Goal: Task Accomplishment & Management: Manage account settings

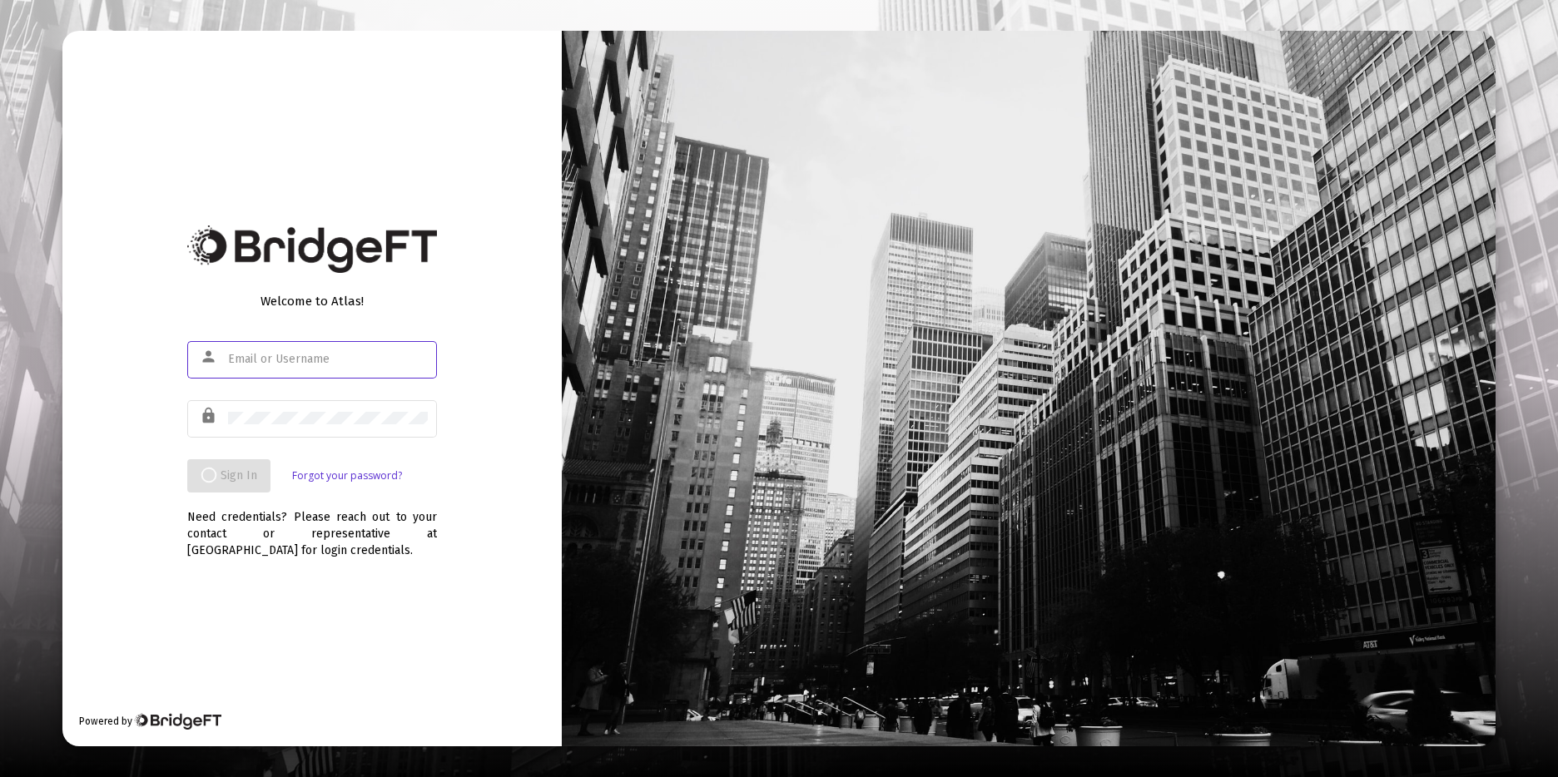
type input "[PERSON_NAME][EMAIL_ADDRESS][DOMAIN_NAME]"
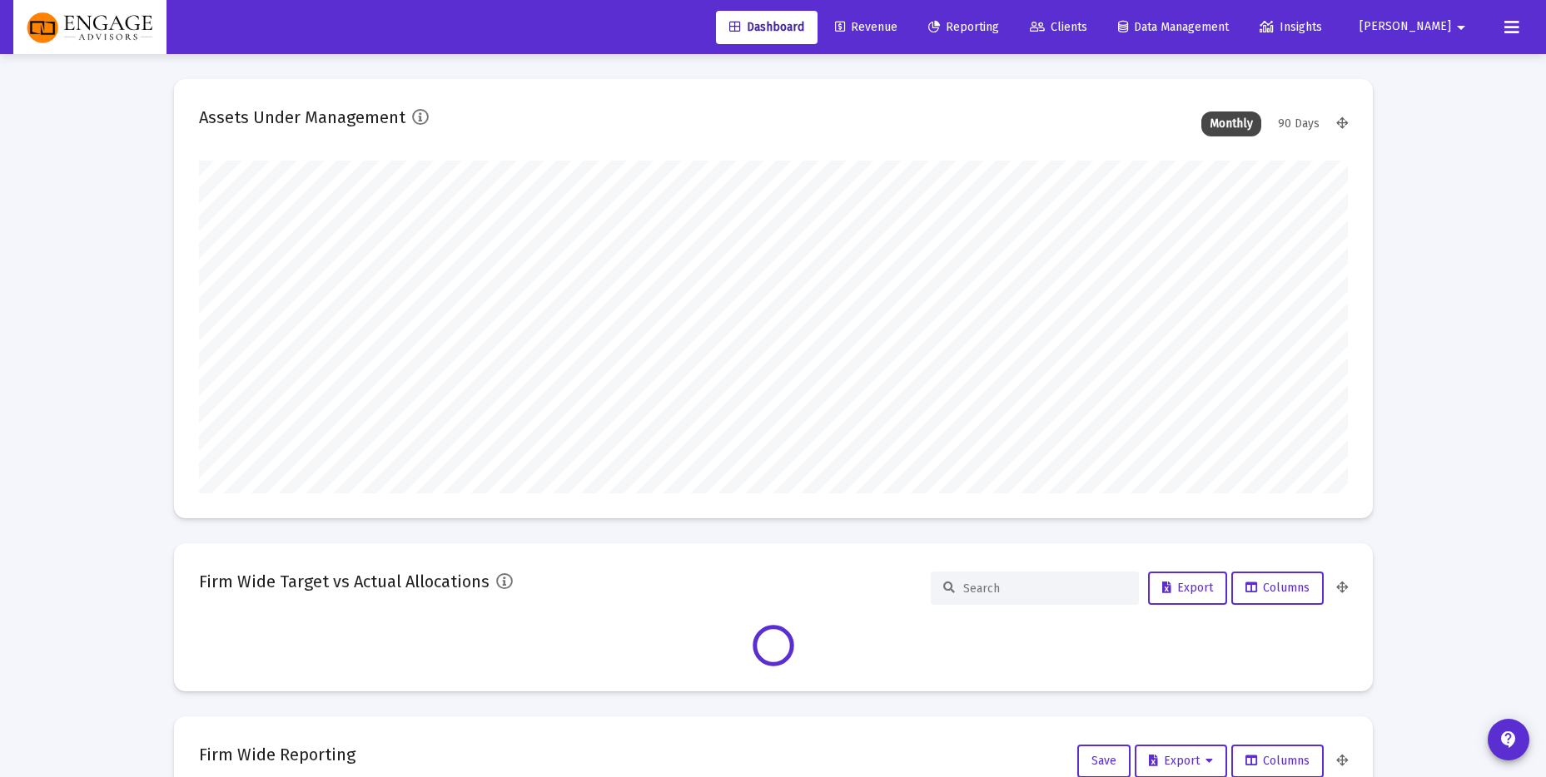
scroll to position [333, 1149]
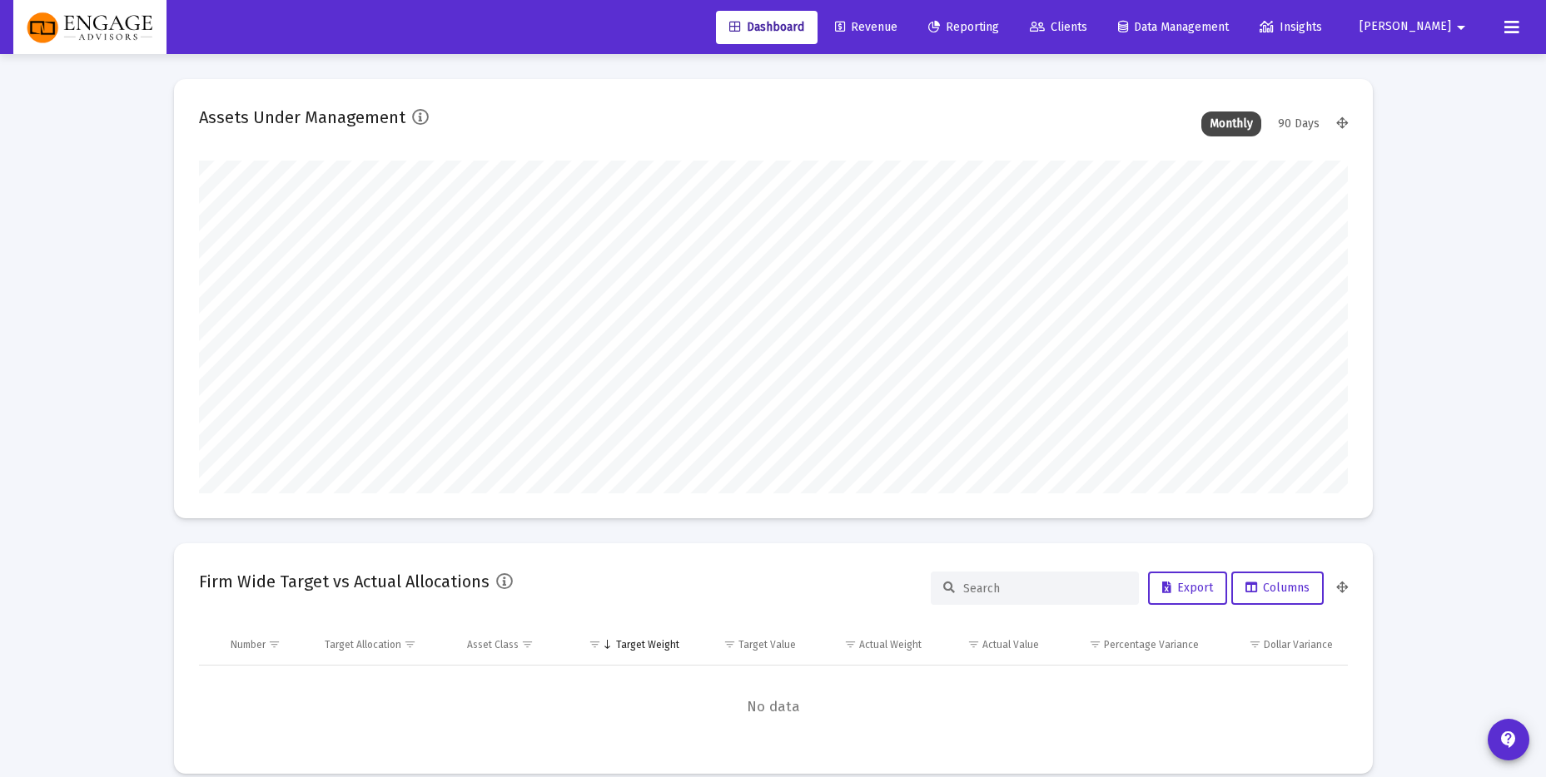
type input "[PERSON_NAME][EMAIL_ADDRESS][DOMAIN_NAME]"
type input "2025-09-11"
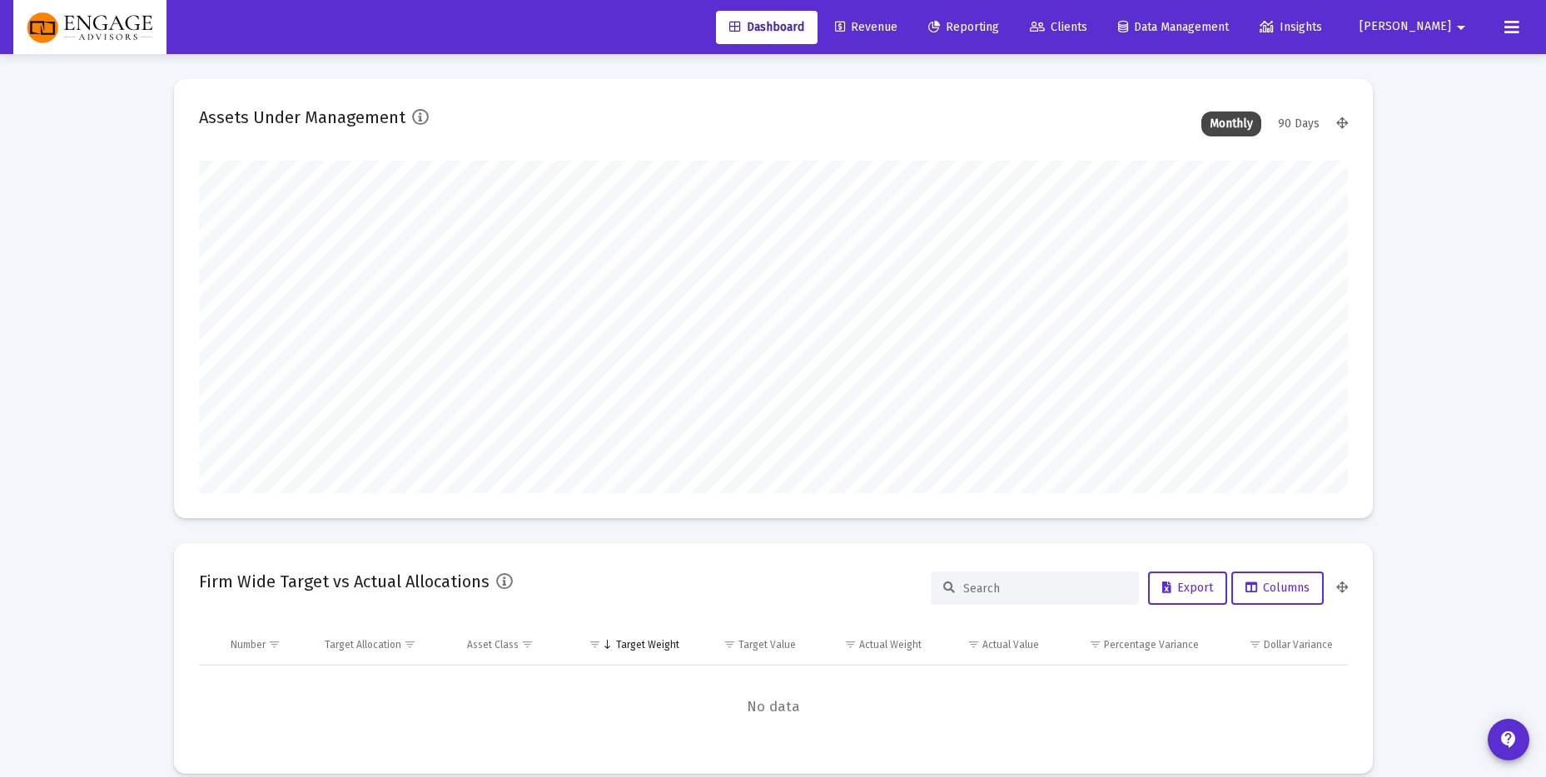
type input "[PERSON_NAME][EMAIL_ADDRESS][DOMAIN_NAME]"
click at [1100, 41] on link "Clients" at bounding box center [1058, 27] width 84 height 33
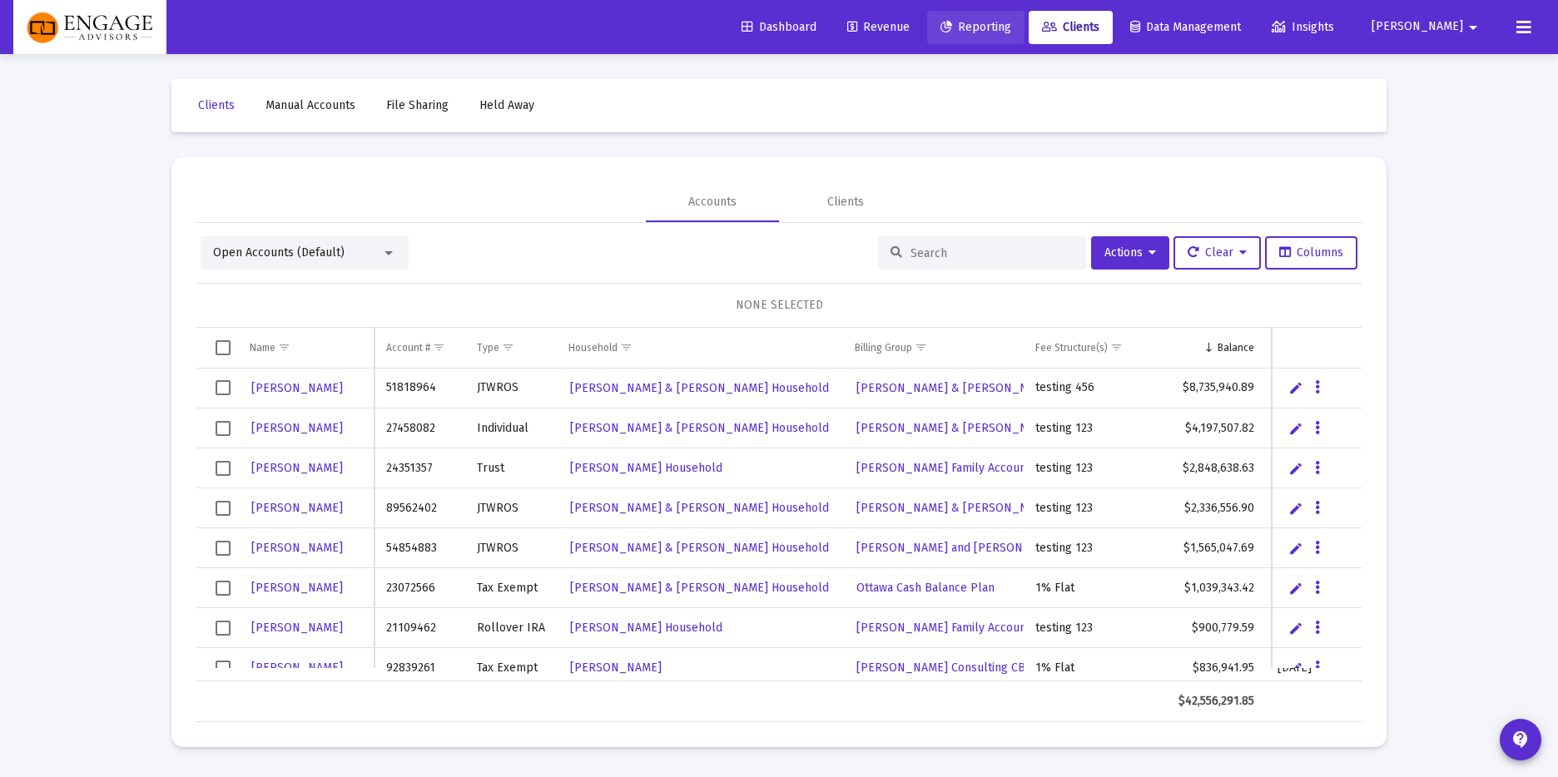
click at [952, 32] on icon at bounding box center [947, 28] width 12 height 12
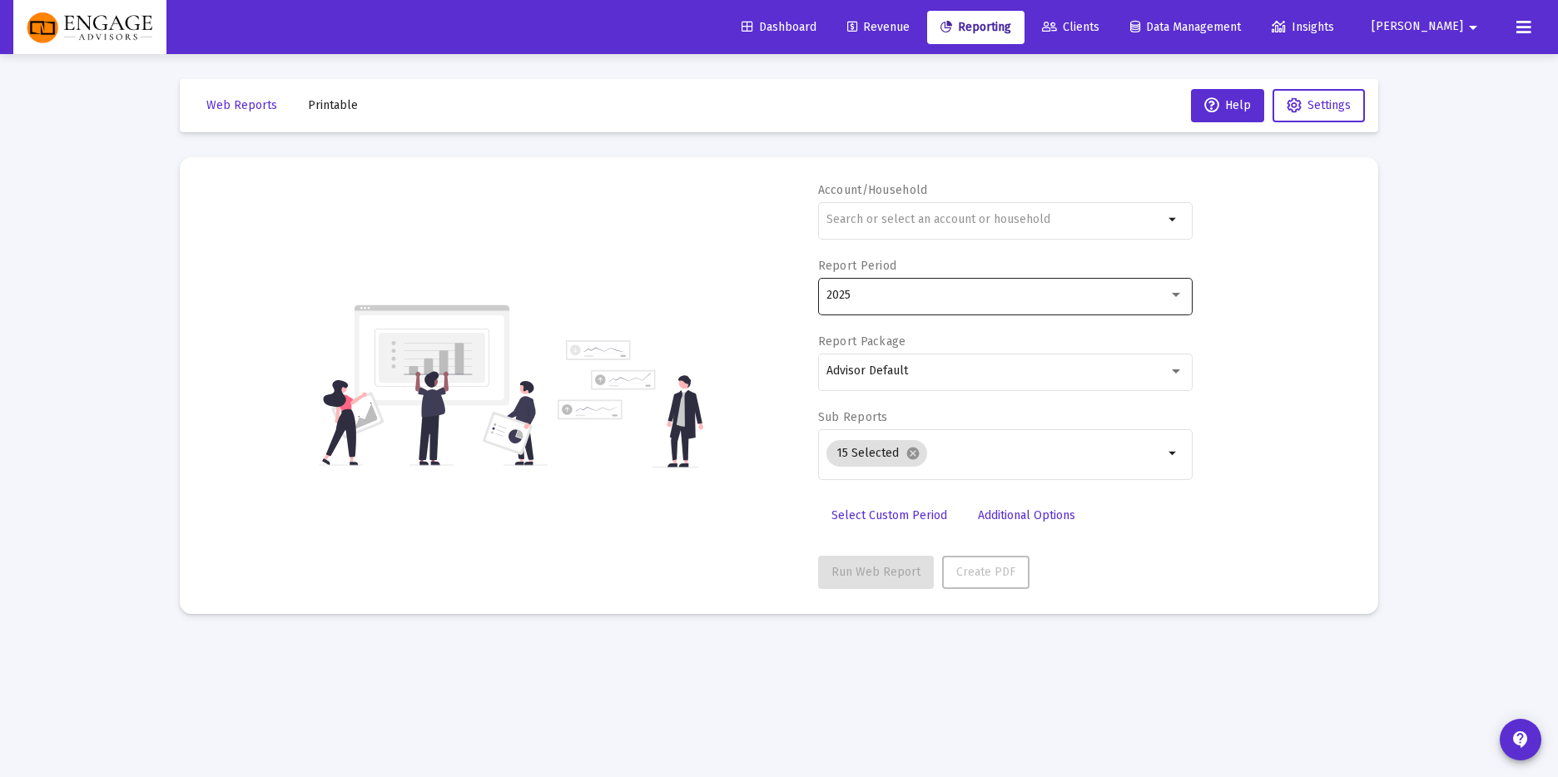
click at [926, 312] on div "2025" at bounding box center [1005, 295] width 357 height 41
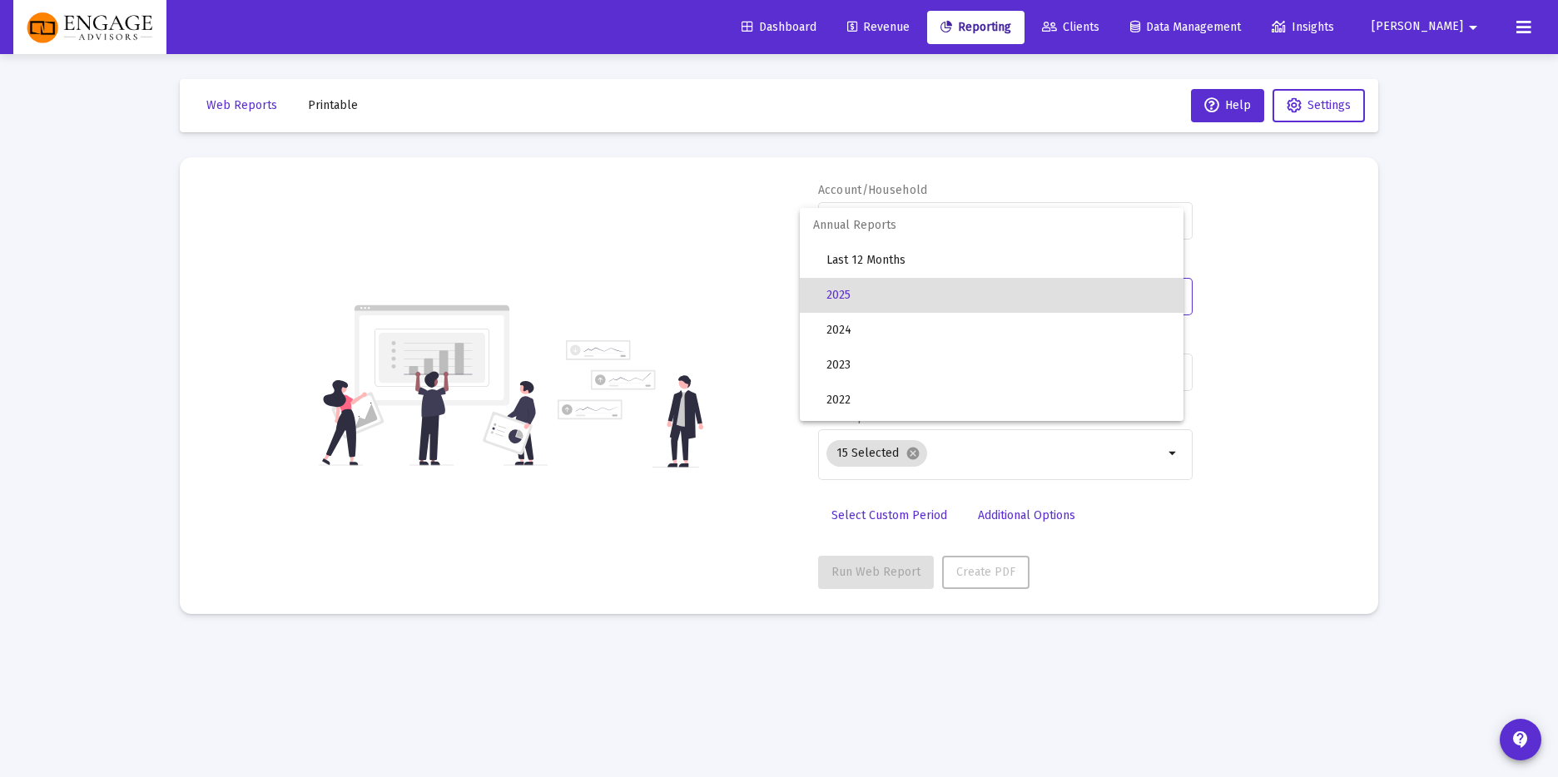
click at [1311, 268] on div at bounding box center [779, 388] width 1558 height 777
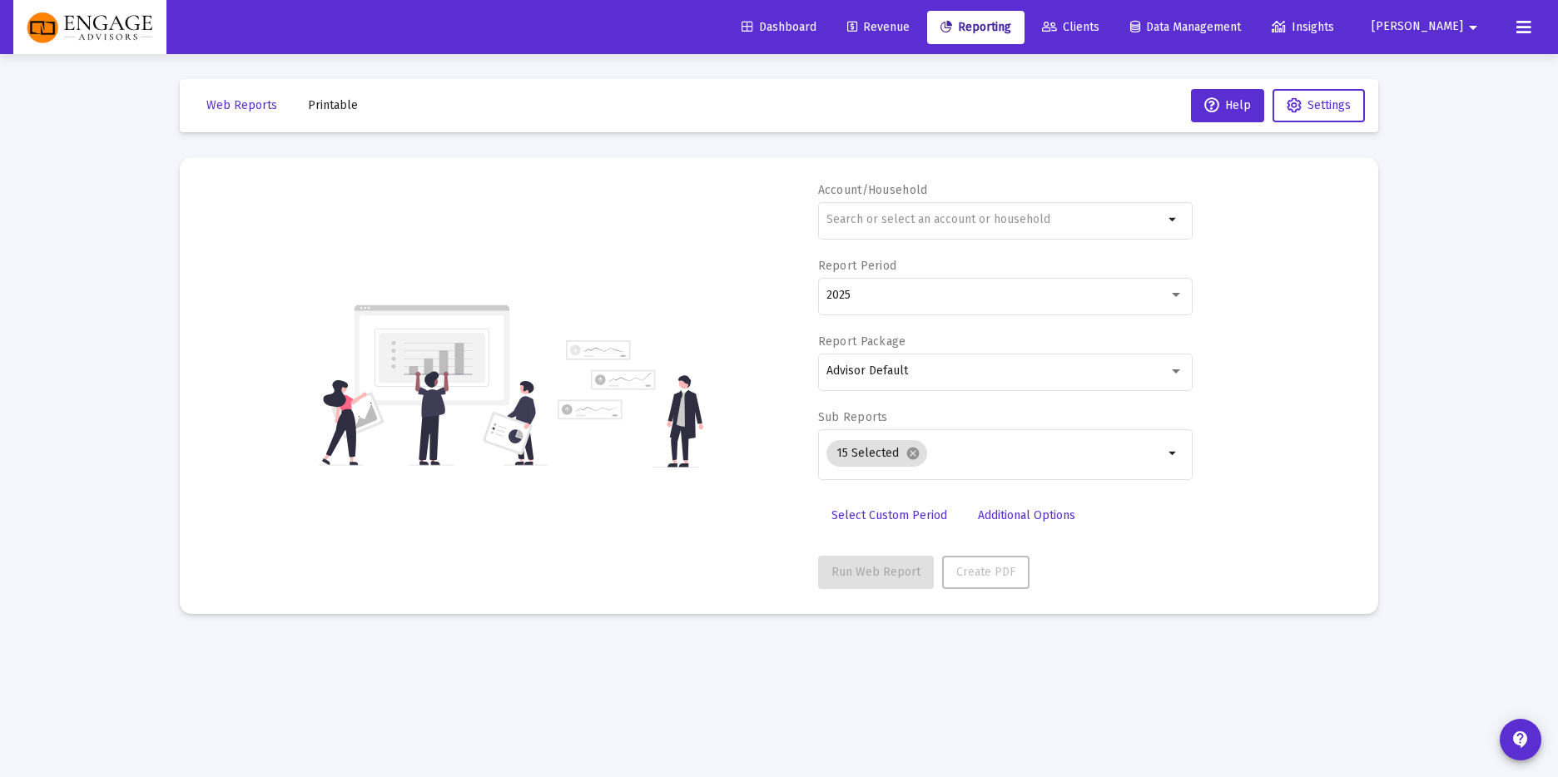
click at [910, 28] on span "Revenue" at bounding box center [878, 27] width 62 height 14
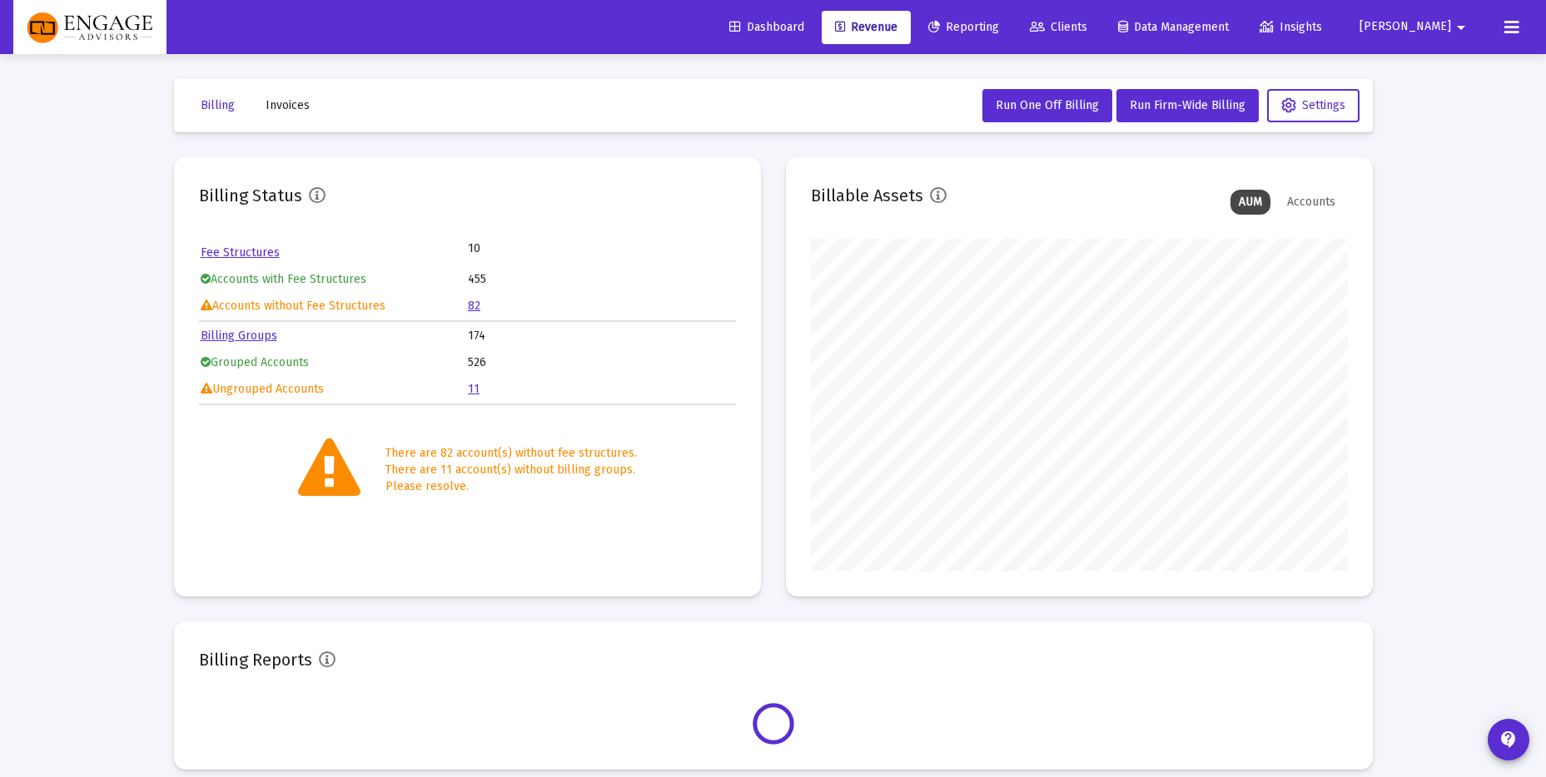
scroll to position [333, 537]
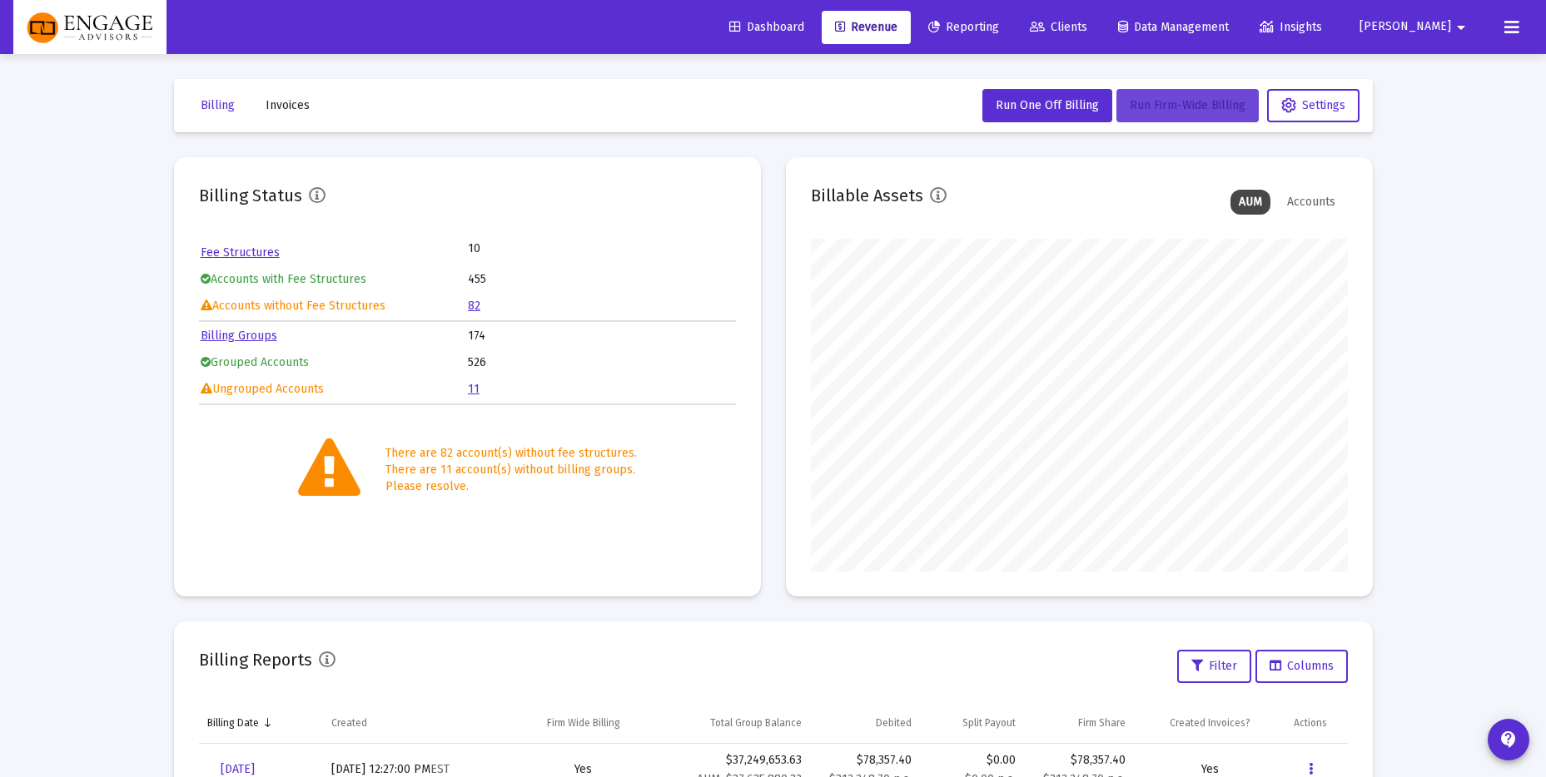
click at [1180, 113] on button "Run Firm-Wide Billing" at bounding box center [1187, 105] width 142 height 33
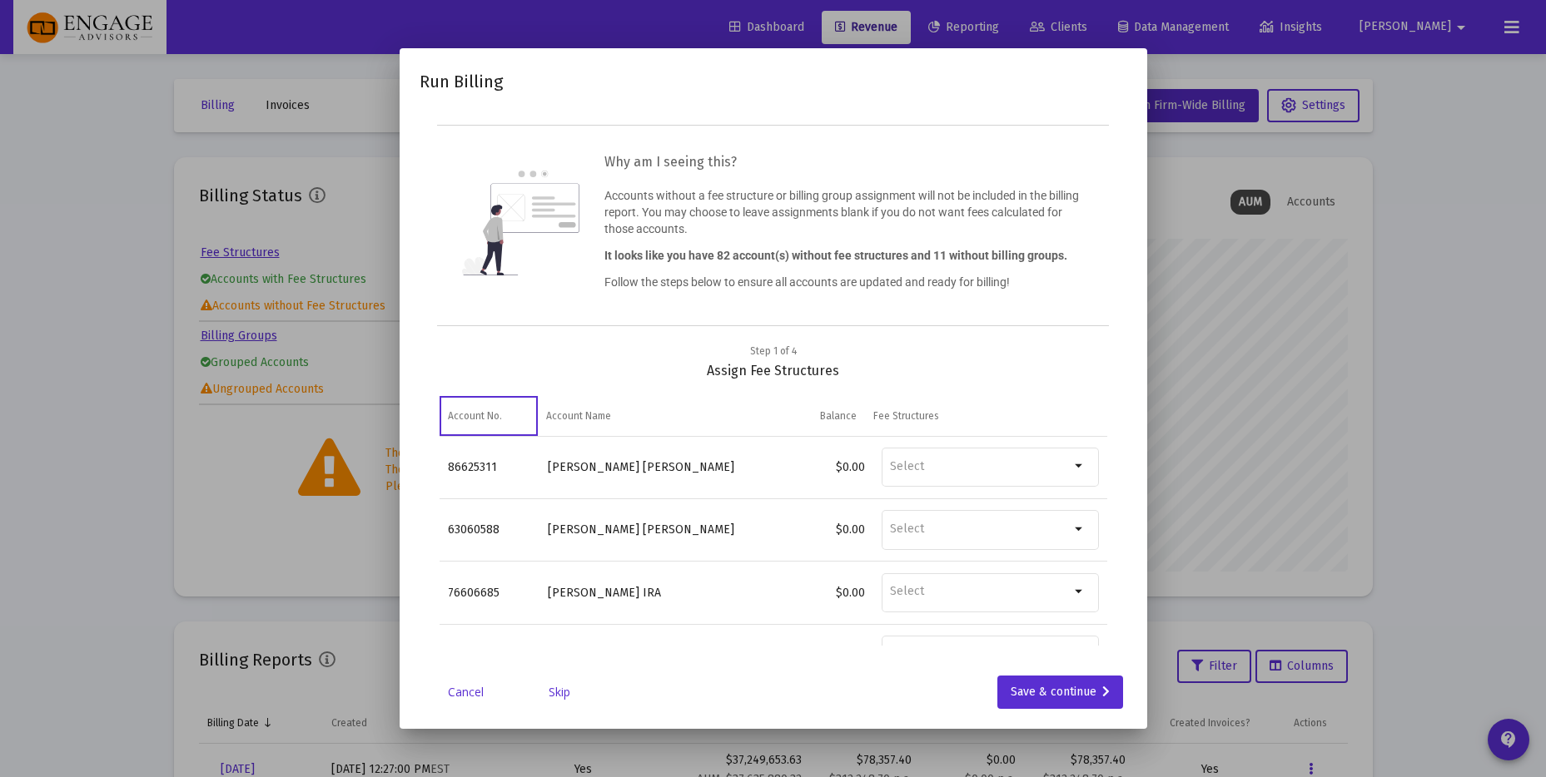
scroll to position [75, 0]
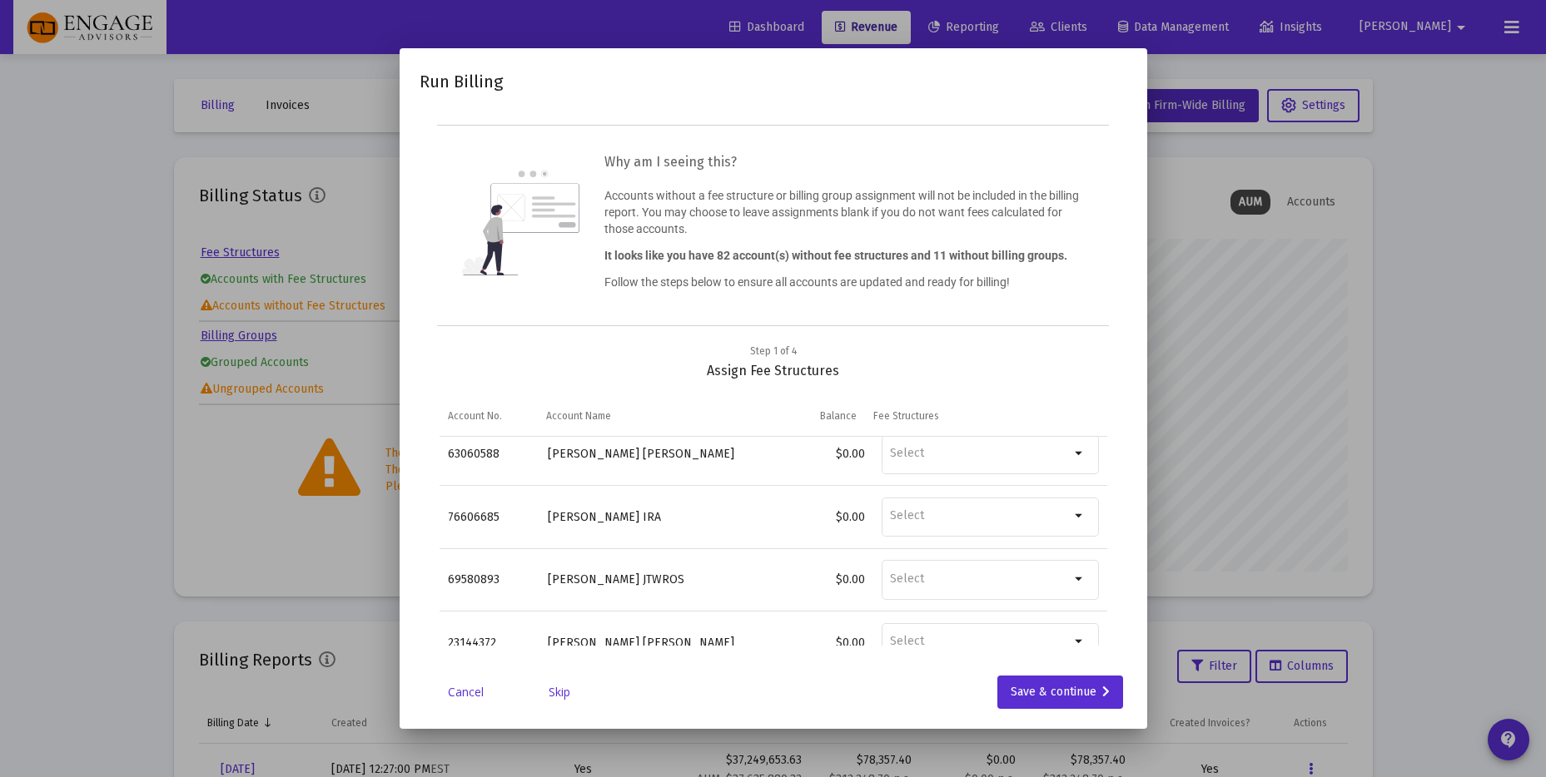
click at [551, 693] on link "Skip" at bounding box center [559, 692] width 83 height 17
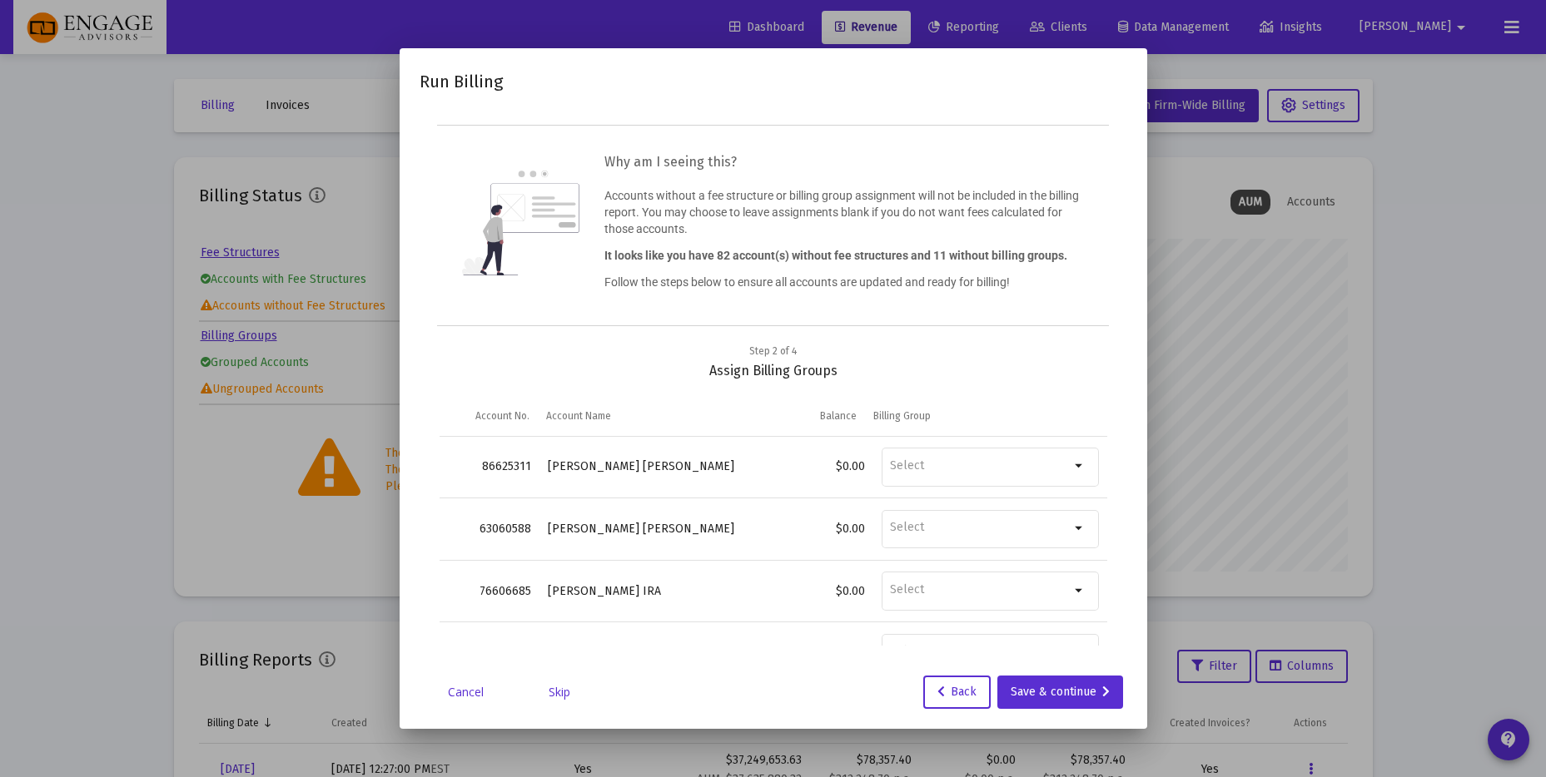
click at [575, 690] on link "Skip" at bounding box center [559, 692] width 83 height 17
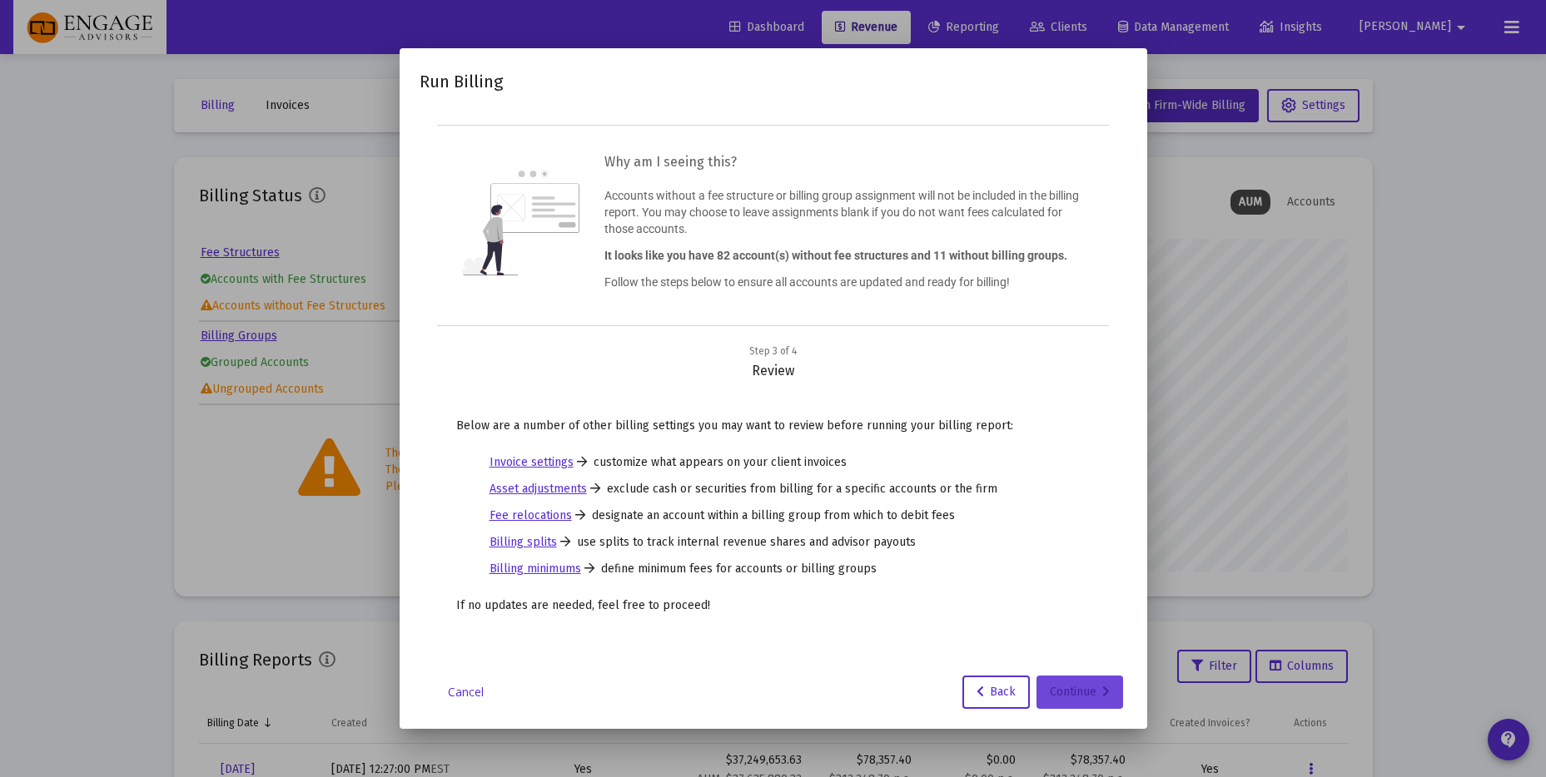
click at [1076, 688] on div "Continue" at bounding box center [1080, 692] width 60 height 33
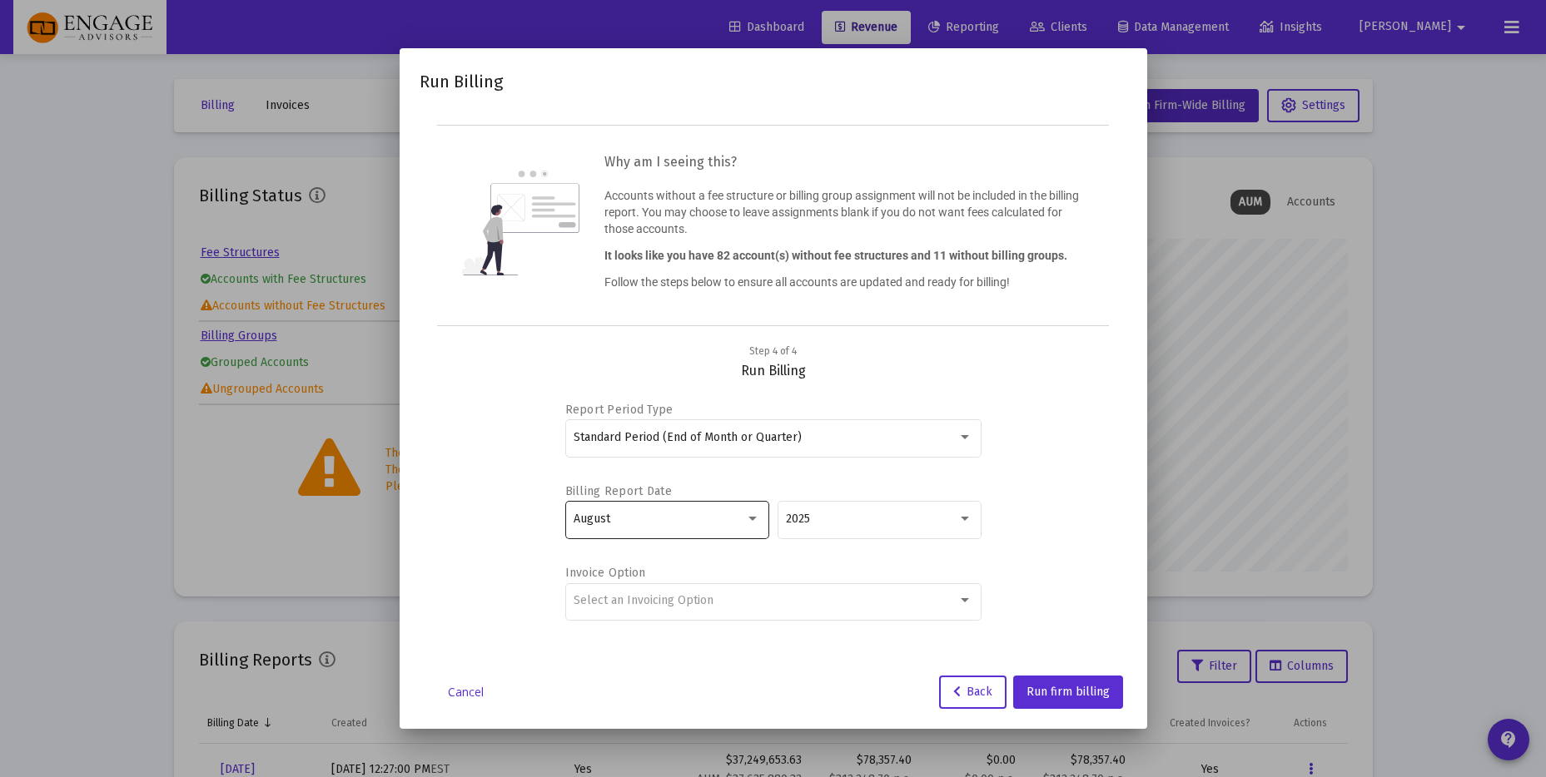
click at [629, 530] on div "August" at bounding box center [667, 519] width 186 height 41
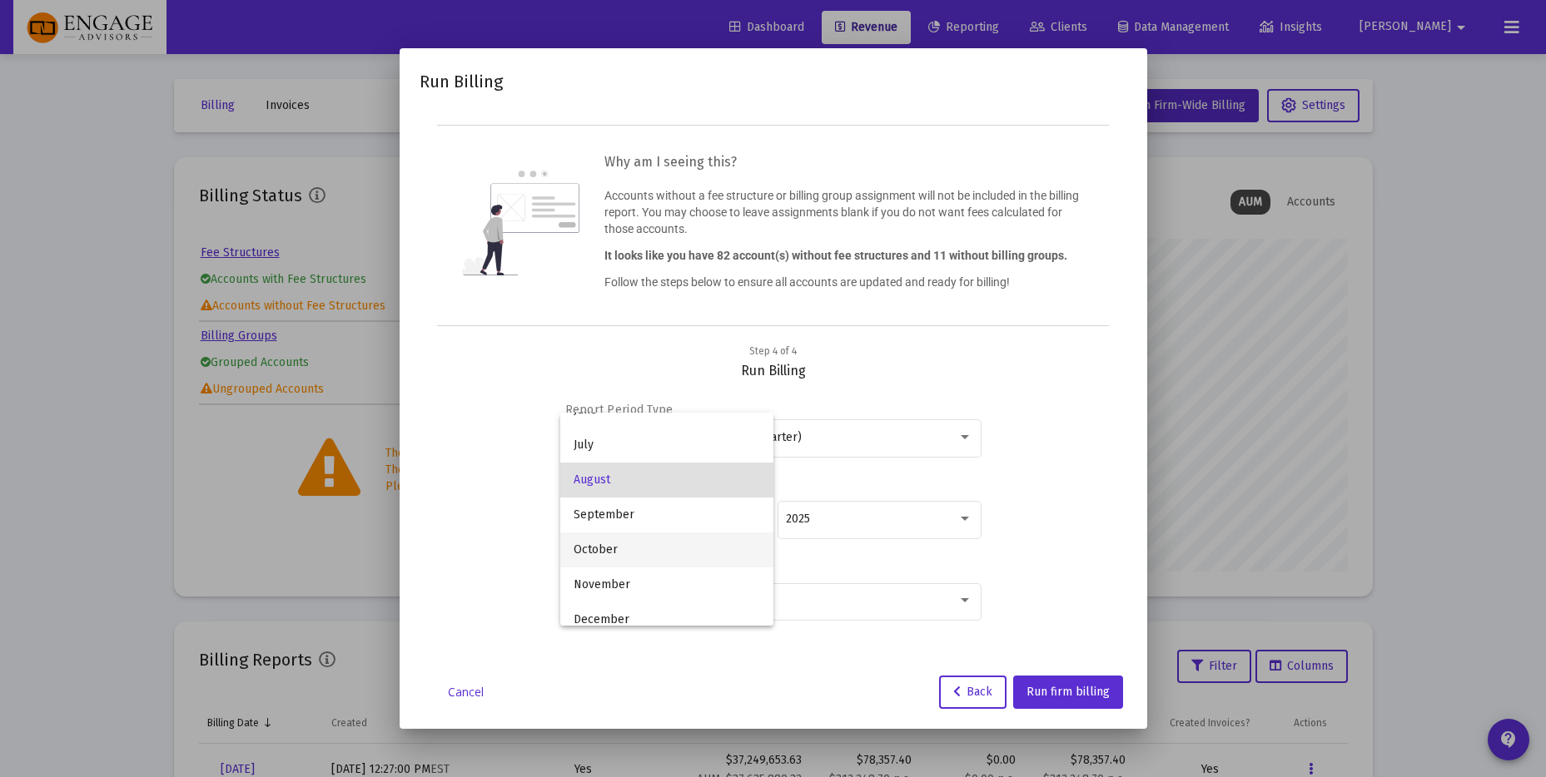
scroll to position [193, 0]
click at [1040, 415] on div at bounding box center [773, 388] width 1546 height 777
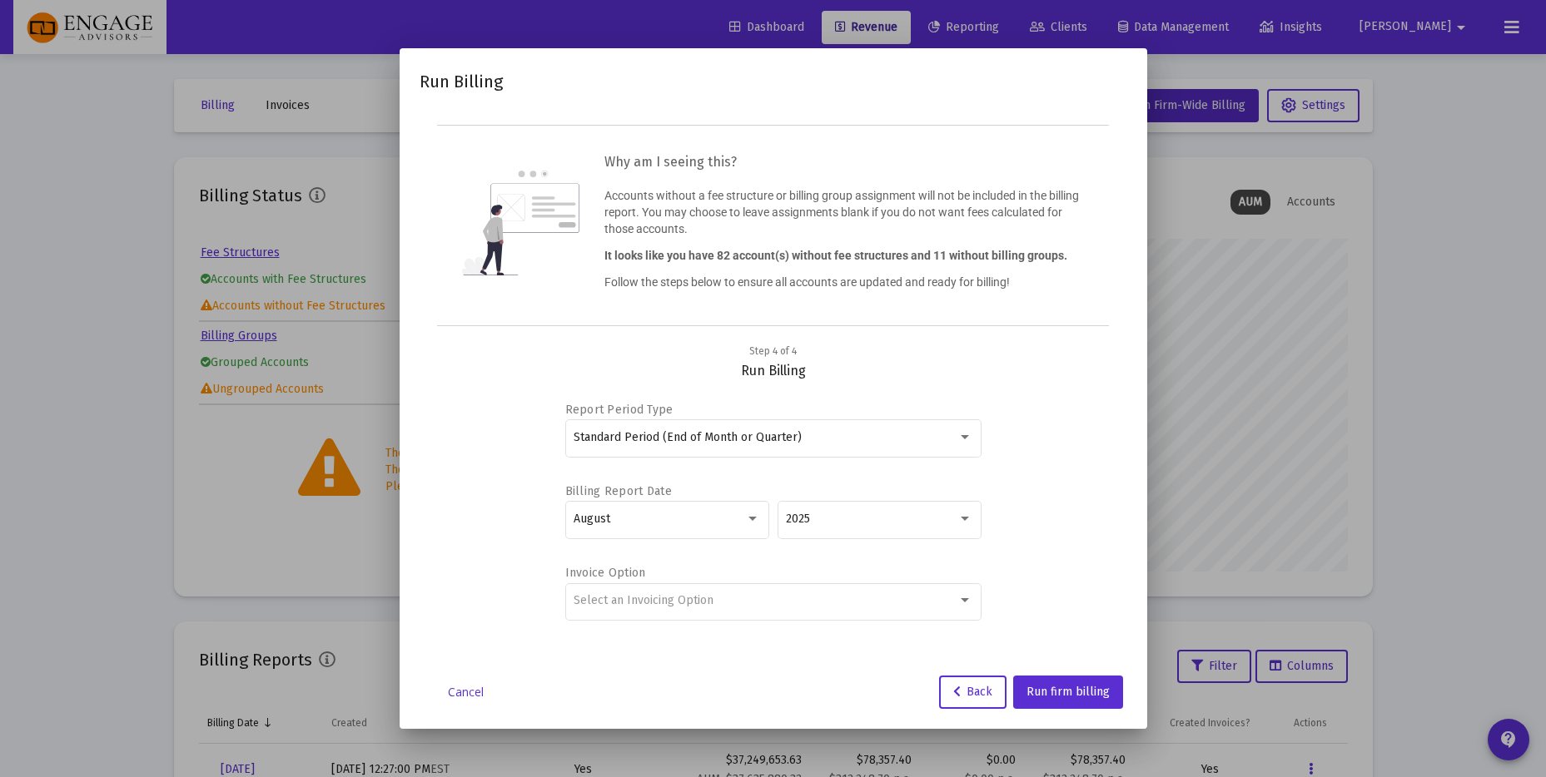
click at [458, 693] on link "Cancel" at bounding box center [466, 692] width 83 height 17
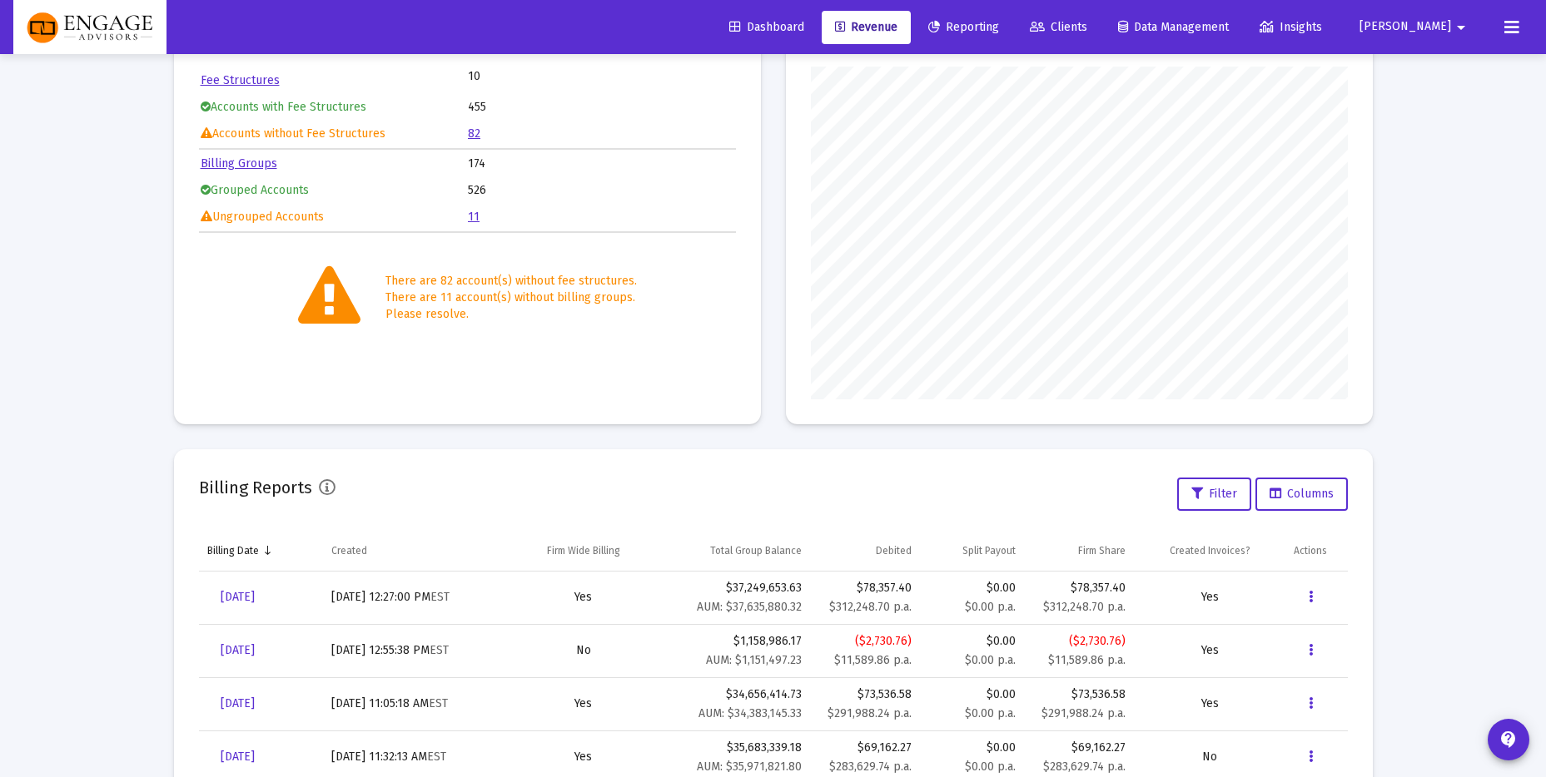
scroll to position [176, 0]
click at [255, 600] on span "Sep 30, 2025" at bounding box center [238, 594] width 34 height 14
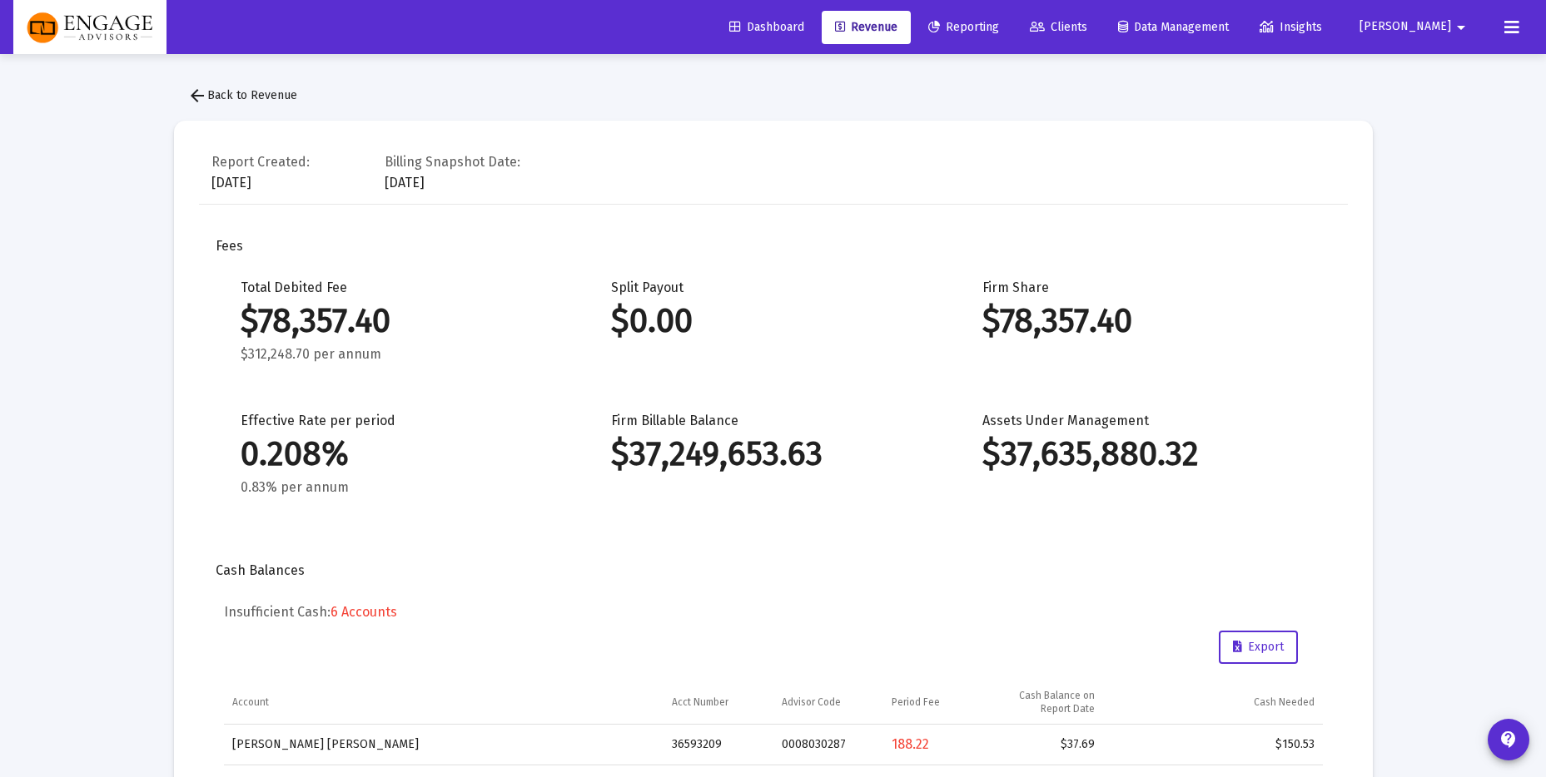
scroll to position [4, 0]
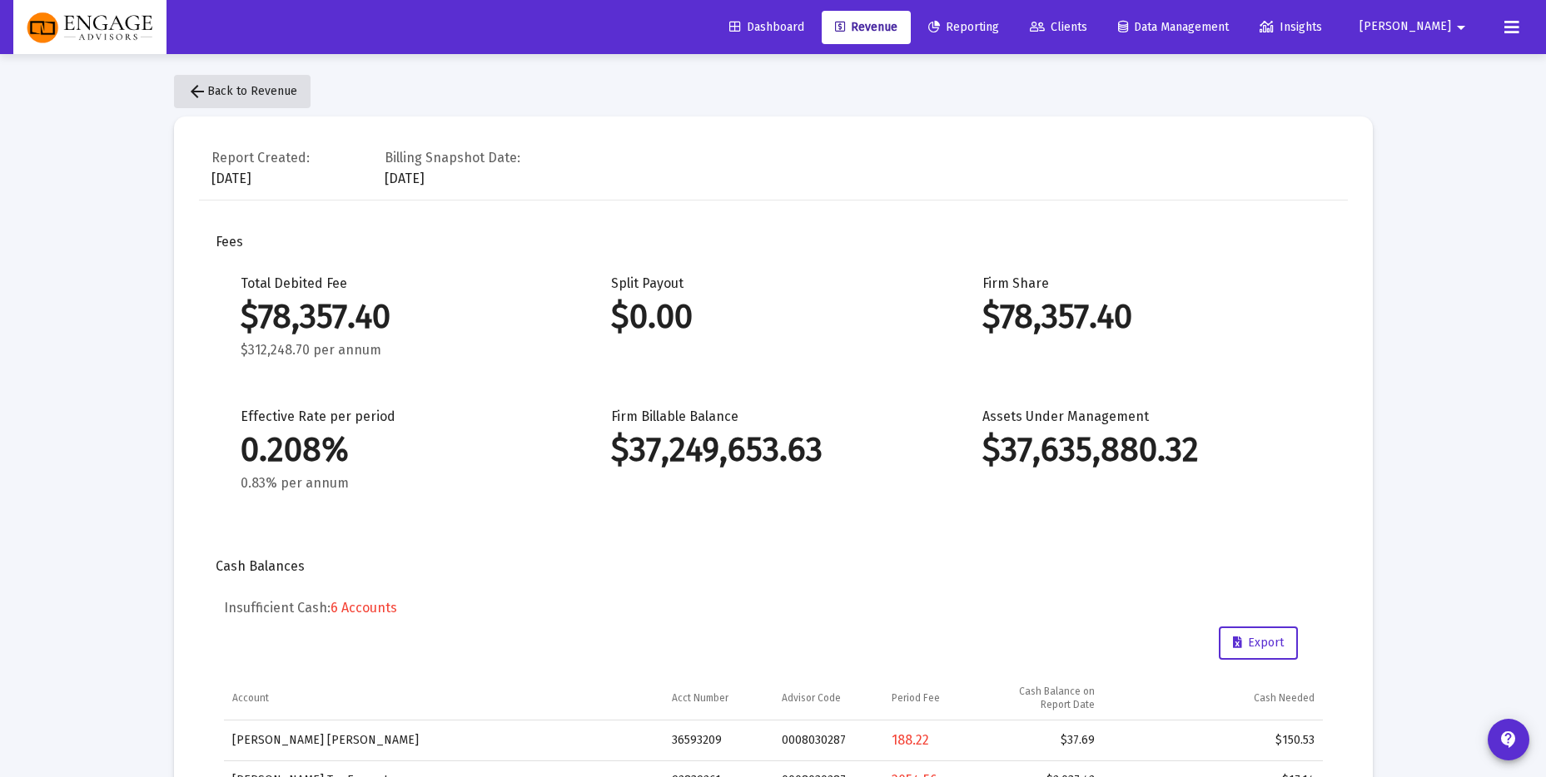
click at [221, 100] on button "arrow_back Back to Revenue" at bounding box center [242, 91] width 137 height 33
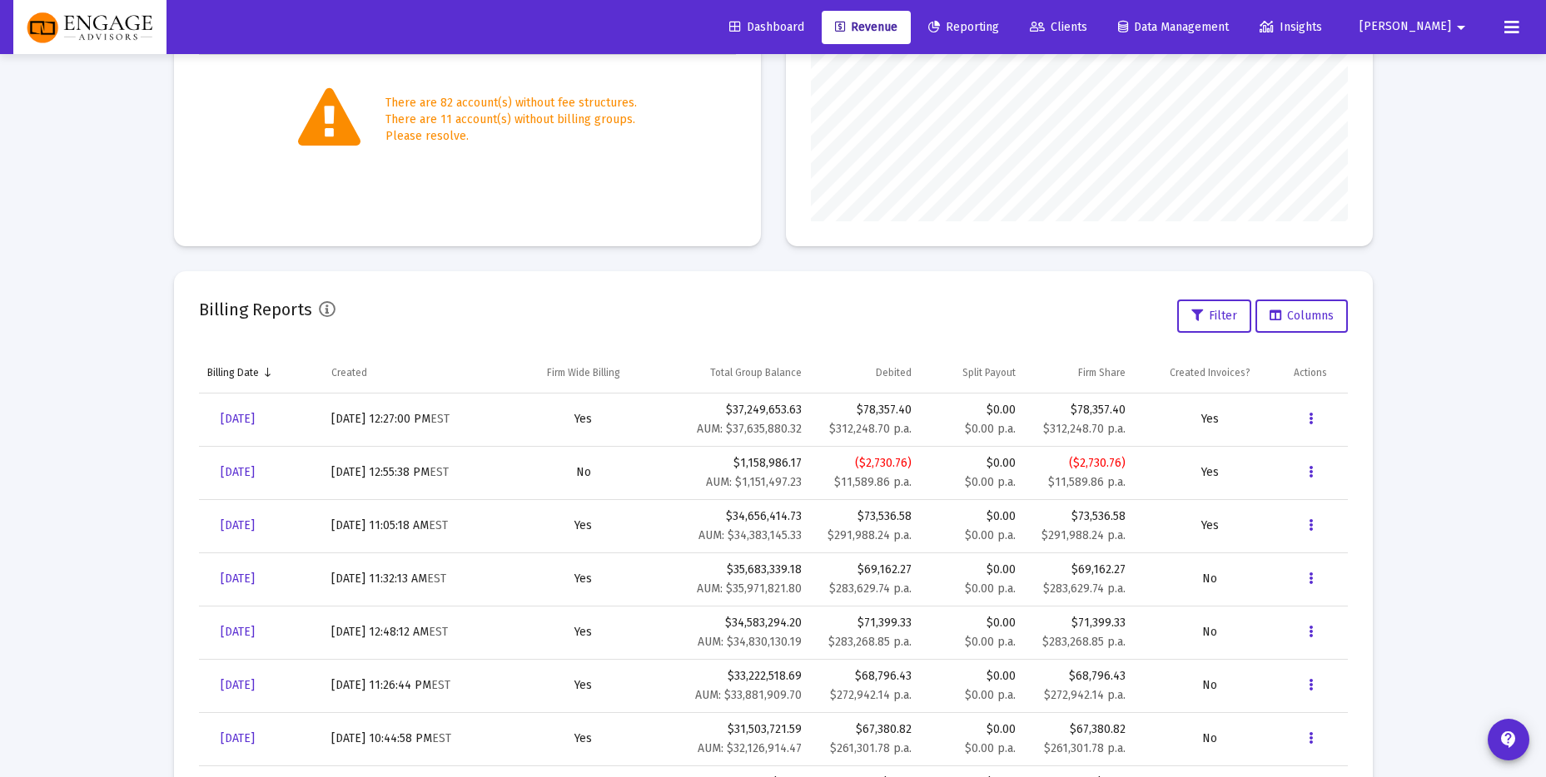
scroll to position [353, 0]
click at [255, 524] on span "[DATE]" at bounding box center [238, 523] width 34 height 14
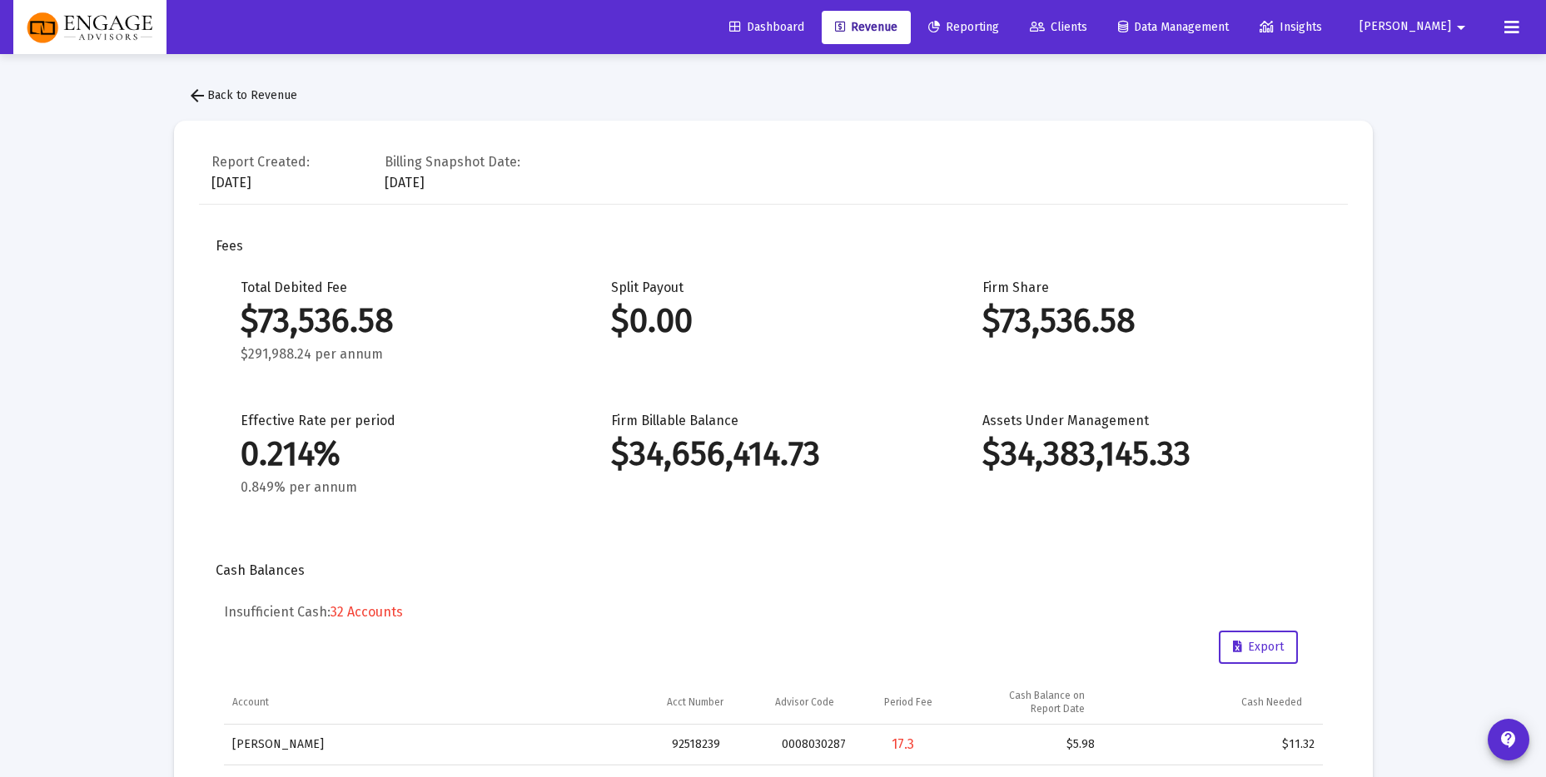
click at [220, 102] on span "arrow_back Back to Revenue" at bounding box center [242, 95] width 110 height 14
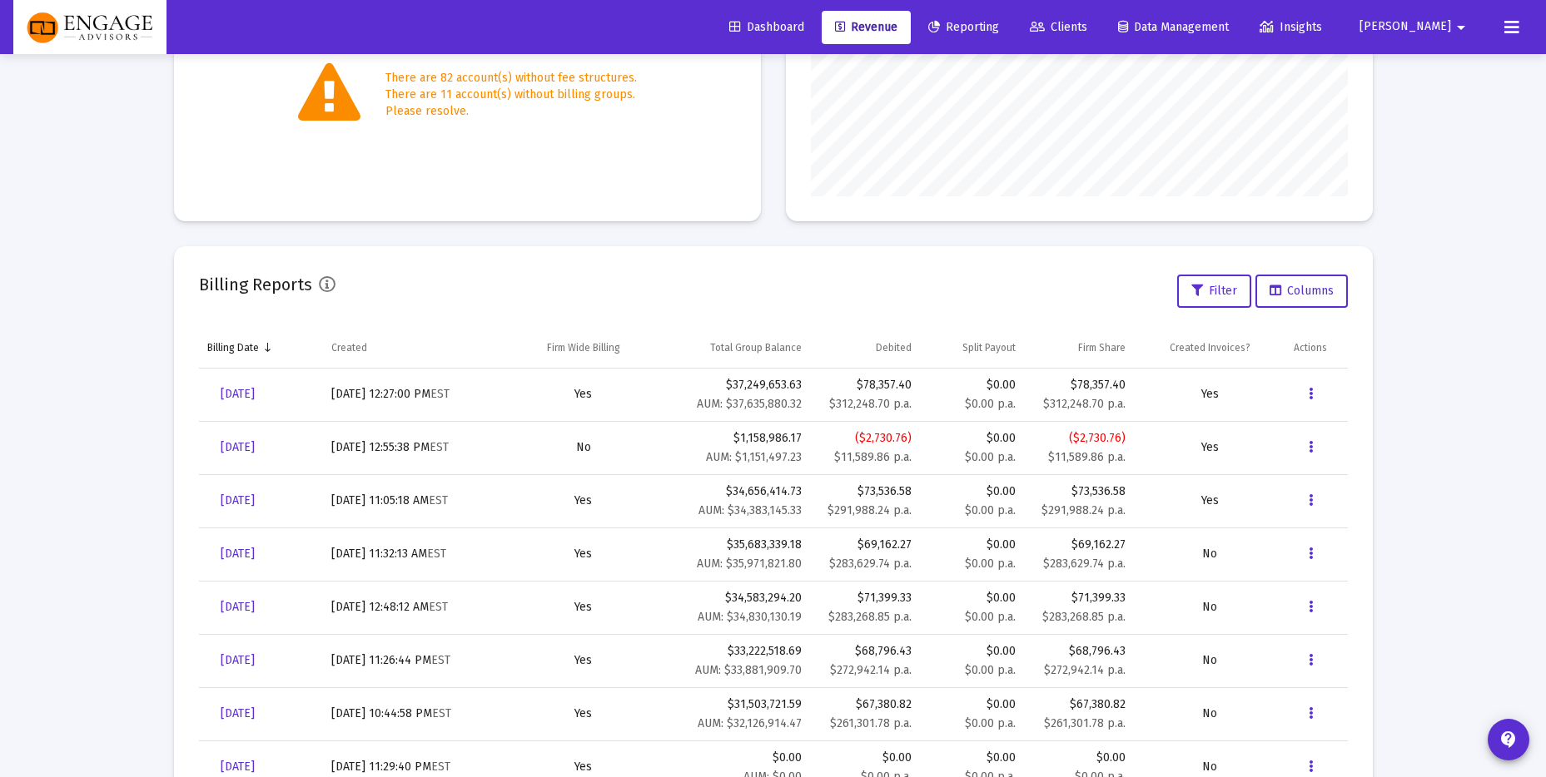
scroll to position [372, 0]
click at [1309, 397] on icon "Data grid" at bounding box center [1311, 398] width 4 height 20
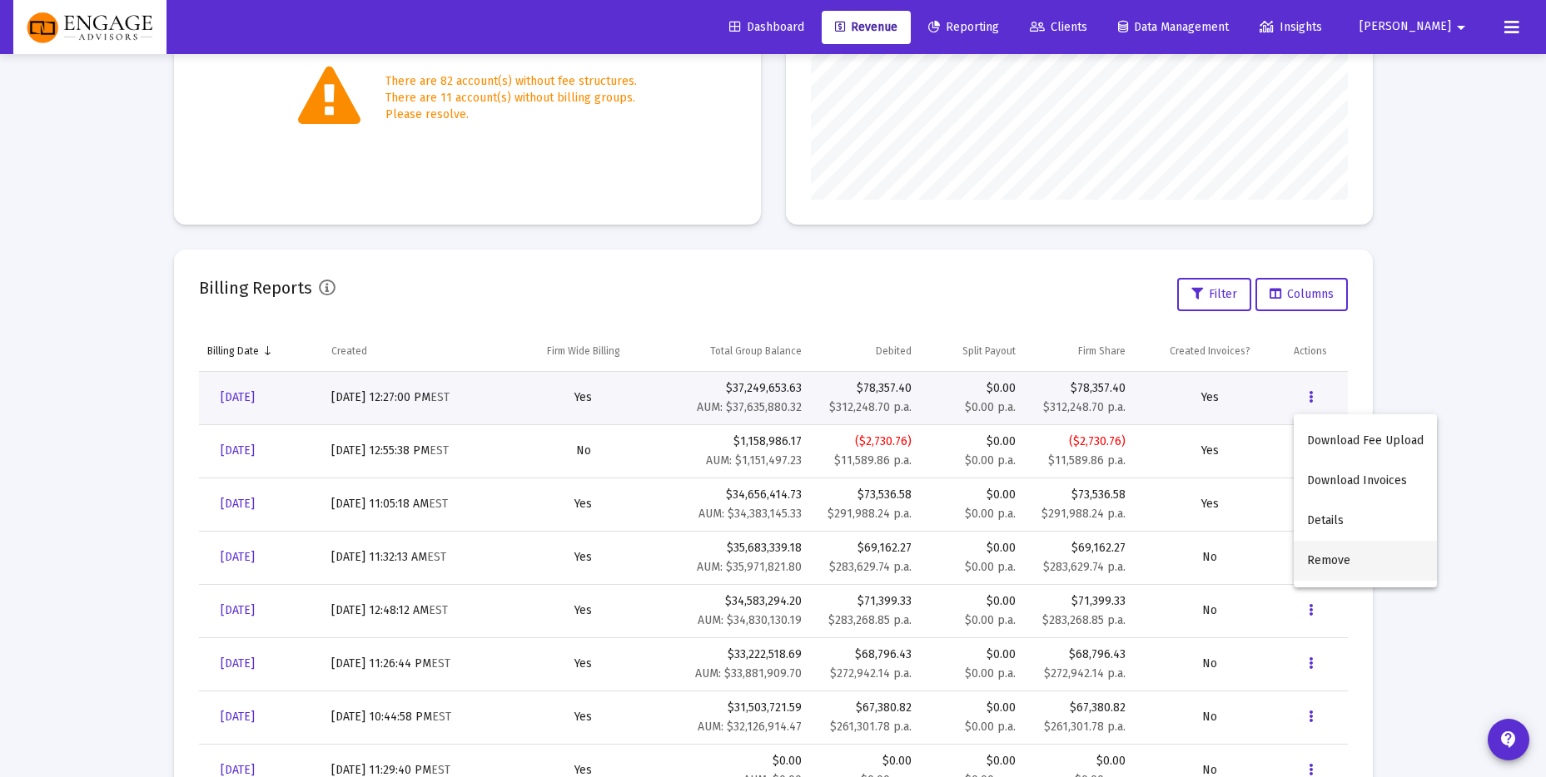
click at [1359, 560] on button "Remove" at bounding box center [1365, 561] width 143 height 40
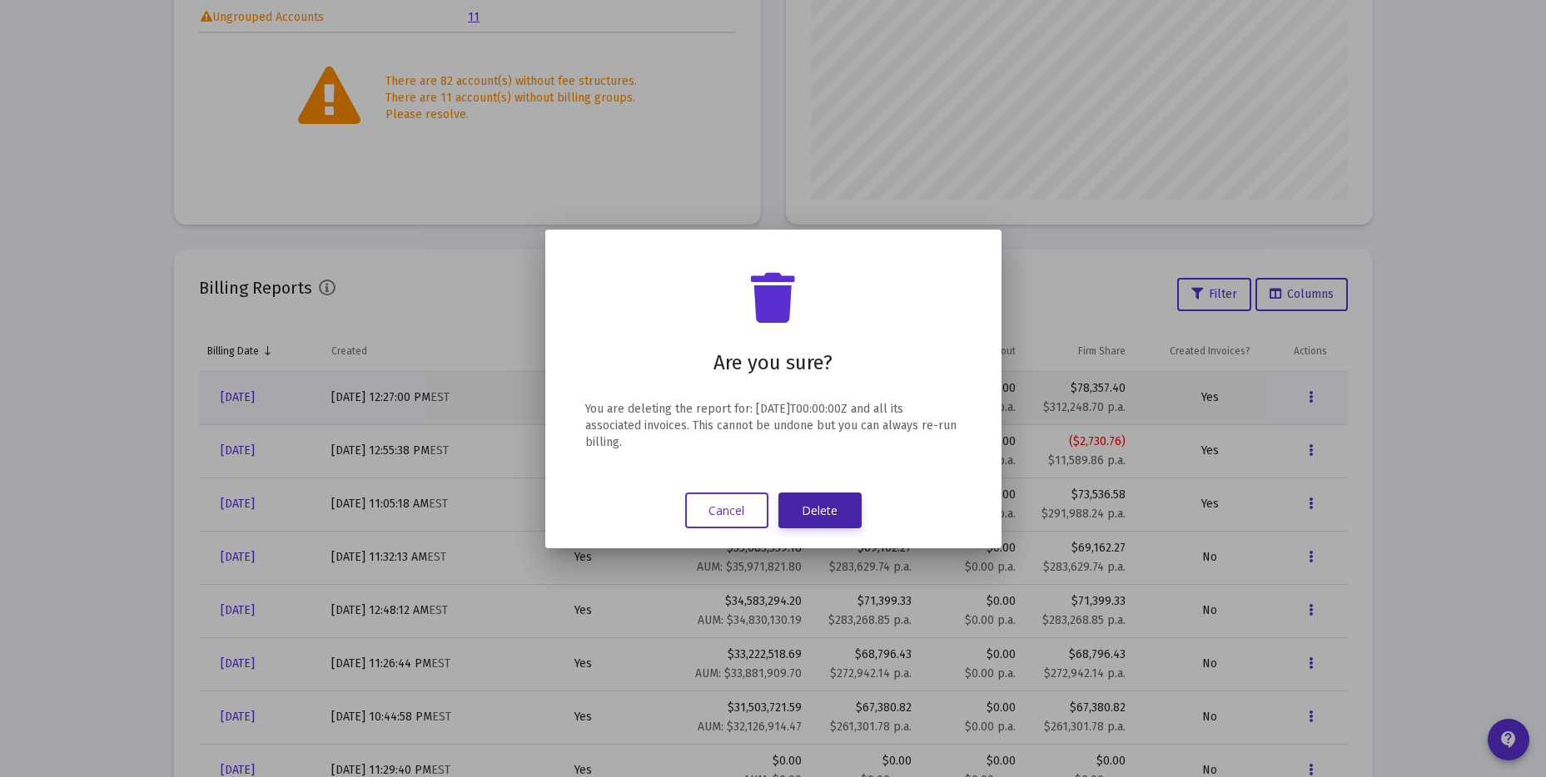
click at [827, 517] on button "Delete" at bounding box center [819, 511] width 83 height 36
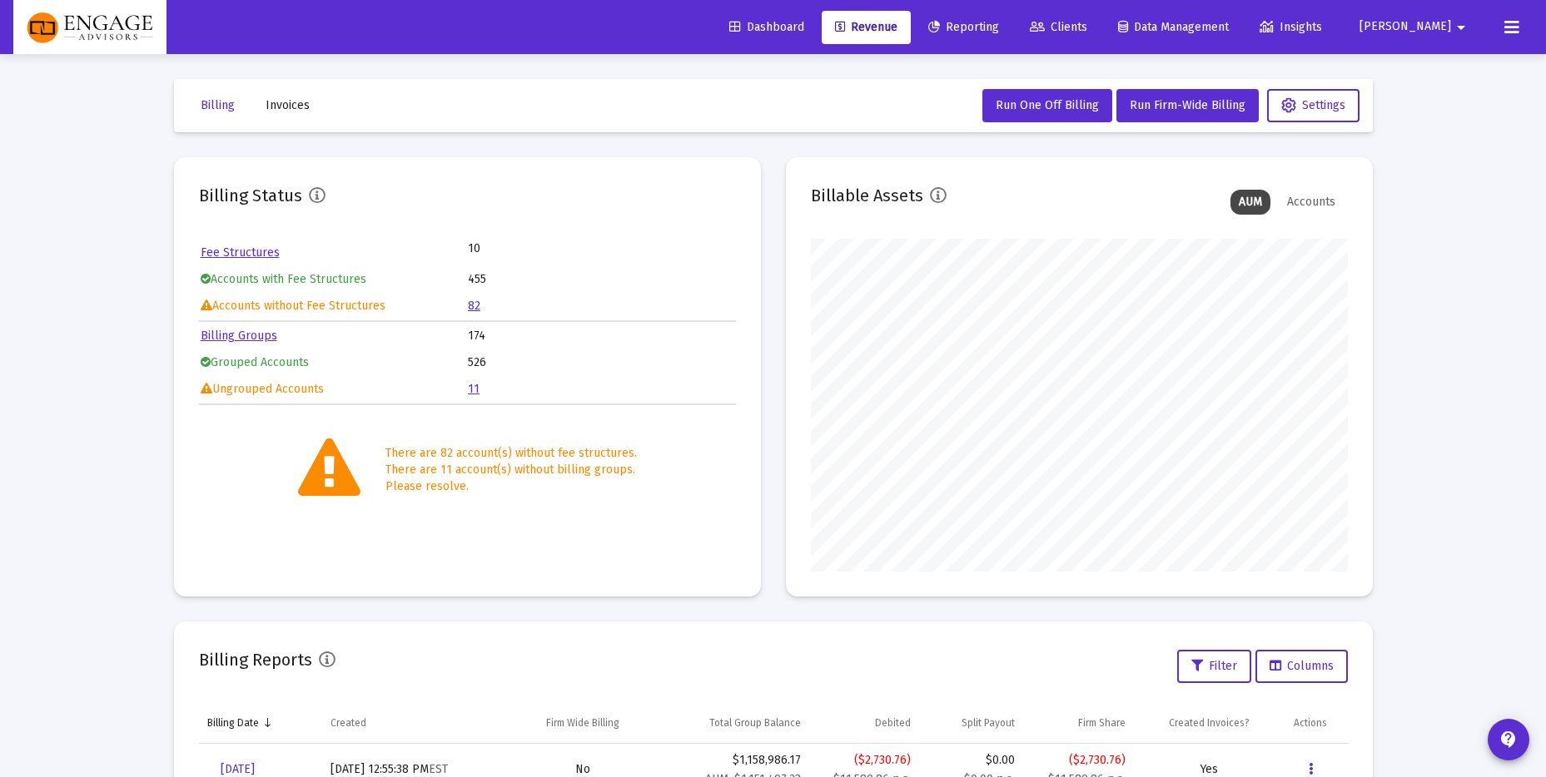
scroll to position [4, 0]
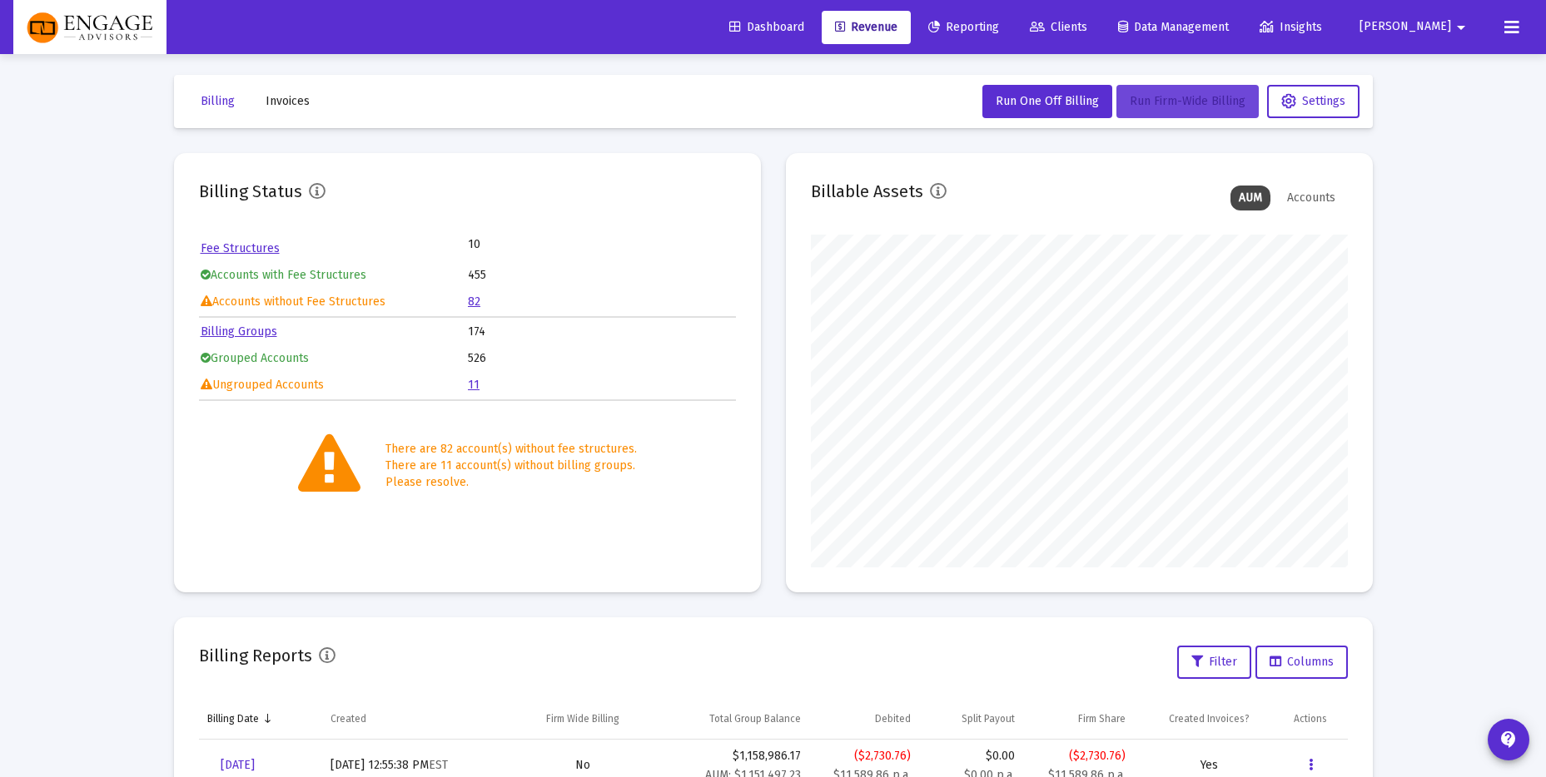
click at [1206, 97] on span "Run Firm-Wide Billing" at bounding box center [1188, 101] width 116 height 14
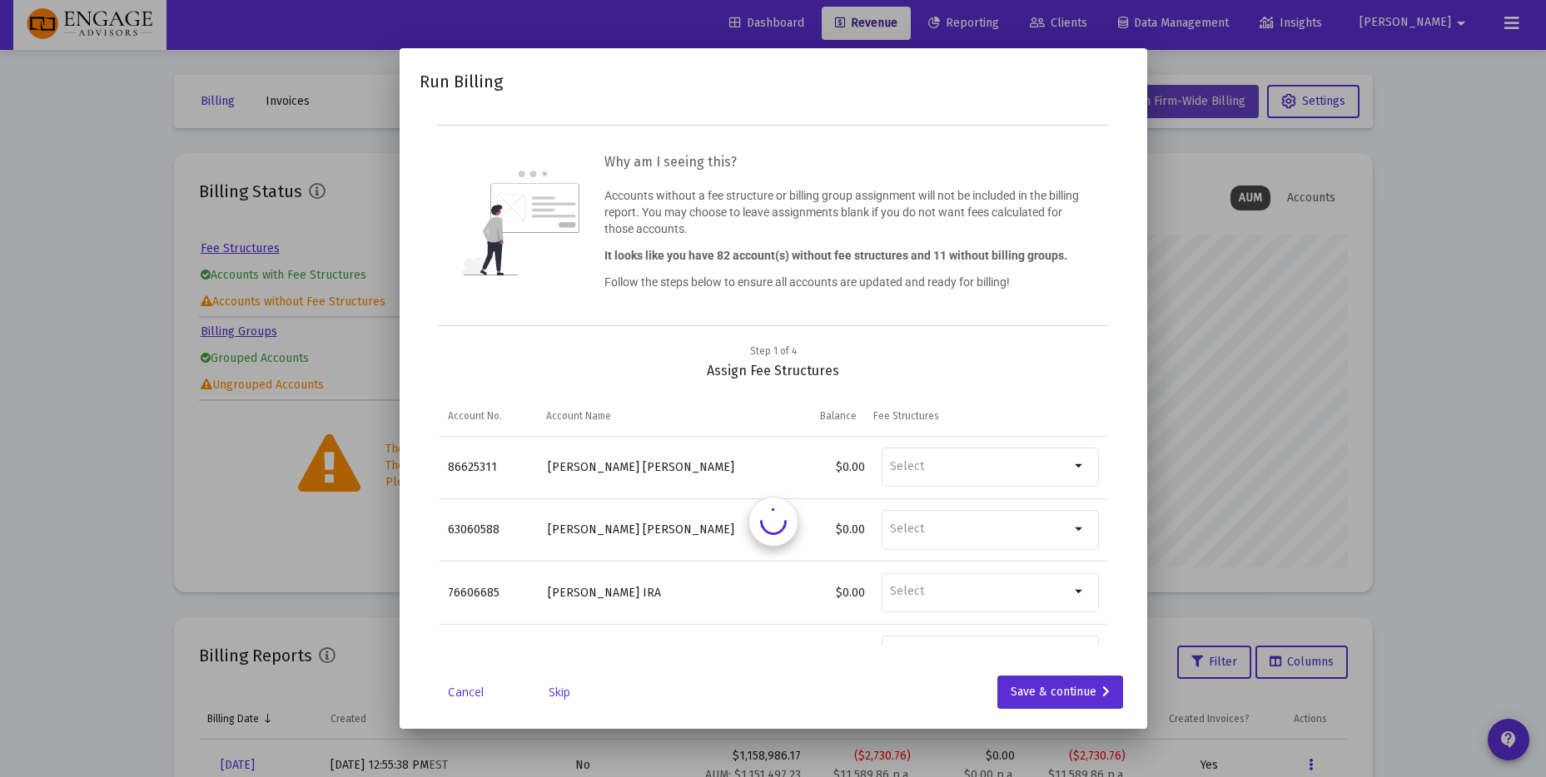
scroll to position [0, 0]
click at [548, 688] on link "Skip" at bounding box center [559, 692] width 83 height 17
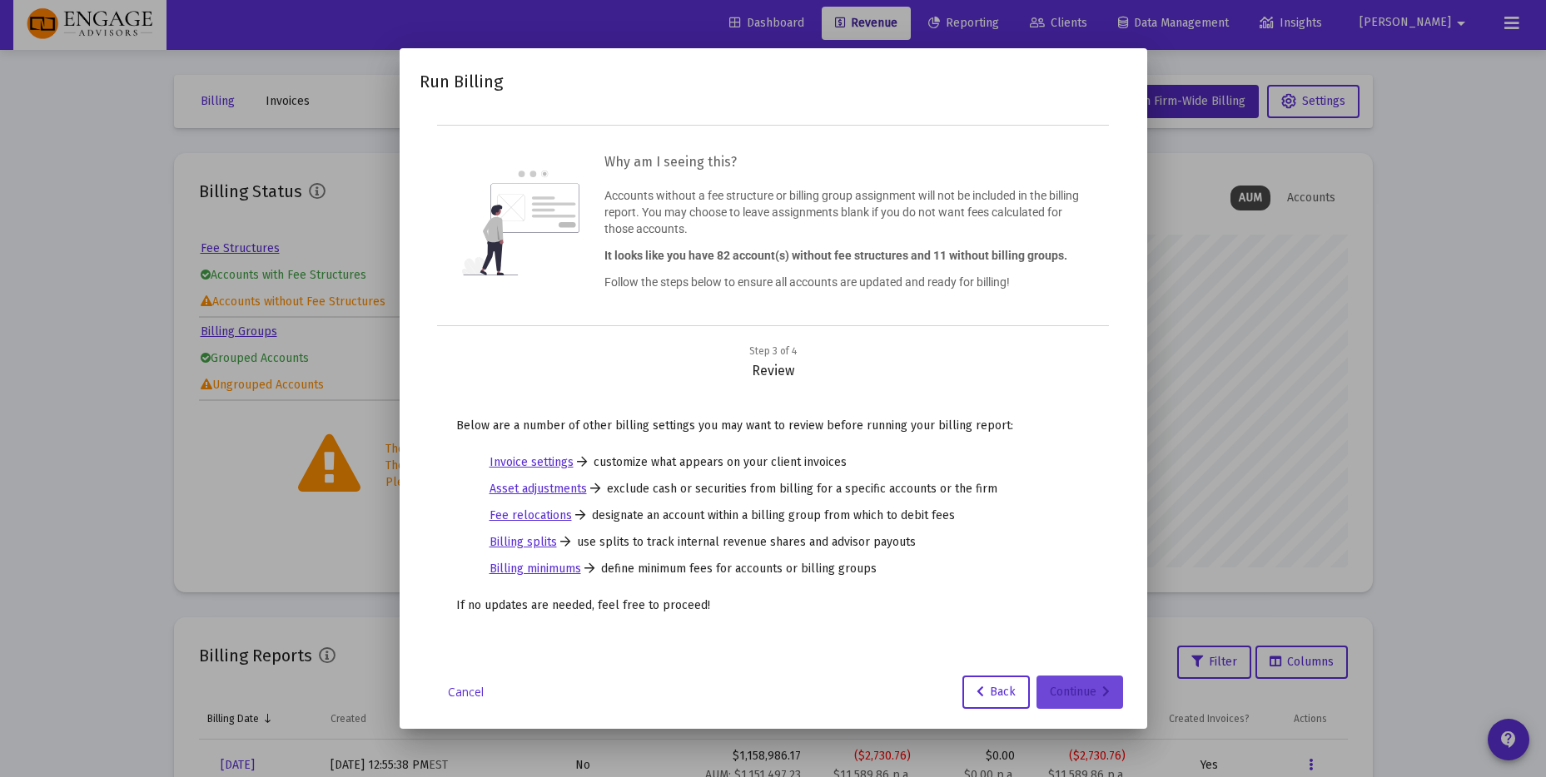
click at [1051, 688] on div "Continue" at bounding box center [1080, 692] width 60 height 33
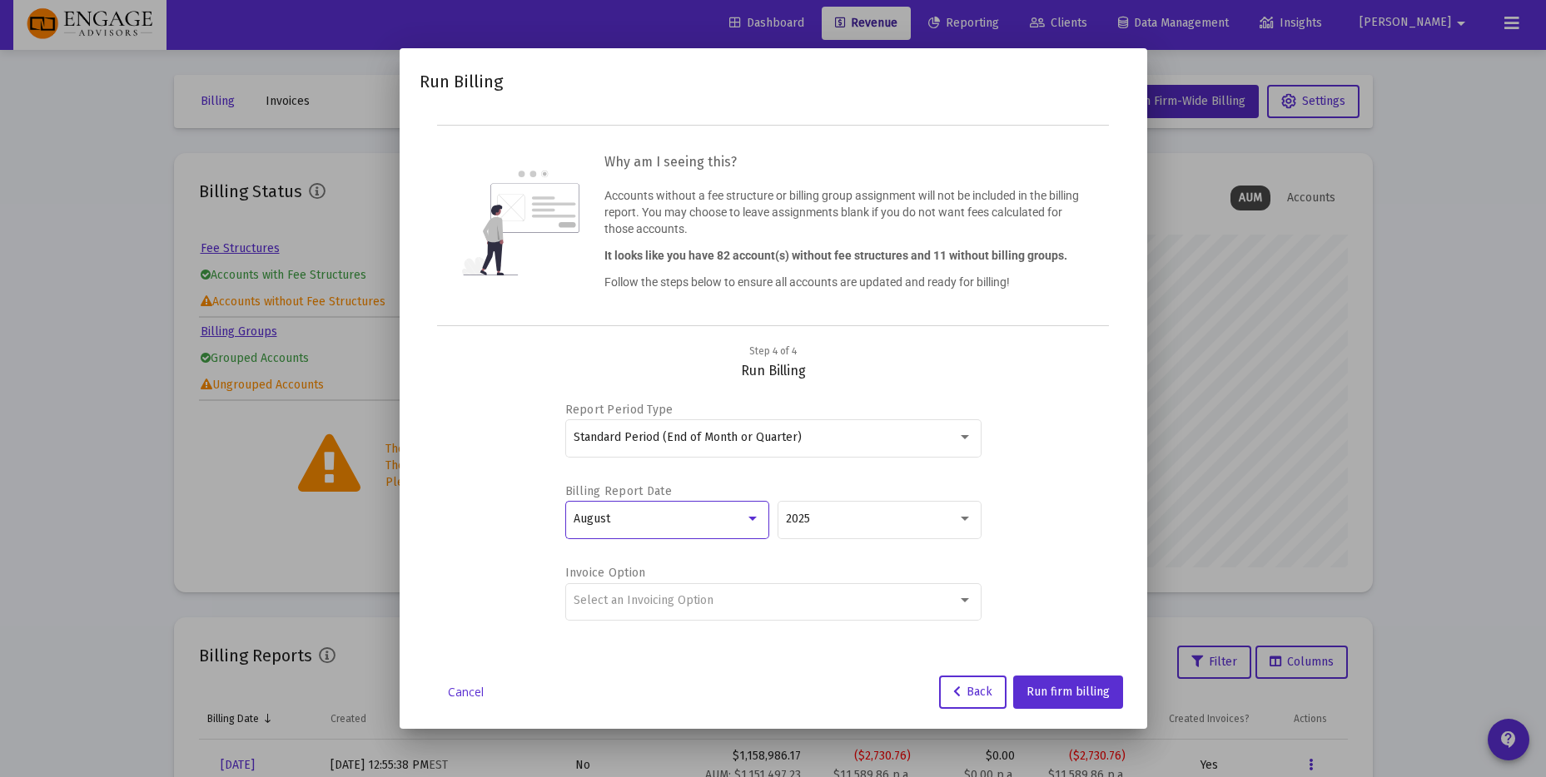
click at [685, 525] on div "August" at bounding box center [659, 519] width 171 height 13
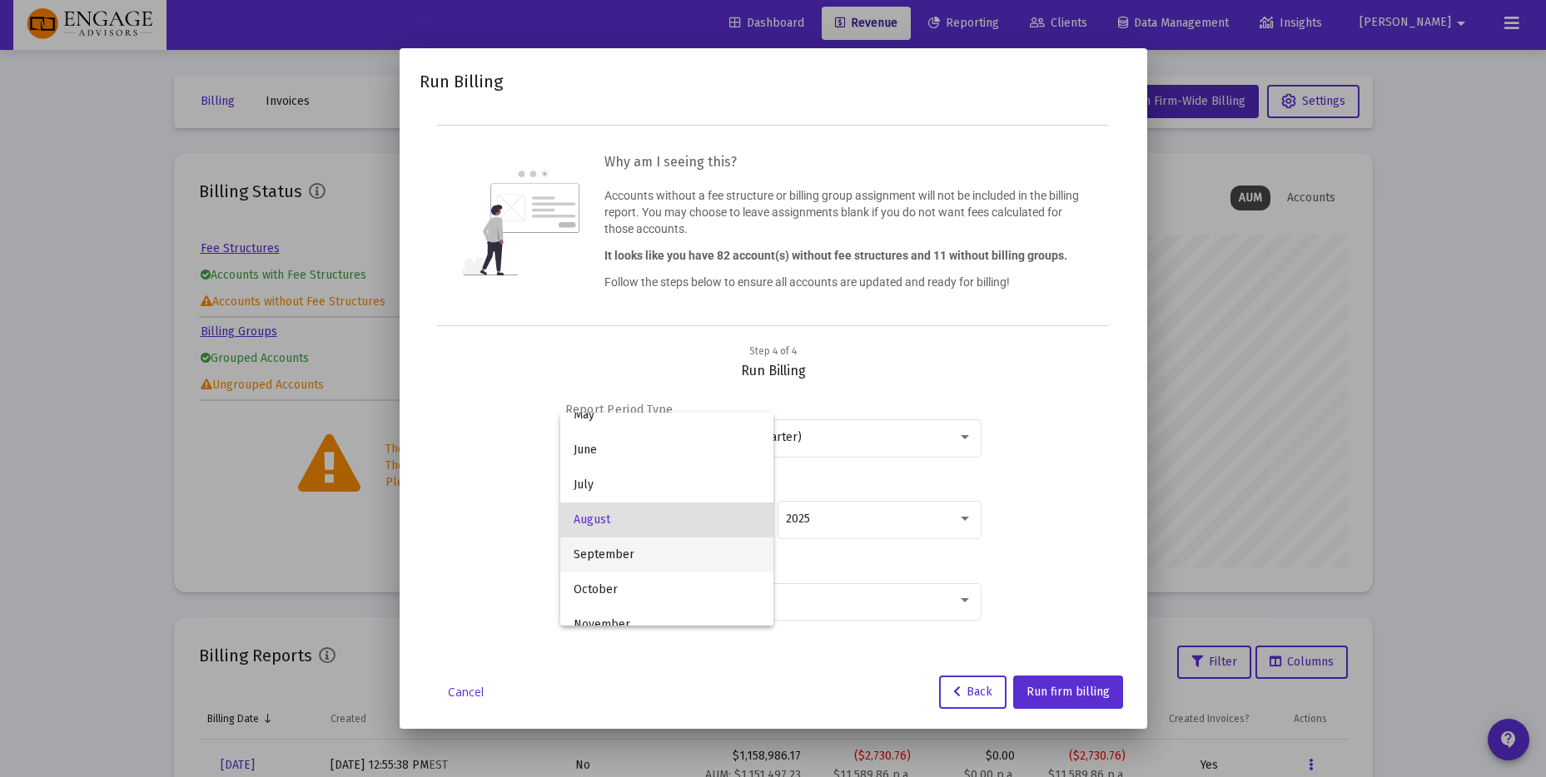
scroll to position [154, 0]
click at [637, 450] on span "June" at bounding box center [667, 451] width 186 height 35
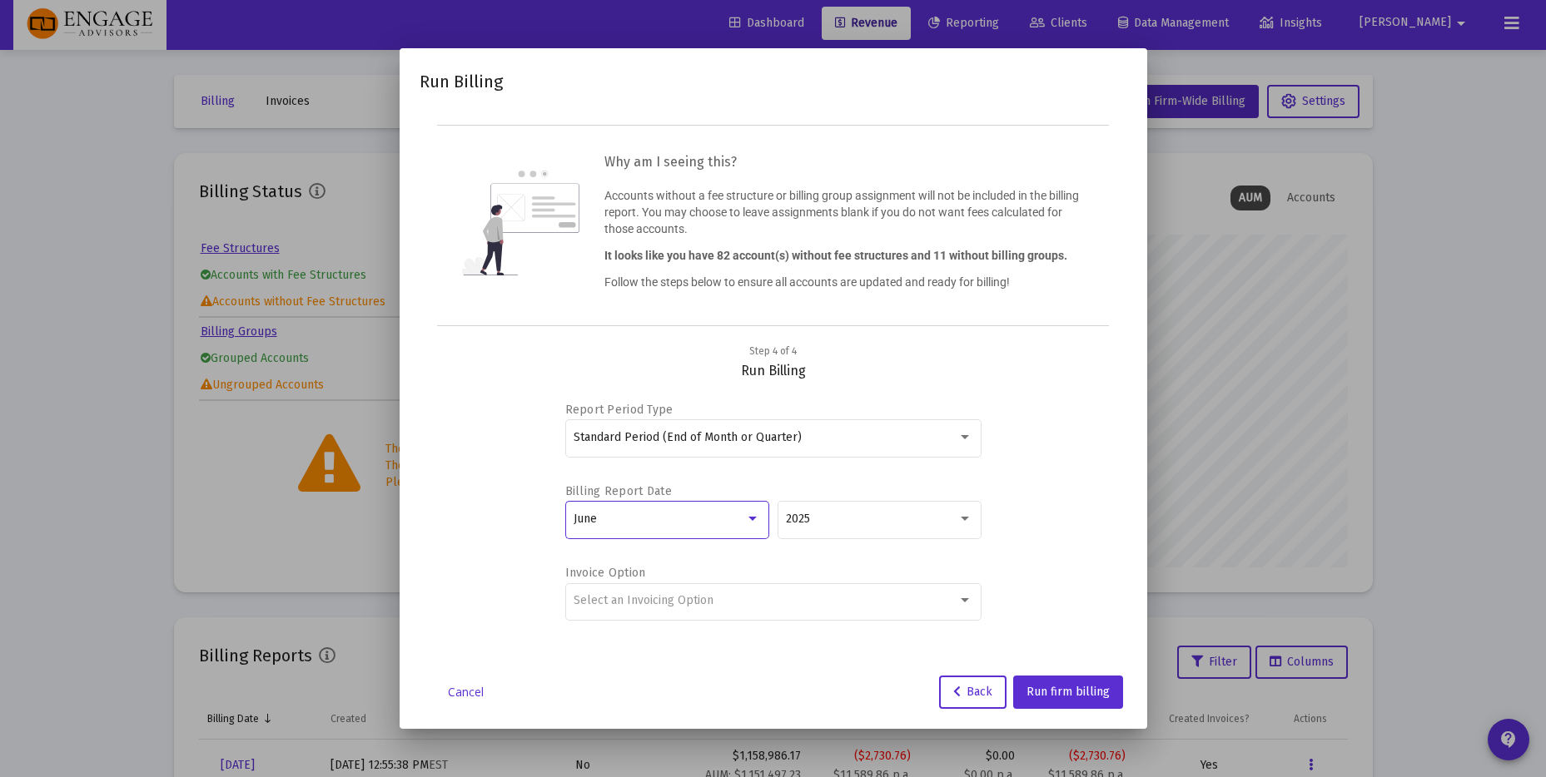
click at [462, 487] on div "Report Period Type Standard Period (End of Month or Quarter) Billing Report Dat…" at bounding box center [774, 513] width 668 height 266
click at [733, 608] on div "Select an Invoicing Option" at bounding box center [773, 600] width 399 height 41
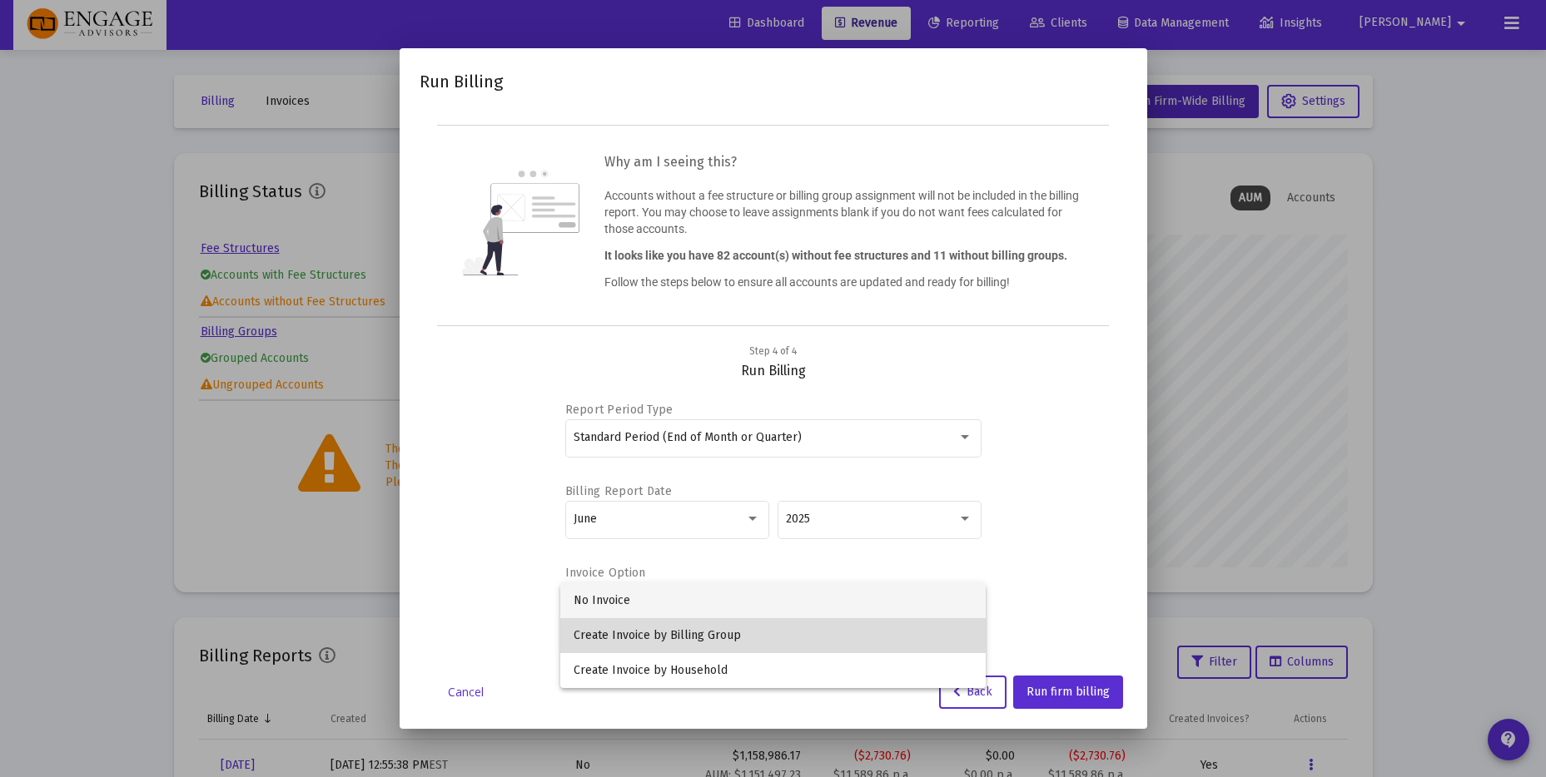
click at [703, 640] on span "Create Invoice by Billing Group" at bounding box center [773, 635] width 399 height 35
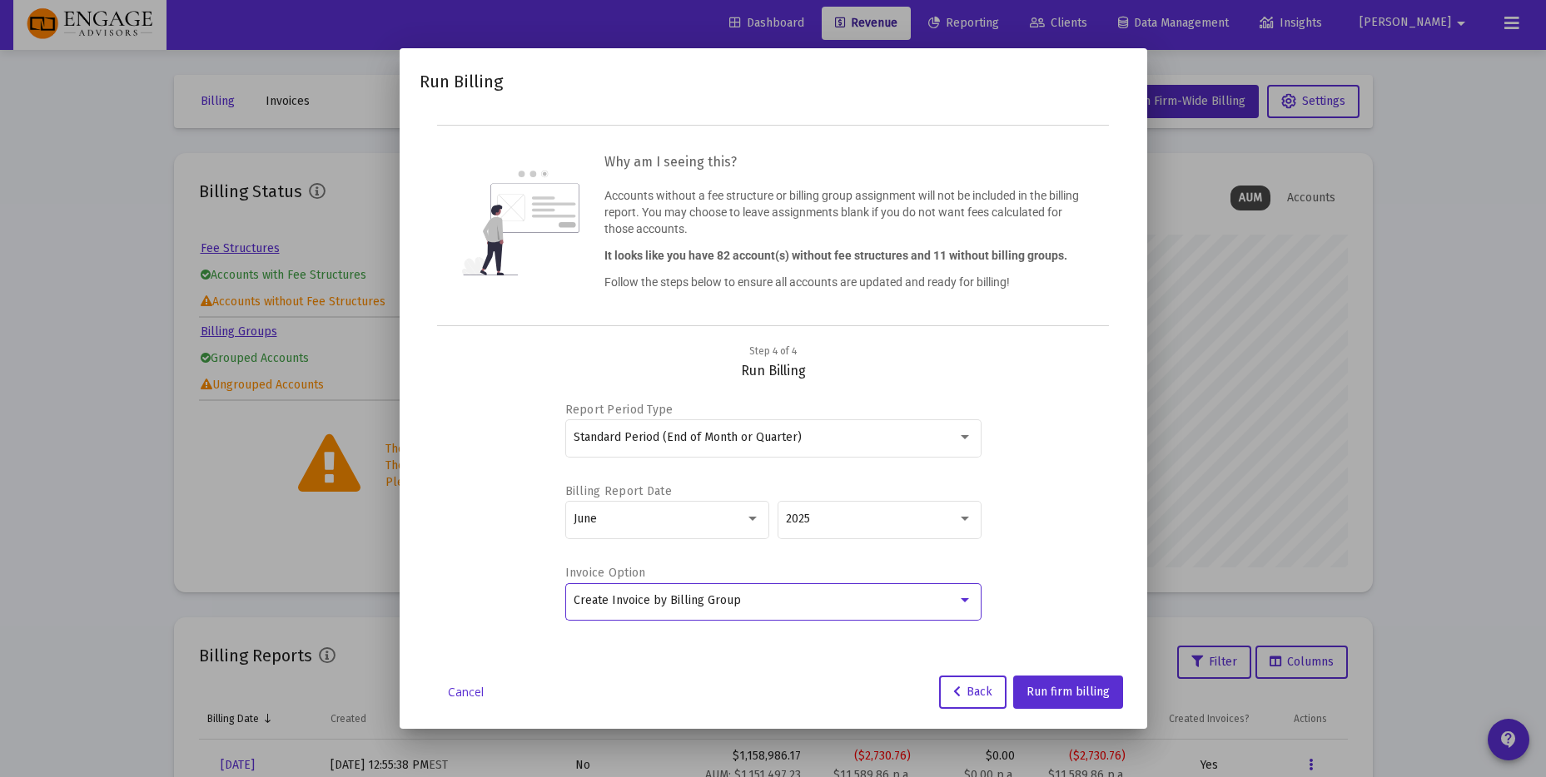
click at [728, 644] on div "Report Period Type Standard Period (End of Month or Quarter) Billing Report Dat…" at bounding box center [773, 521] width 416 height 250
click at [951, 438] on div "Standard Period (End of Month or Quarter)" at bounding box center [766, 437] width 384 height 13
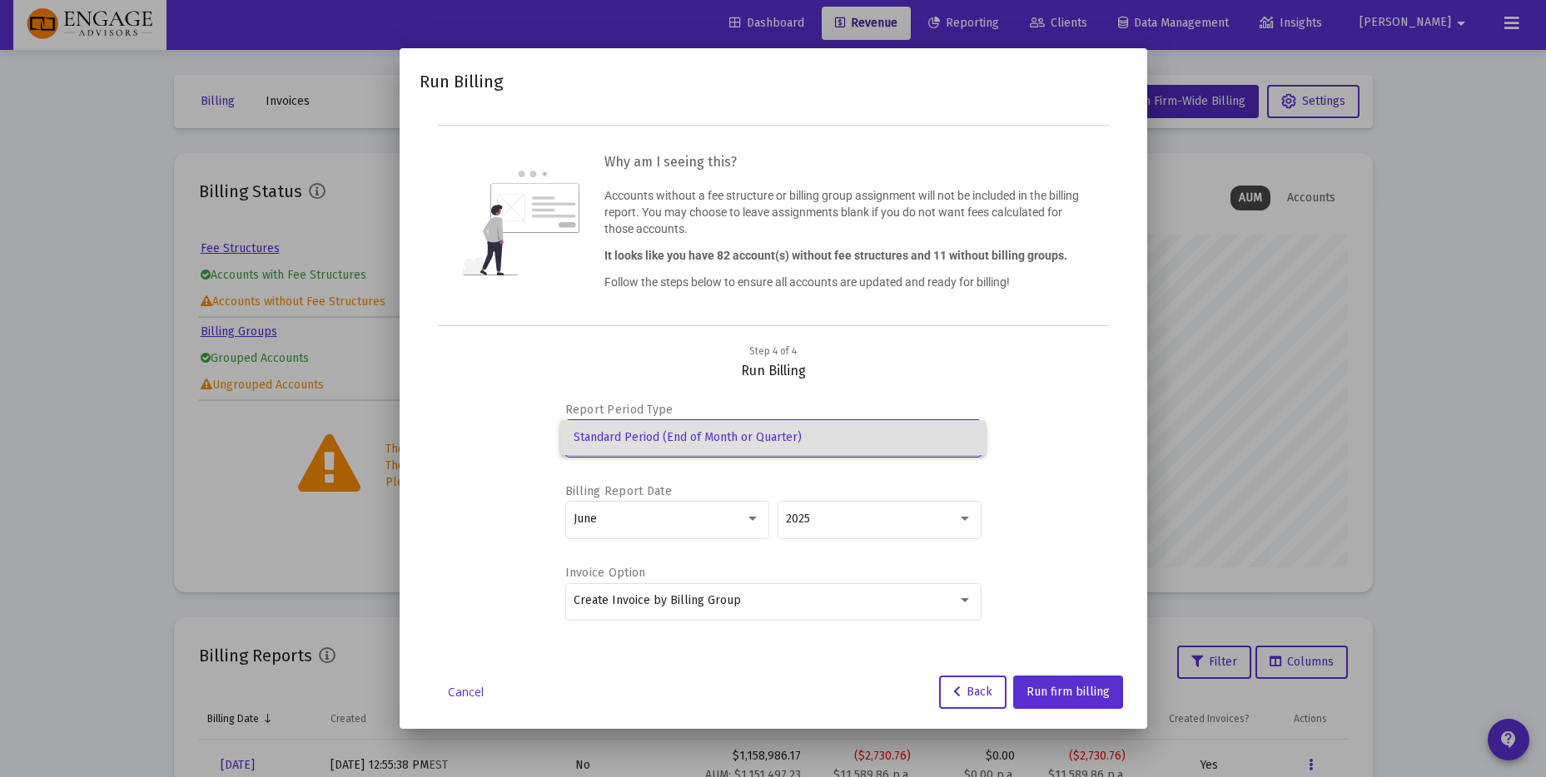
click at [1071, 432] on div at bounding box center [773, 388] width 1546 height 777
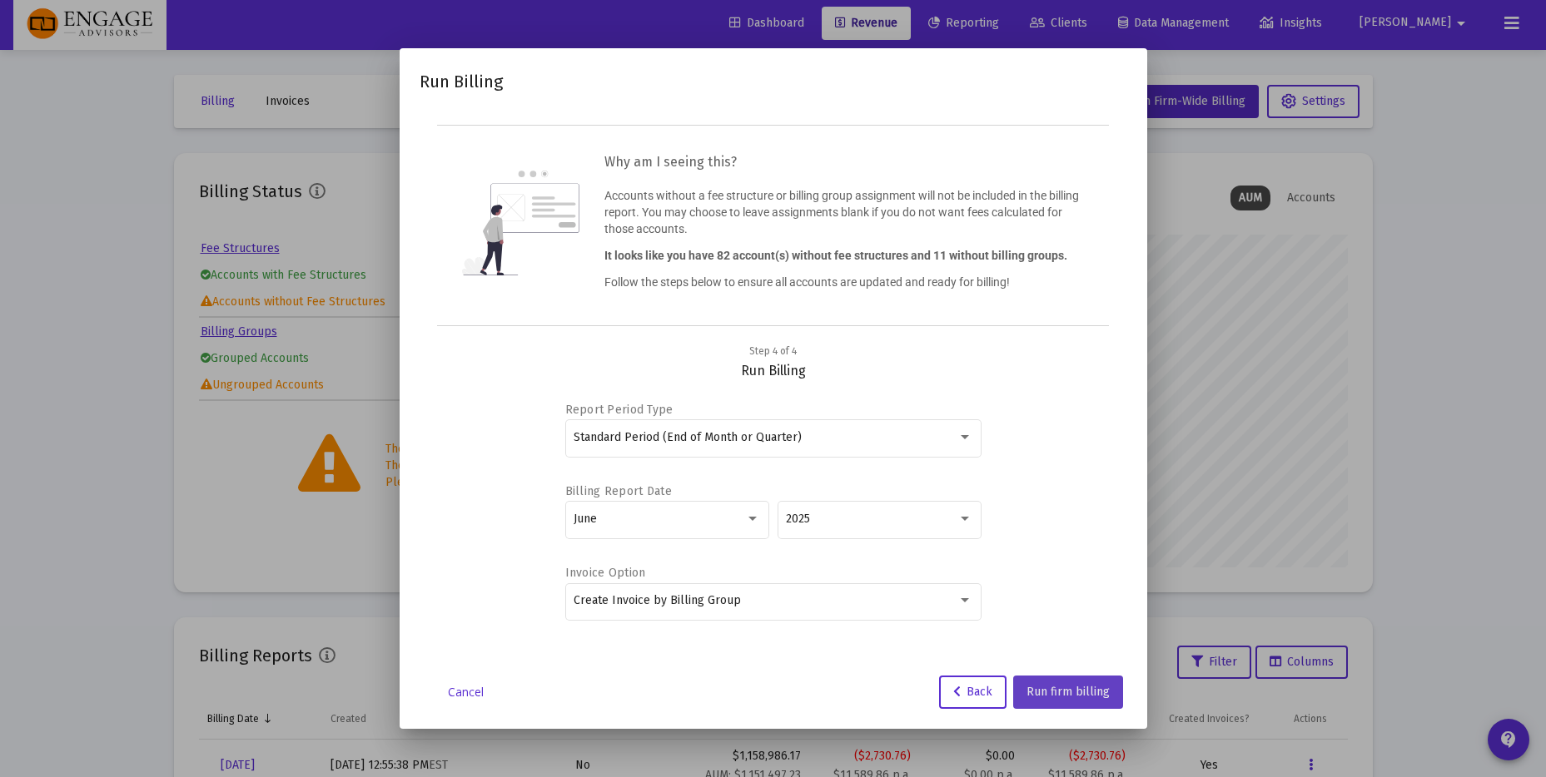
click at [1072, 696] on span "Run firm billing" at bounding box center [1067, 692] width 83 height 14
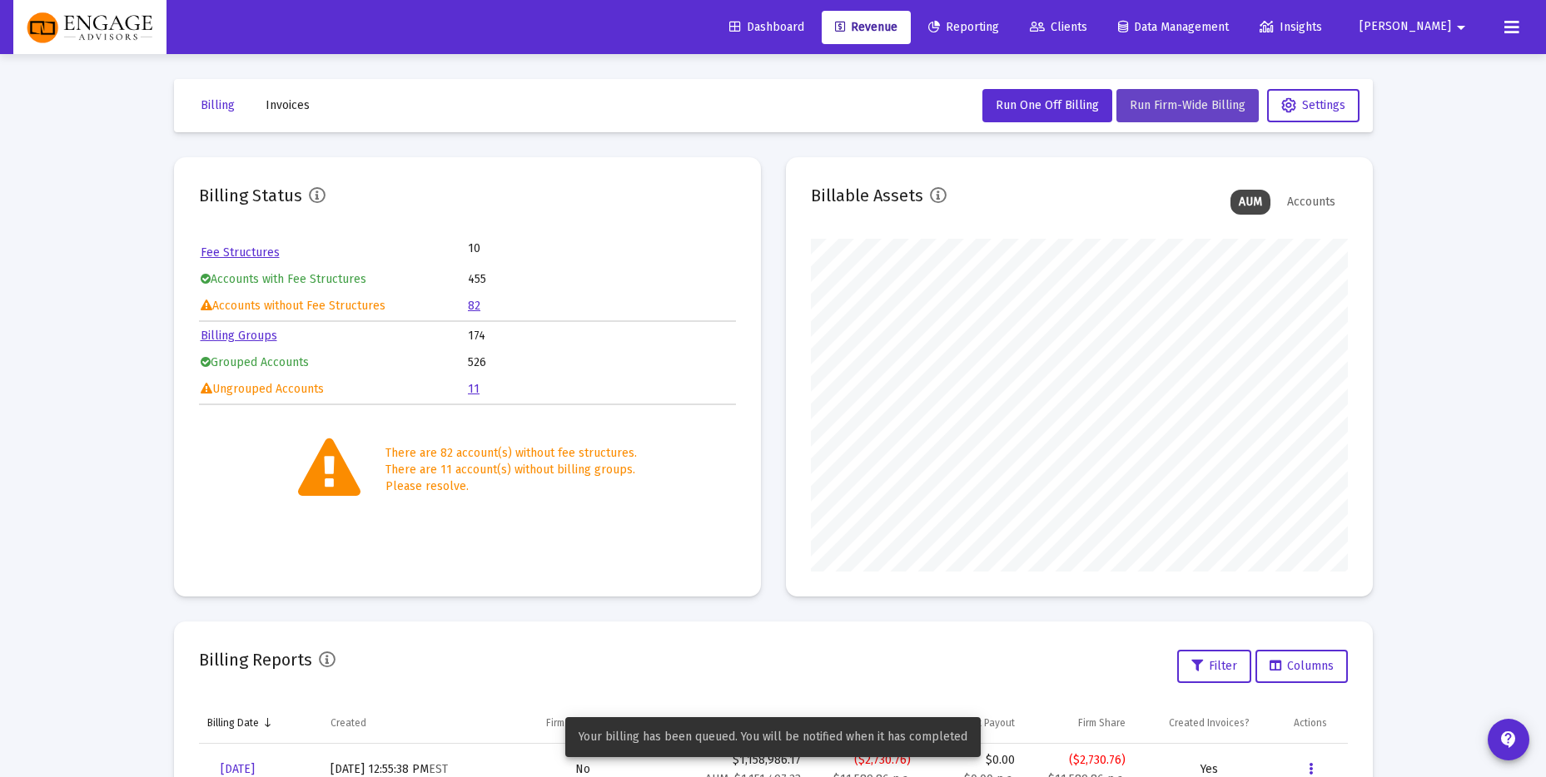
scroll to position [4, 0]
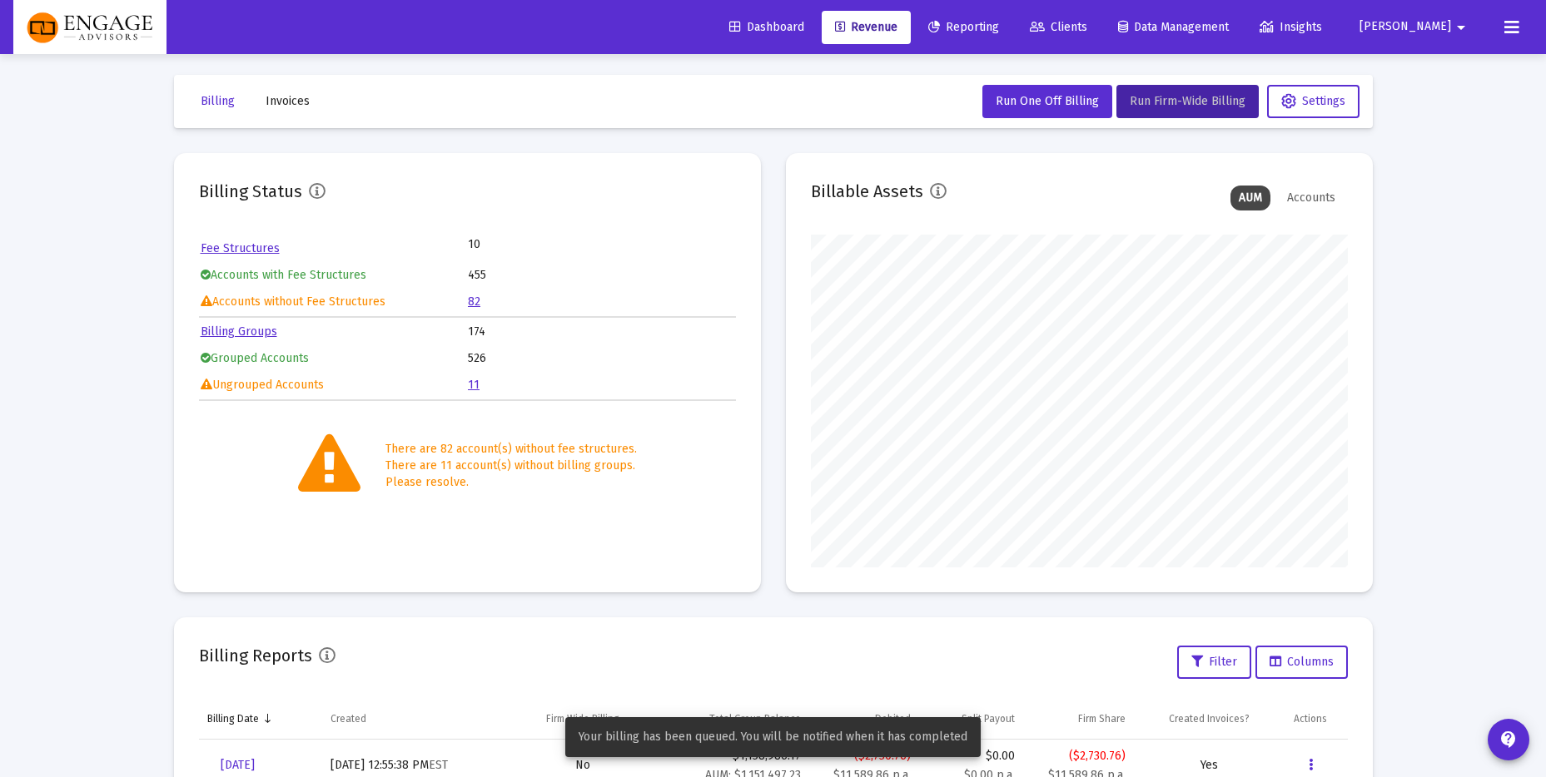
click at [1506, 36] on icon at bounding box center [1511, 27] width 15 height 20
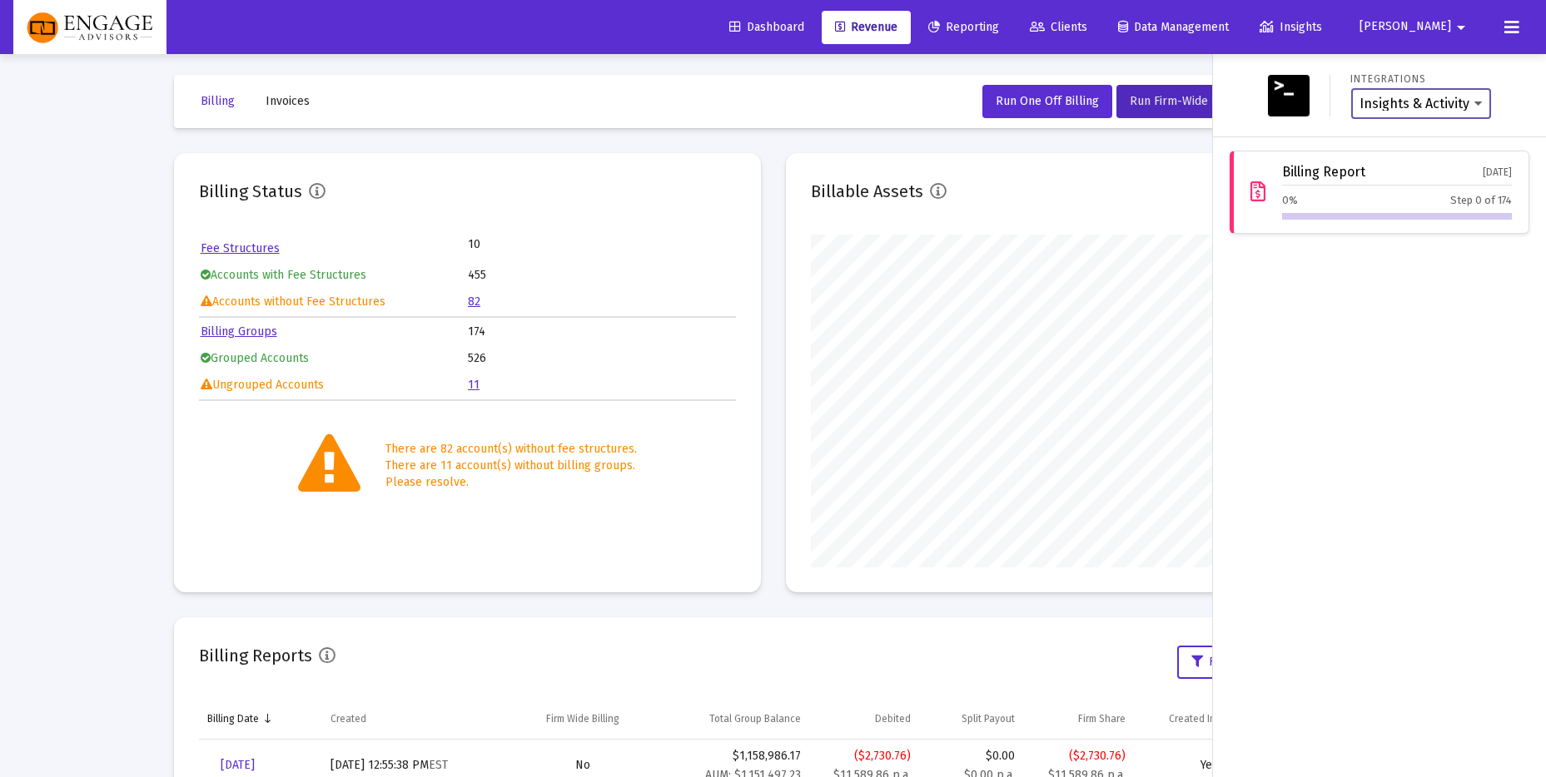
scroll to position [3, 0]
click at [1514, 29] on icon at bounding box center [1511, 27] width 15 height 20
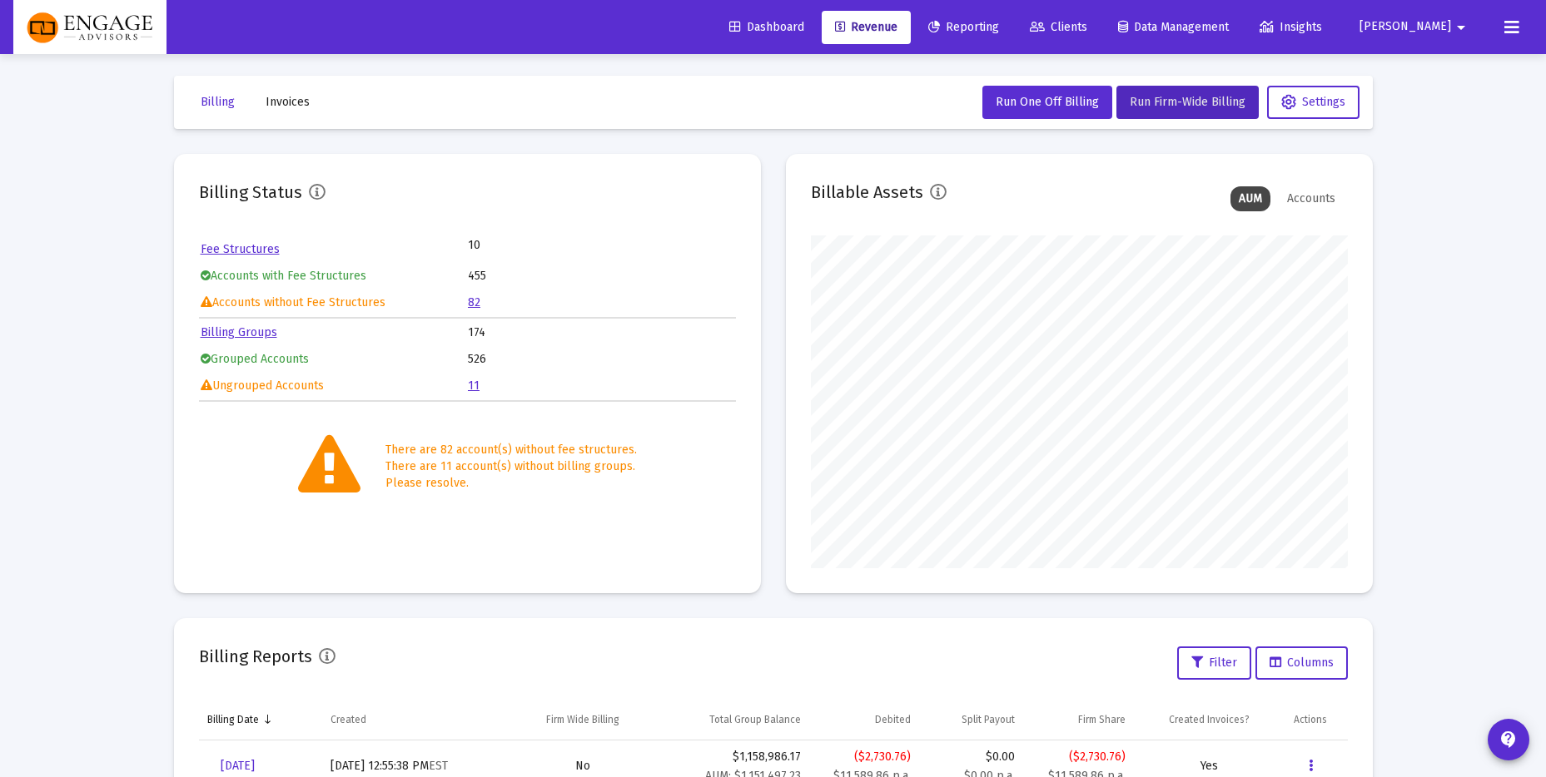
click at [1514, 29] on icon at bounding box center [1511, 27] width 15 height 20
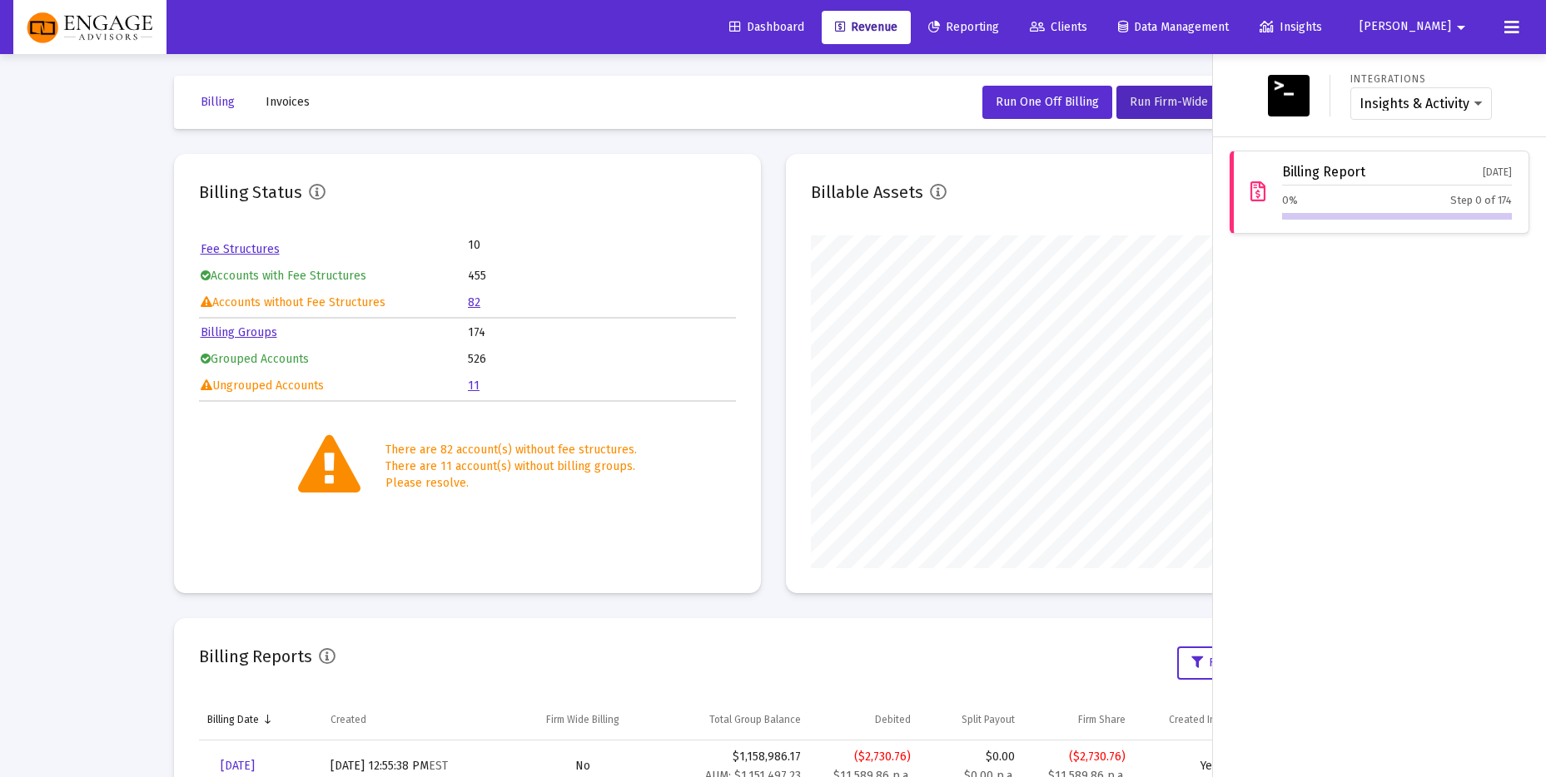
click at [1514, 29] on icon at bounding box center [1511, 27] width 15 height 20
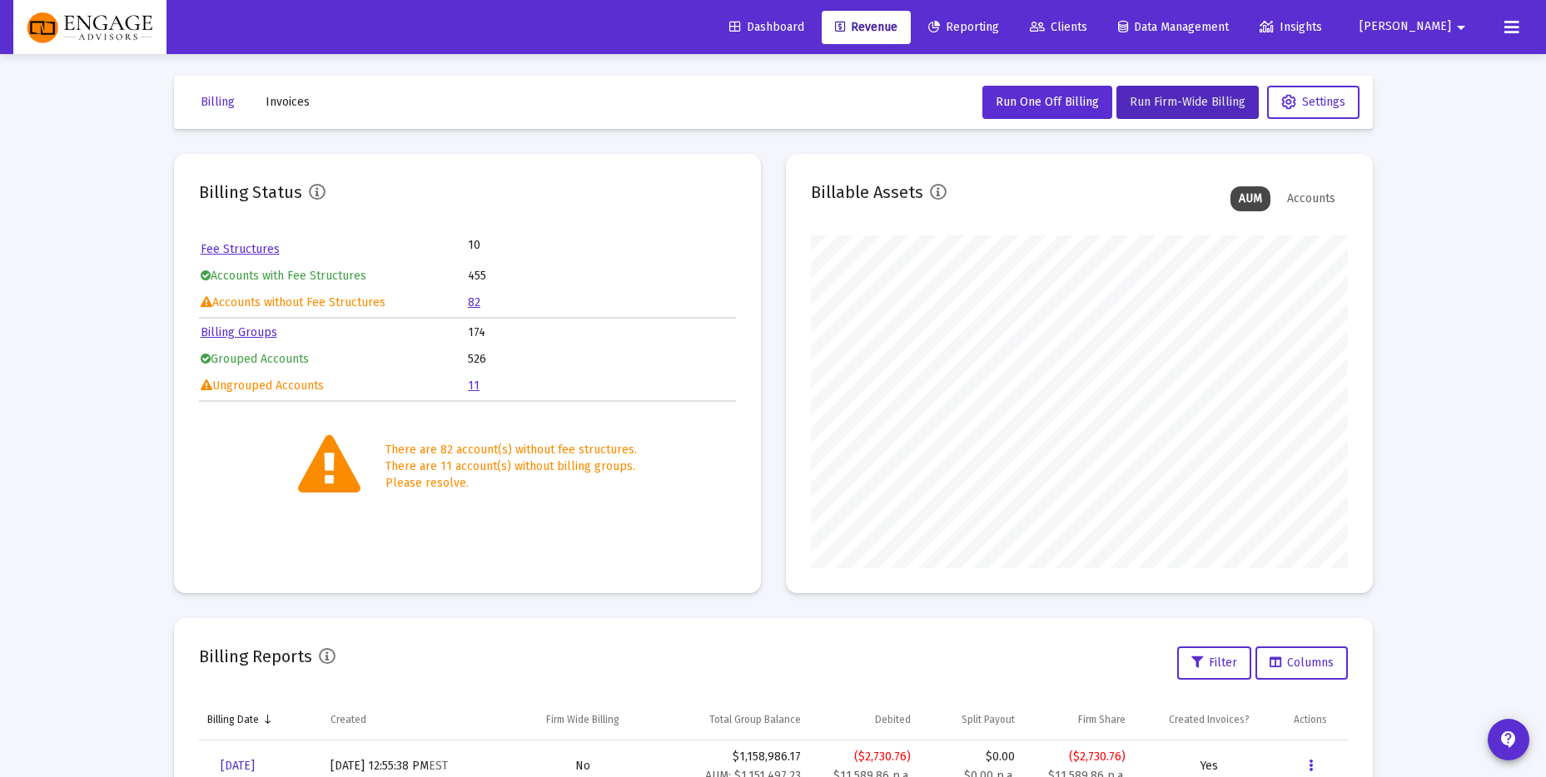
click at [1514, 29] on icon at bounding box center [1511, 27] width 15 height 20
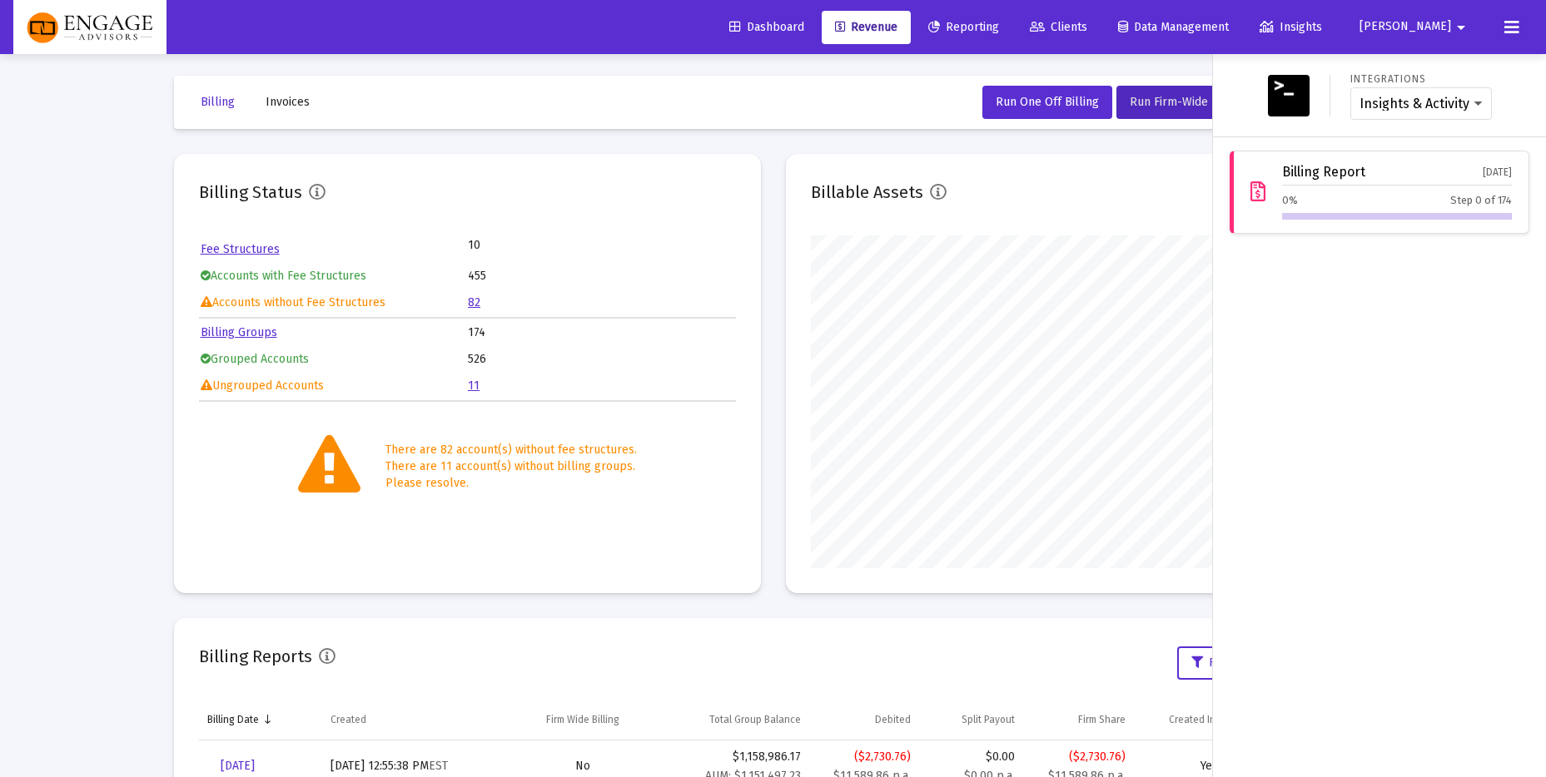
click at [1514, 29] on icon at bounding box center [1511, 27] width 15 height 20
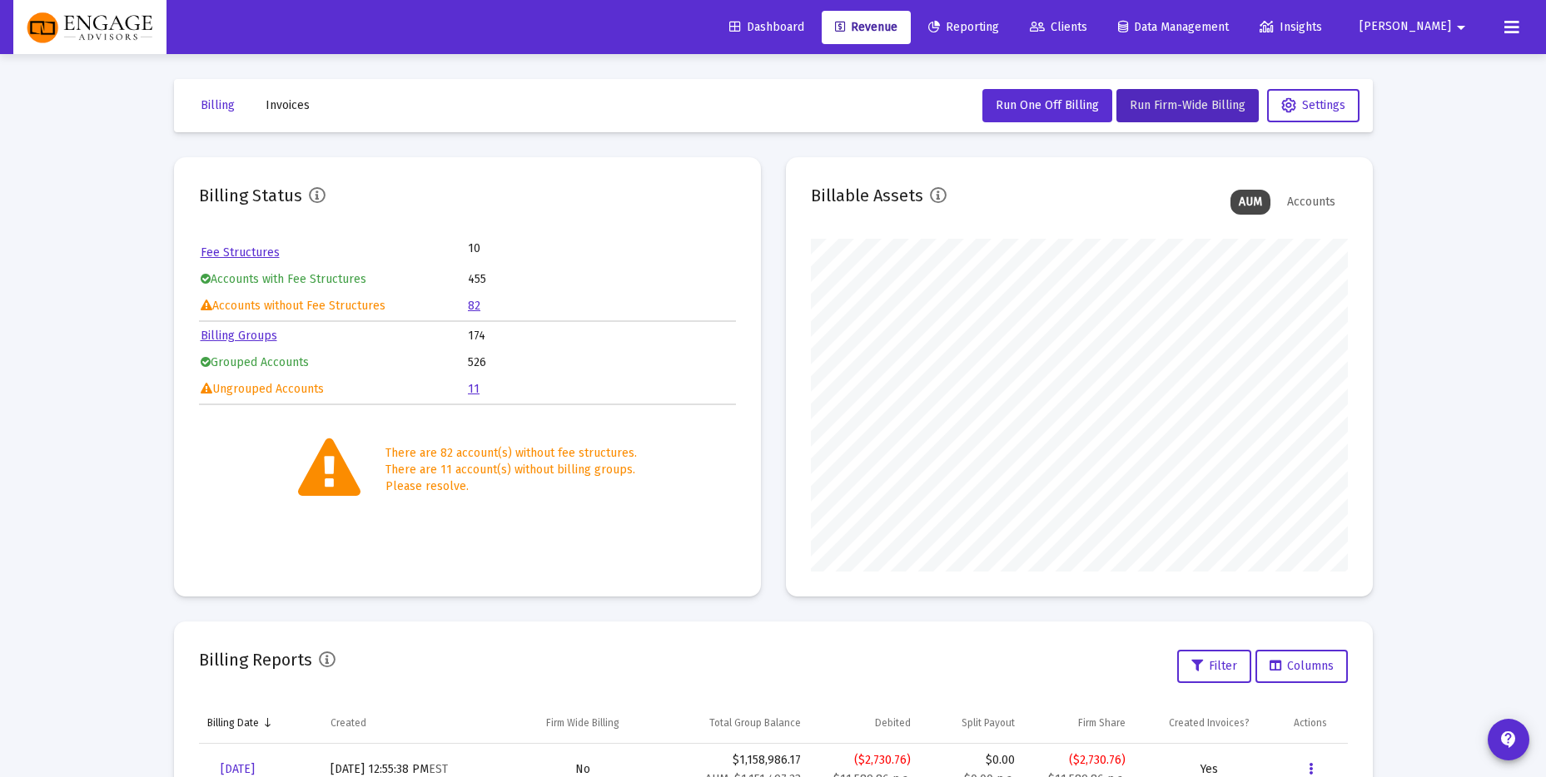
scroll to position [4, 0]
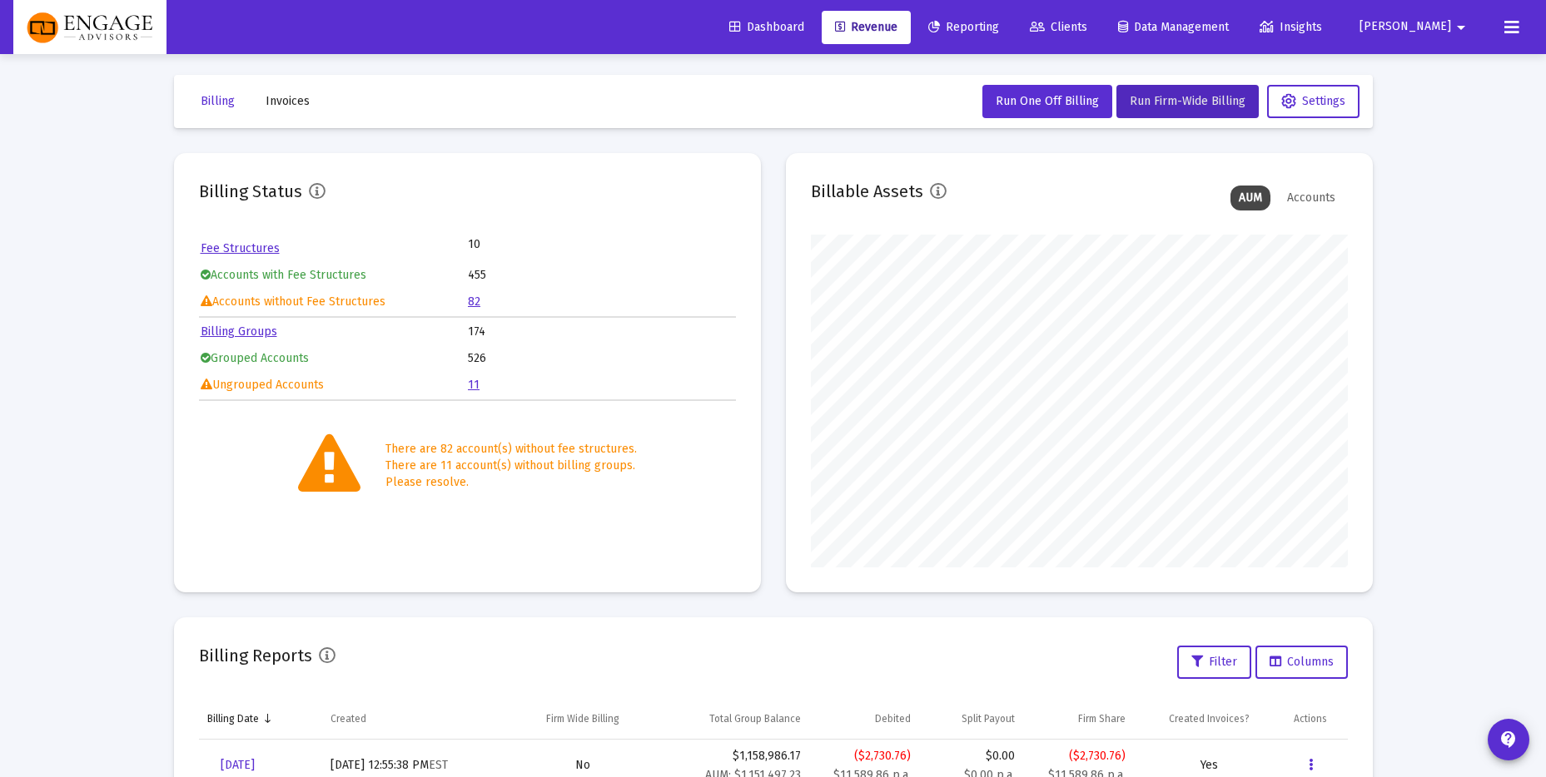
click at [1515, 27] on icon at bounding box center [1511, 27] width 15 height 20
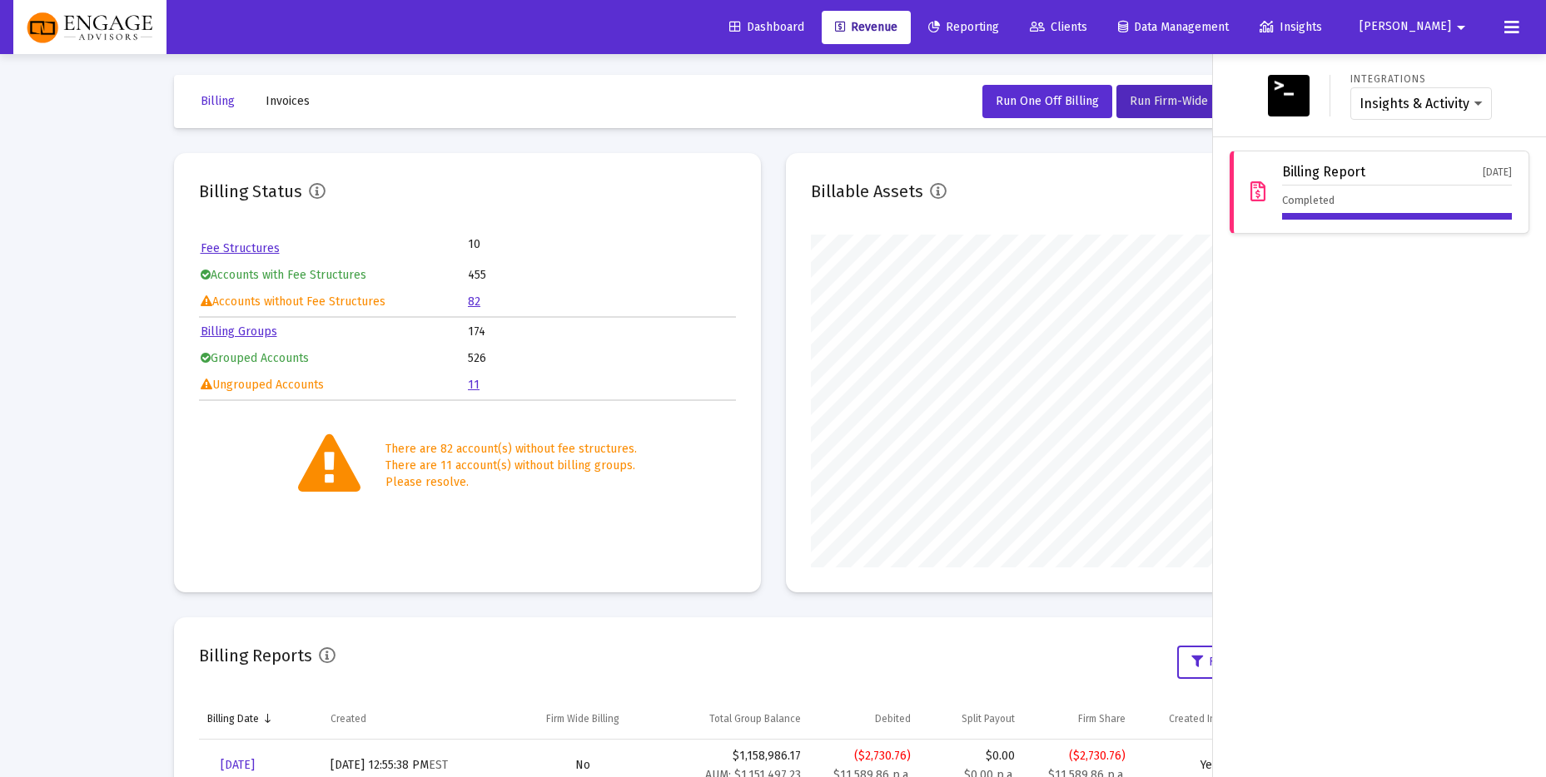
click at [1515, 27] on icon at bounding box center [1511, 27] width 15 height 20
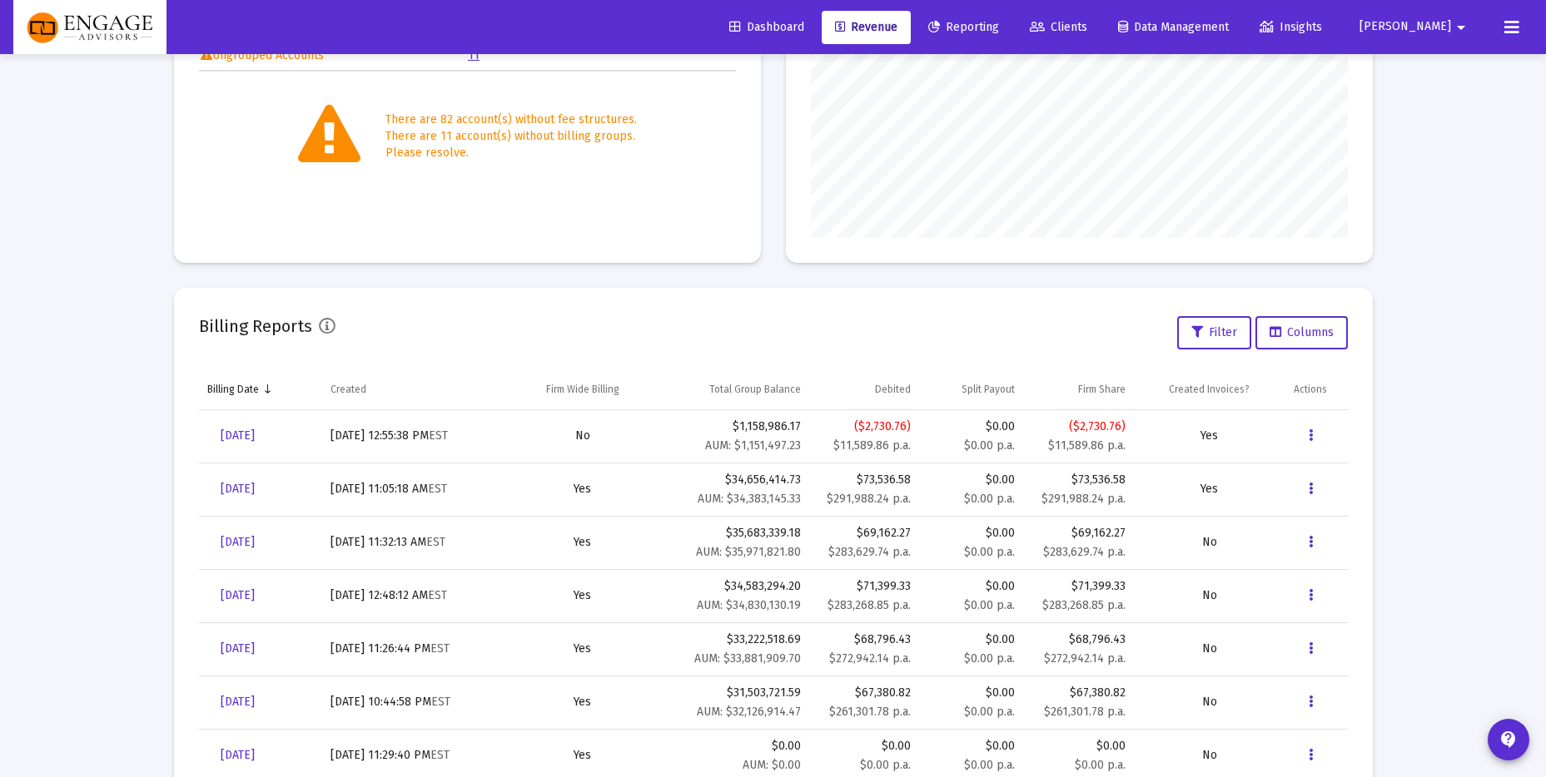
scroll to position [340, 0]
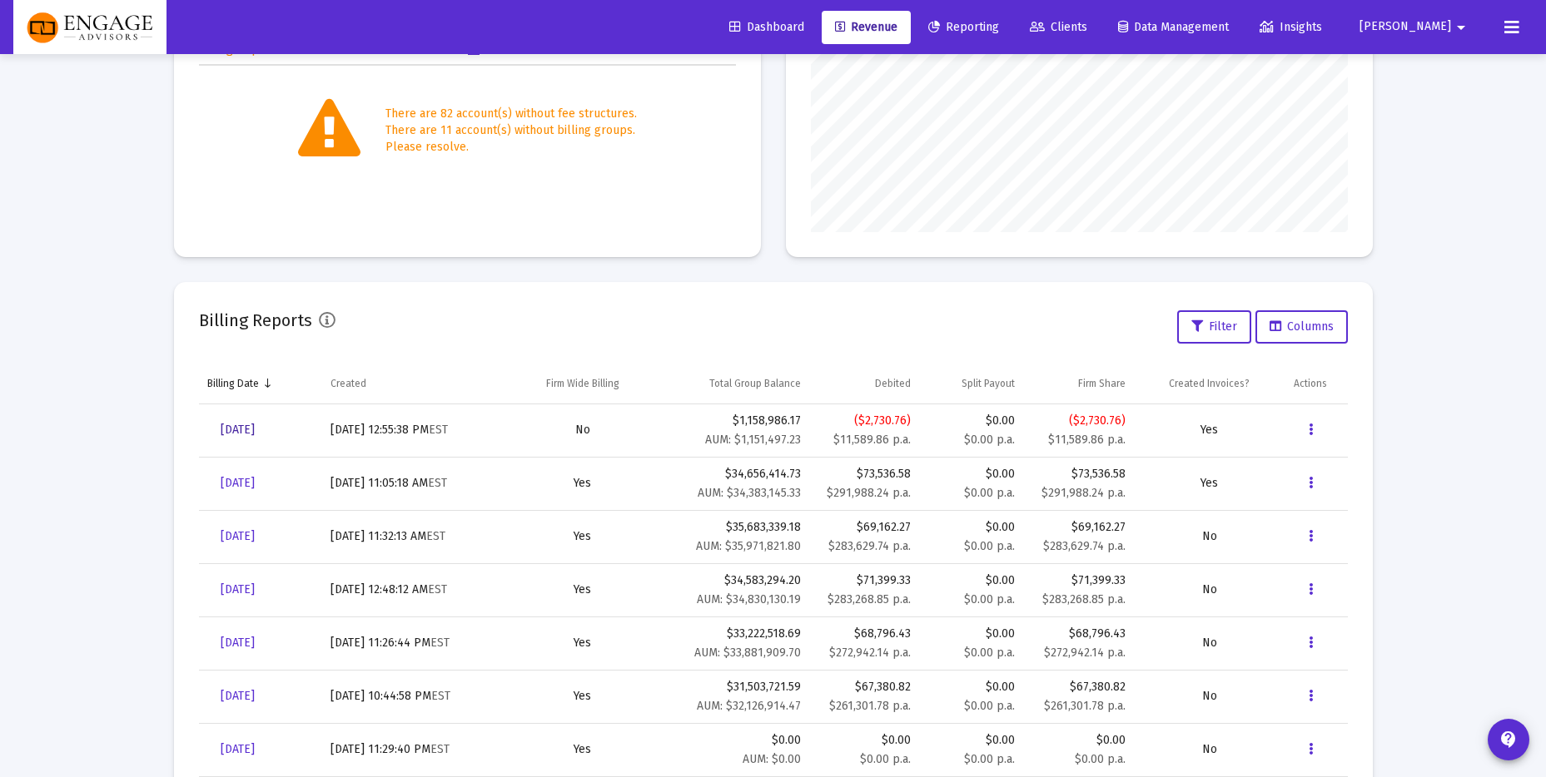
click at [247, 430] on span "[DATE]" at bounding box center [238, 430] width 34 height 14
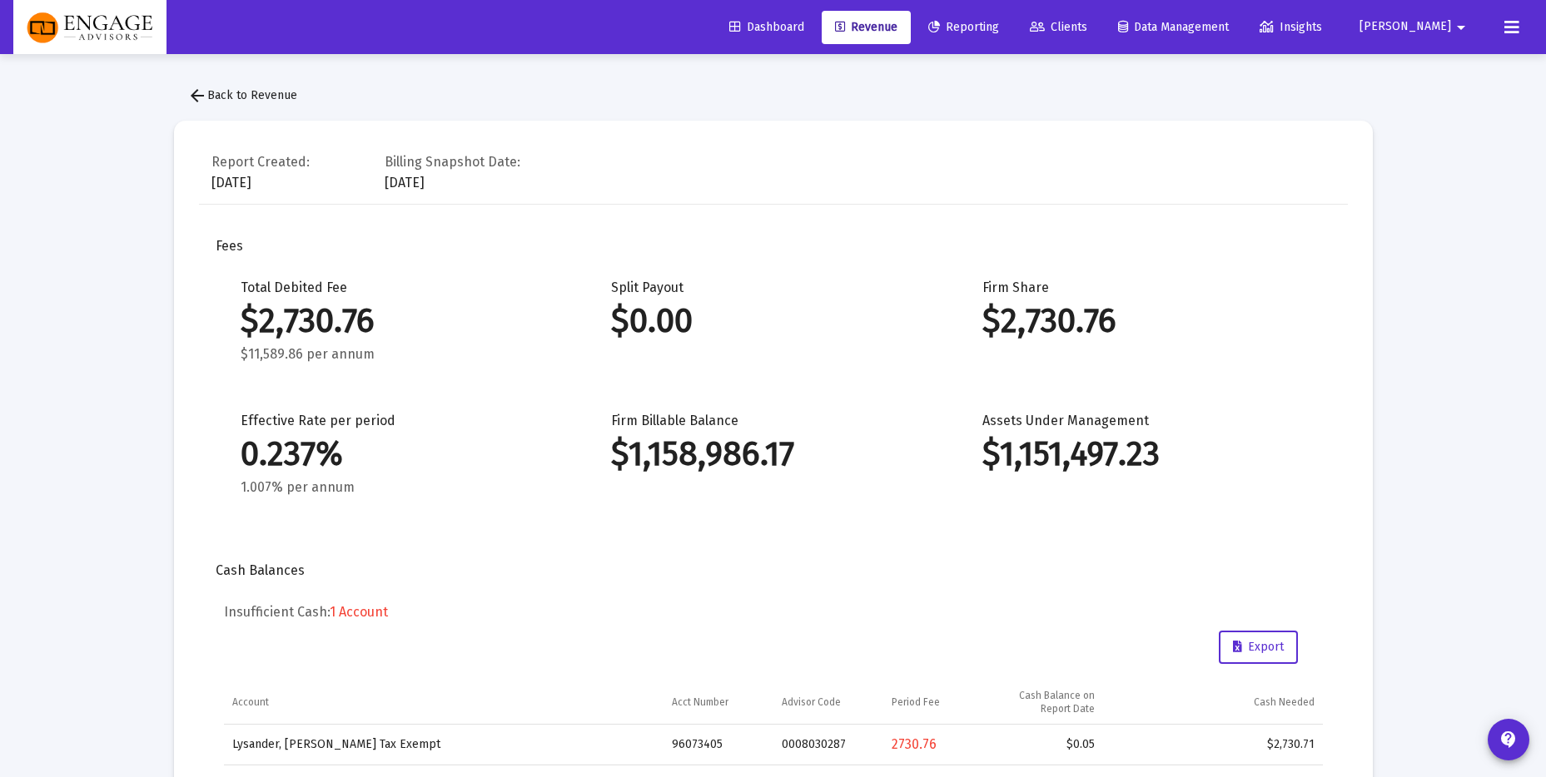
click at [219, 106] on button "arrow_back Back to Revenue" at bounding box center [242, 95] width 137 height 33
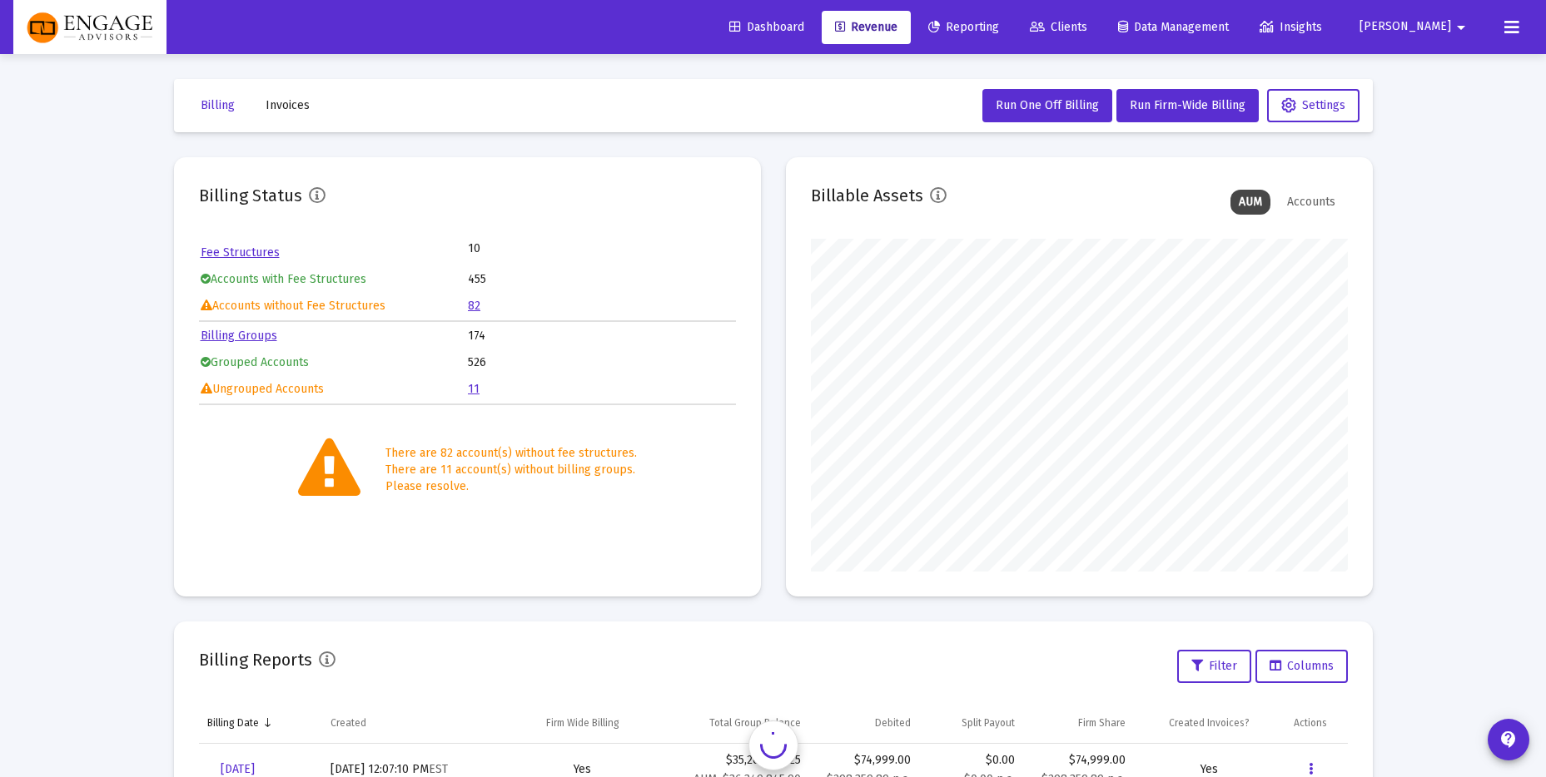
scroll to position [333, 537]
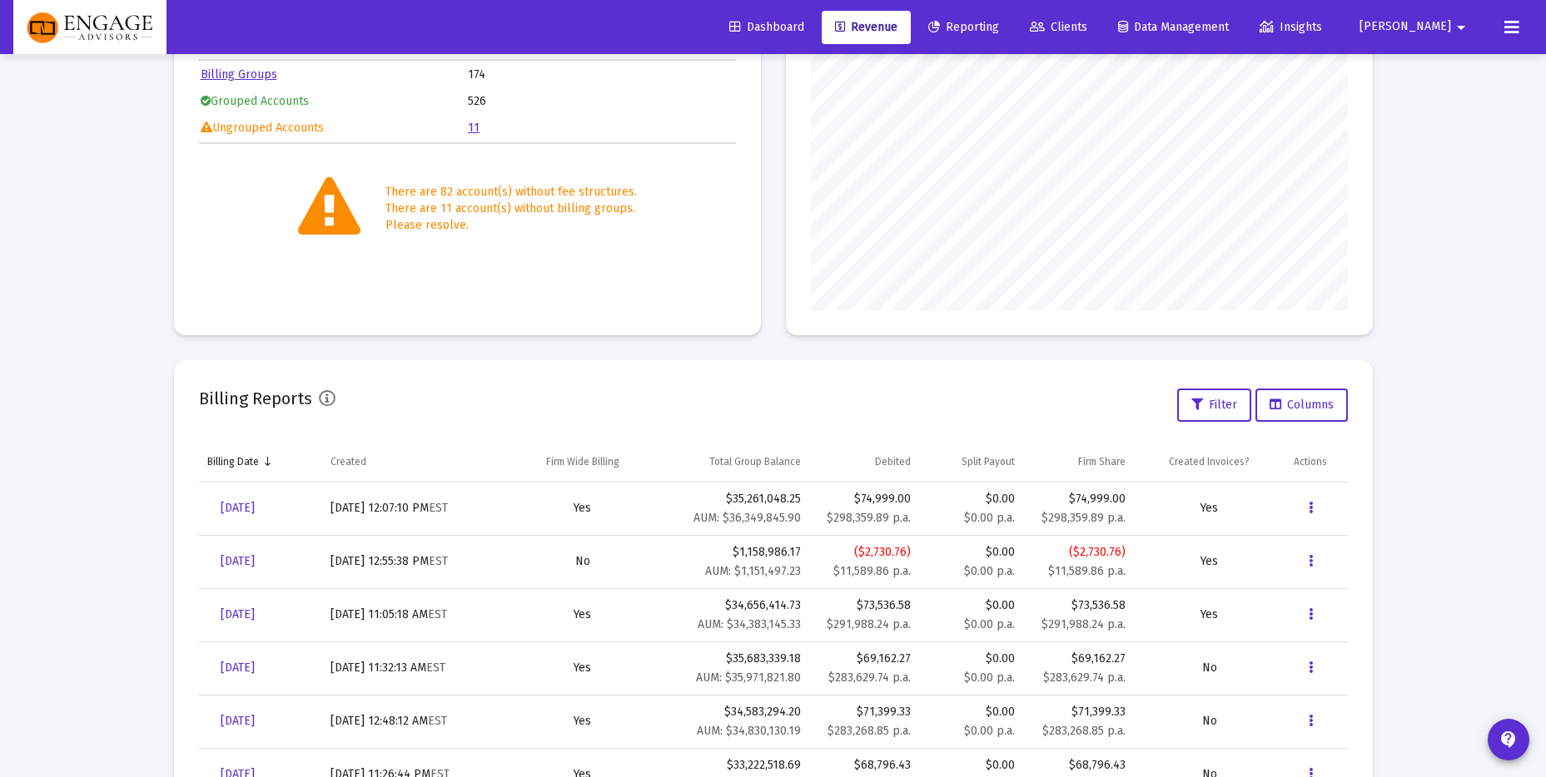
scroll to position [285, 0]
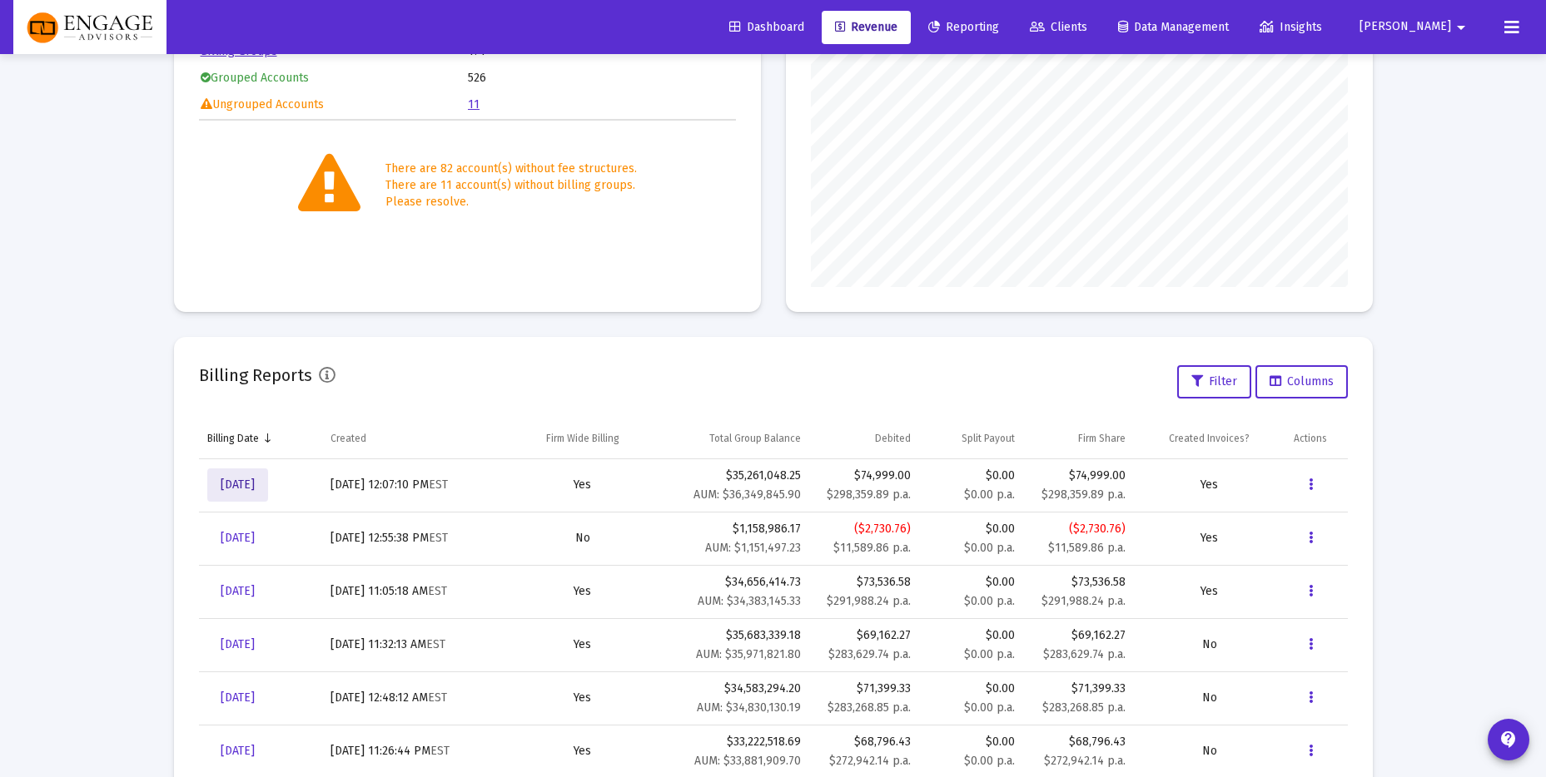
click at [255, 485] on span "[DATE]" at bounding box center [238, 485] width 34 height 14
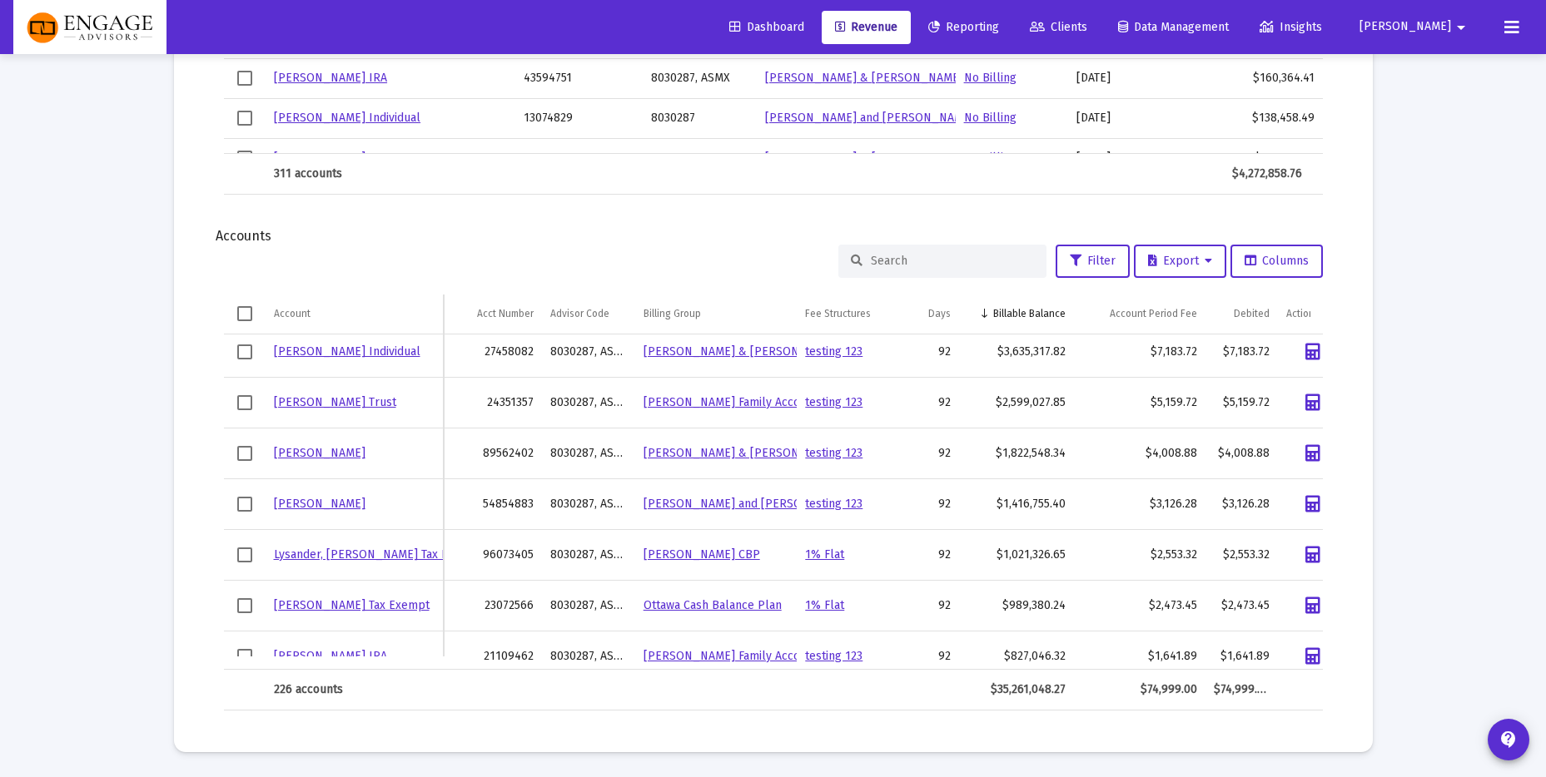
scroll to position [64, 0]
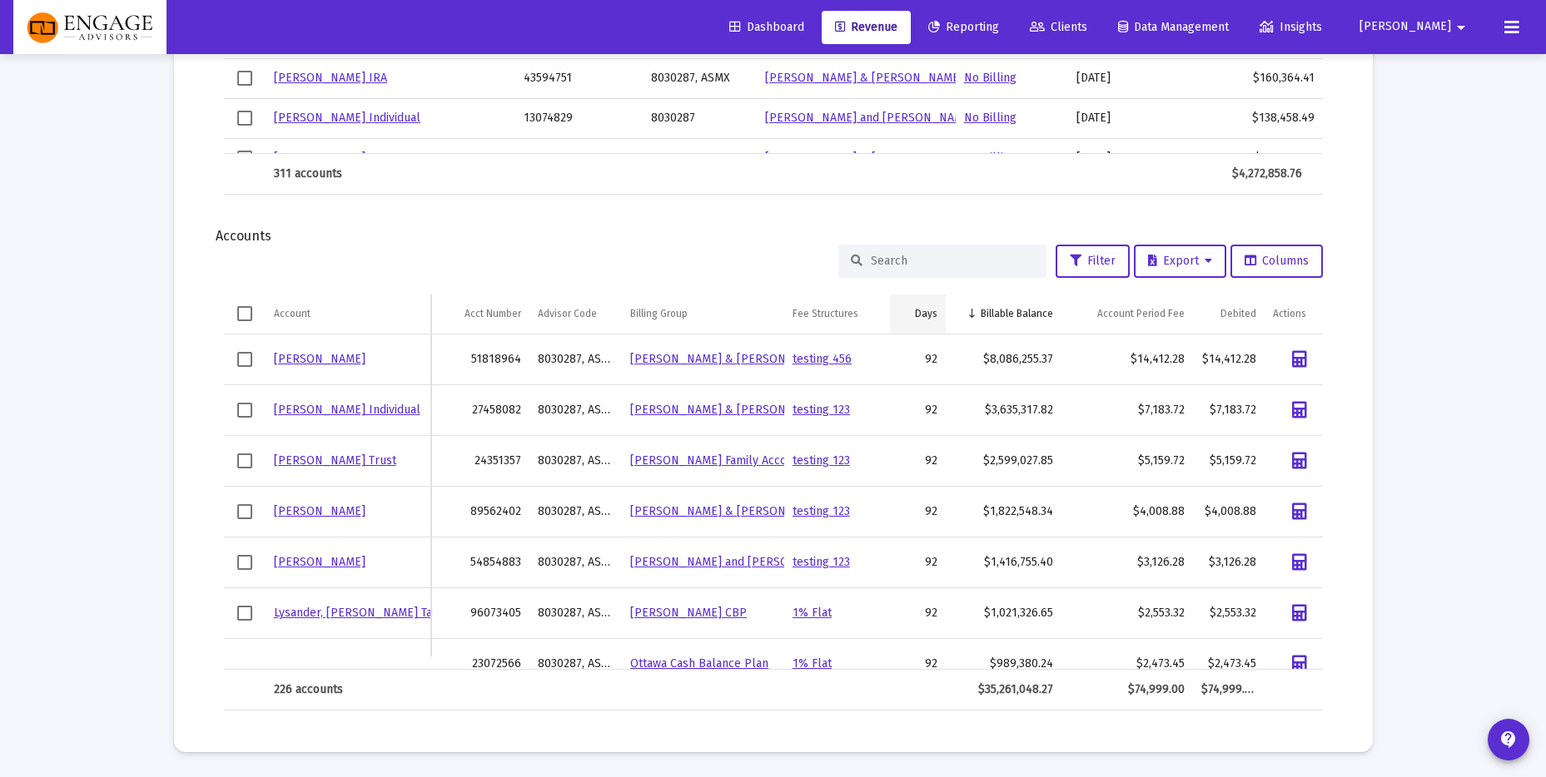
click at [931, 315] on div "Days" at bounding box center [926, 313] width 22 height 13
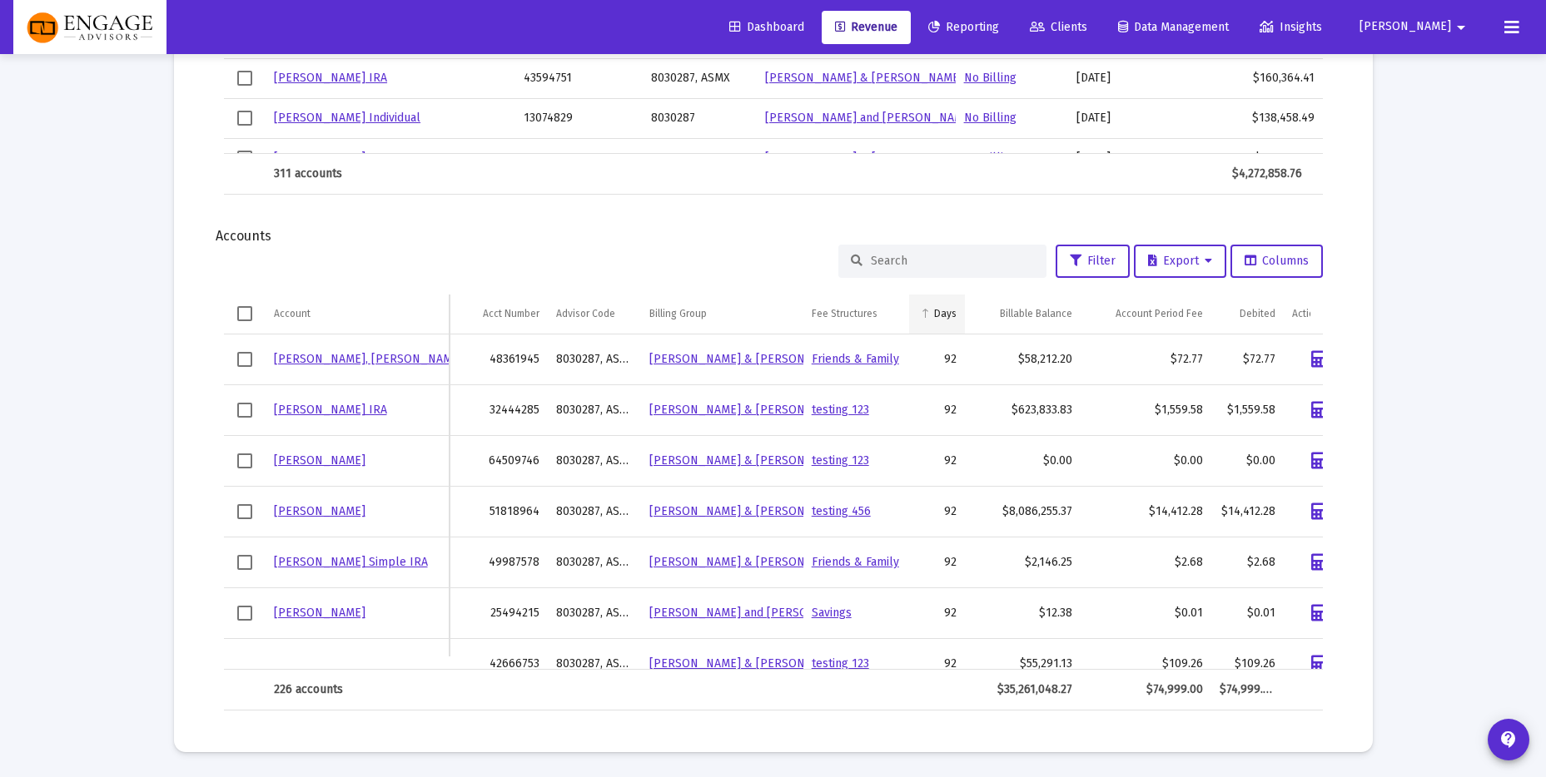
click at [931, 314] on span "Column Days" at bounding box center [925, 313] width 12 height 12
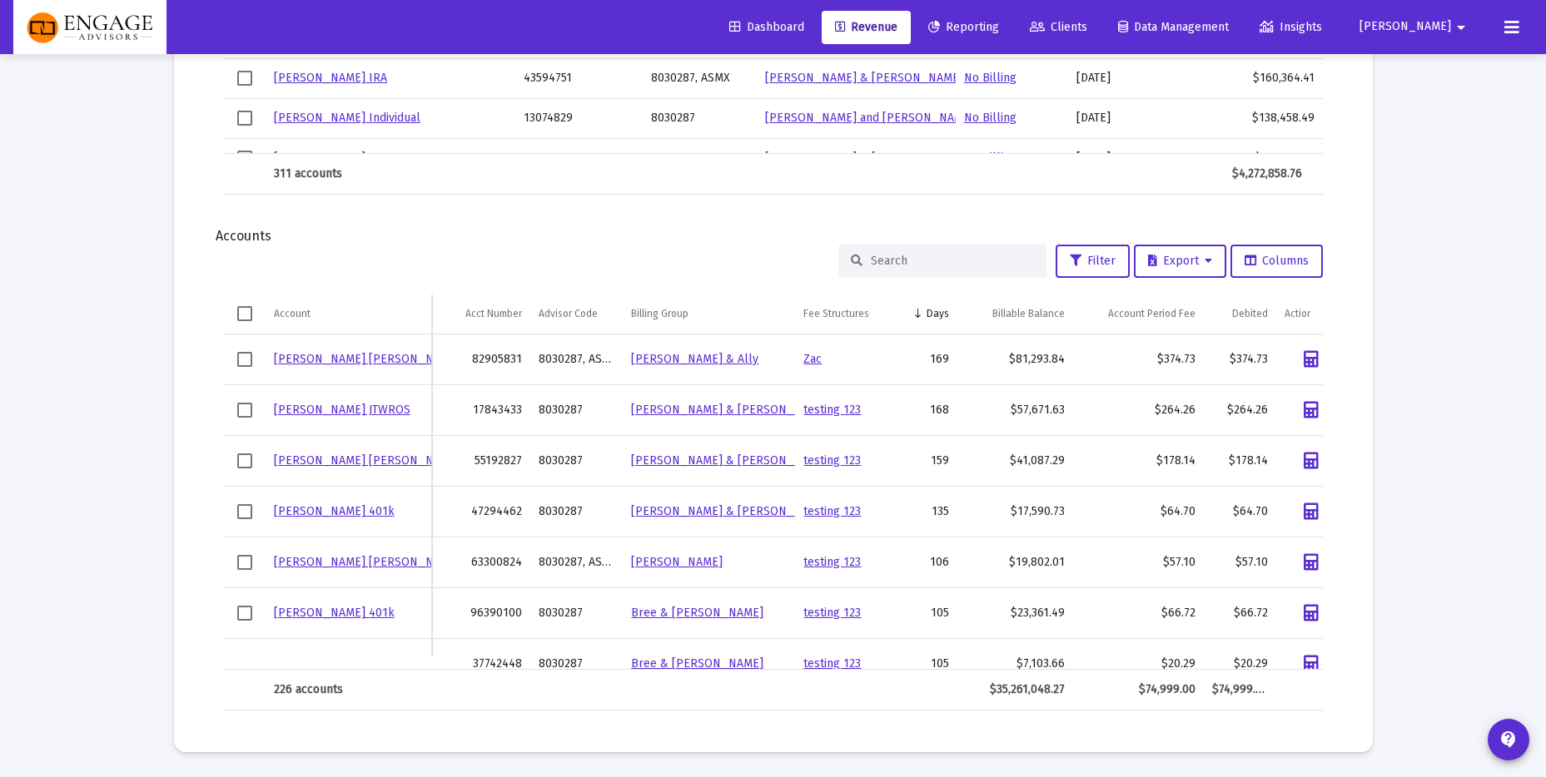
click at [389, 363] on link "[PERSON_NAME] [PERSON_NAME]" at bounding box center [367, 359] width 186 height 14
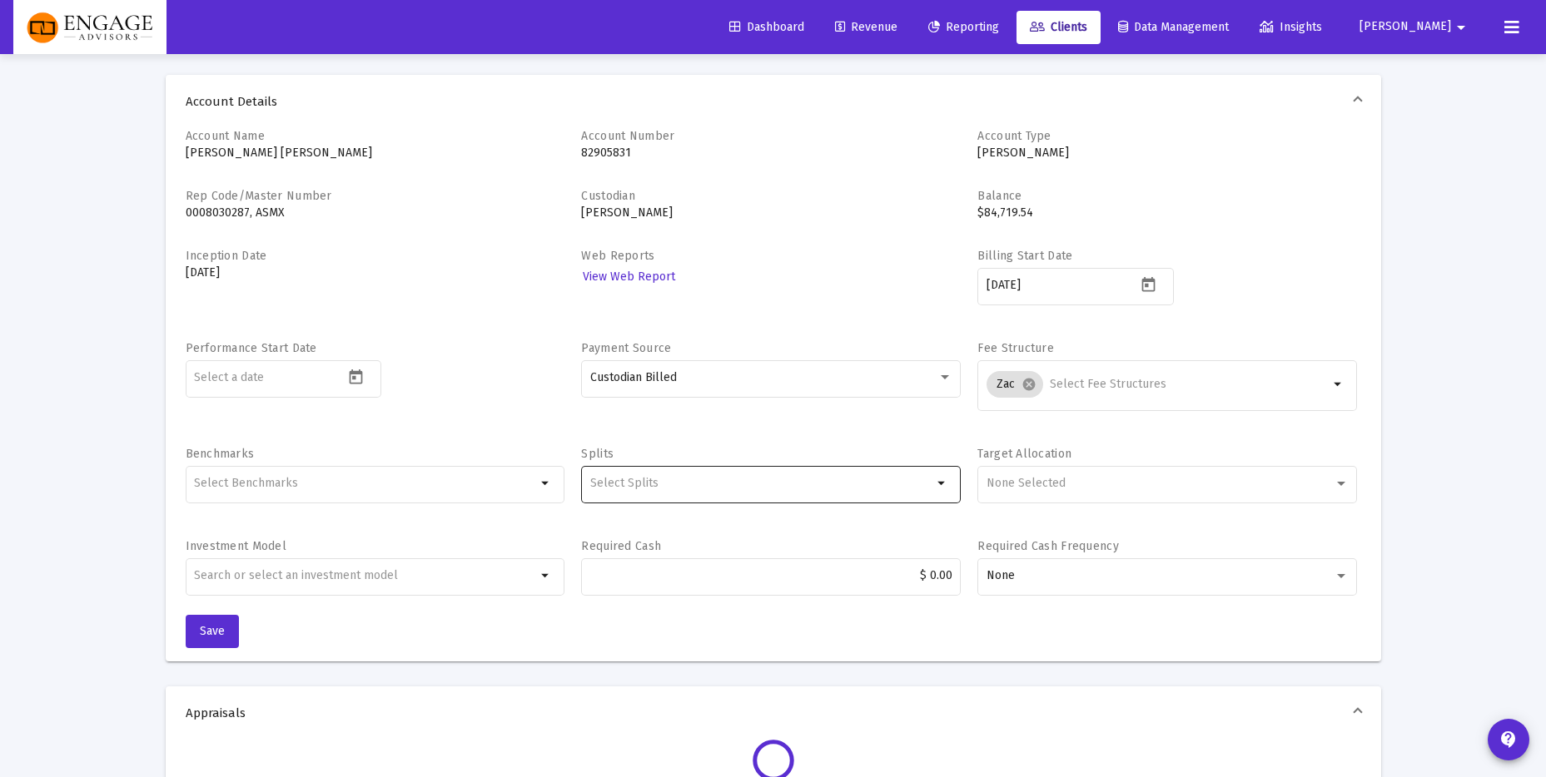
type input "[PERSON_NAME][EMAIL_ADDRESS][DOMAIN_NAME]"
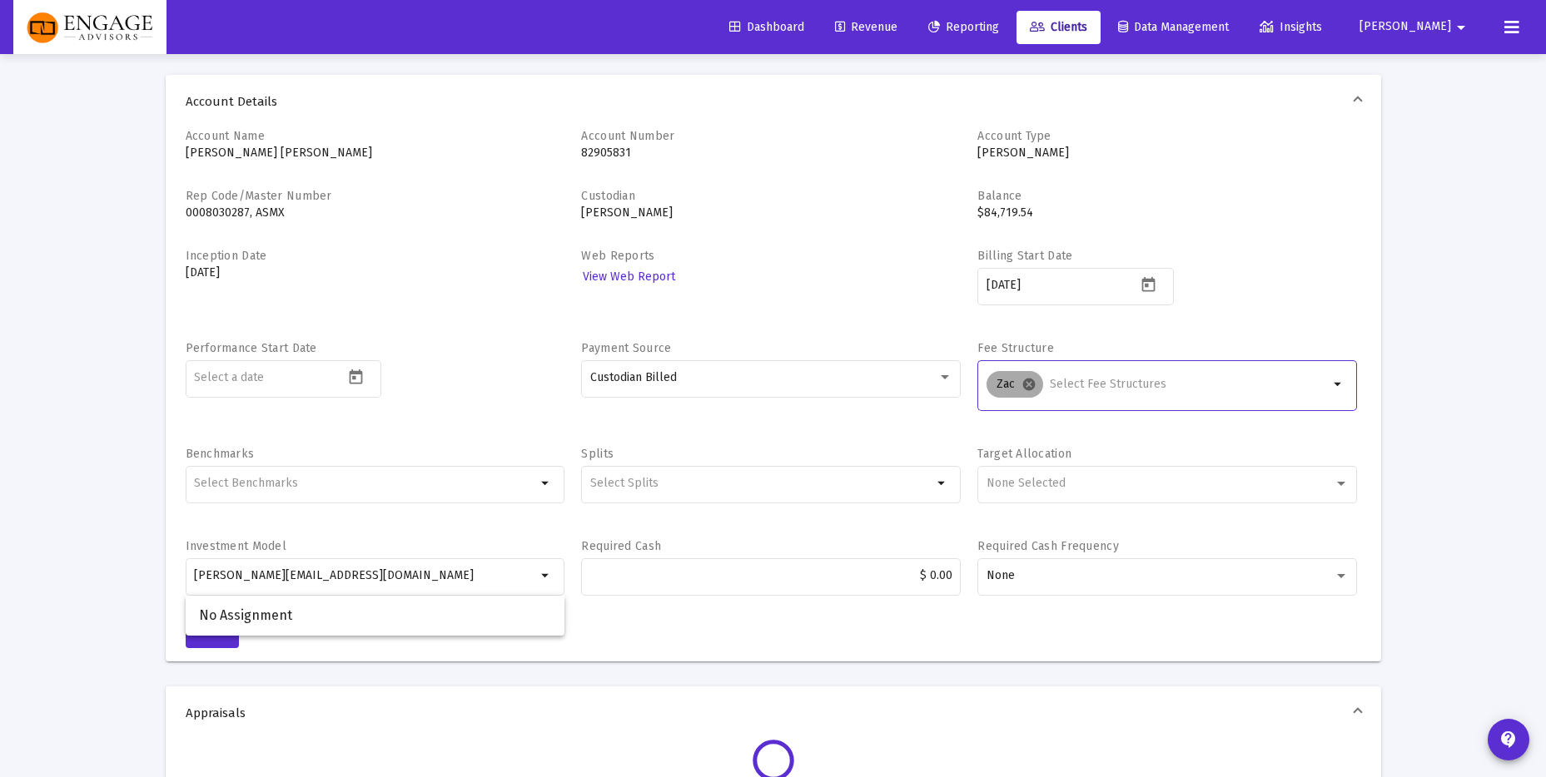
click at [1031, 385] on mat-icon "cancel" at bounding box center [1028, 384] width 15 height 15
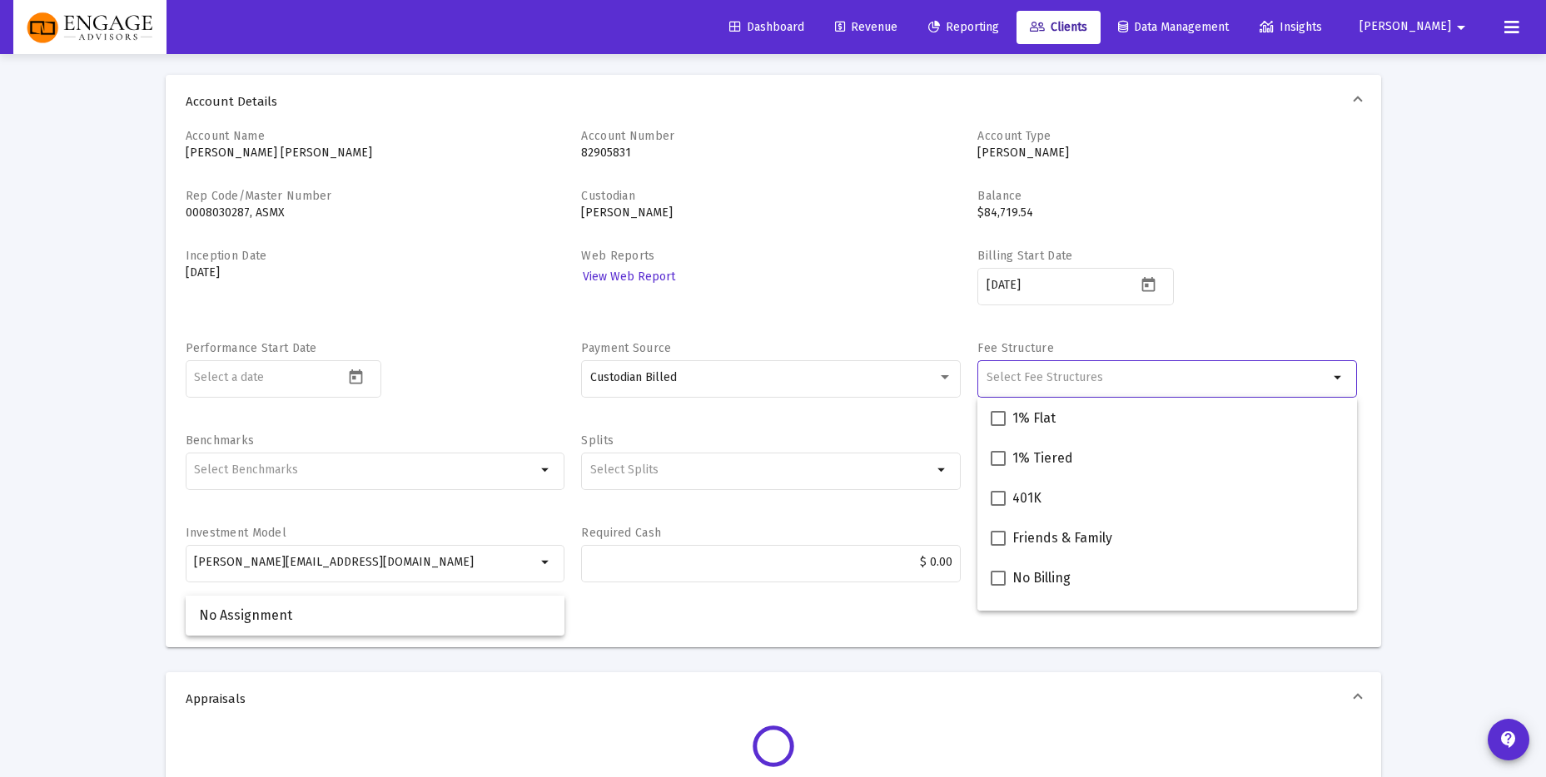
click at [1081, 383] on input "Selection" at bounding box center [1157, 377] width 342 height 13
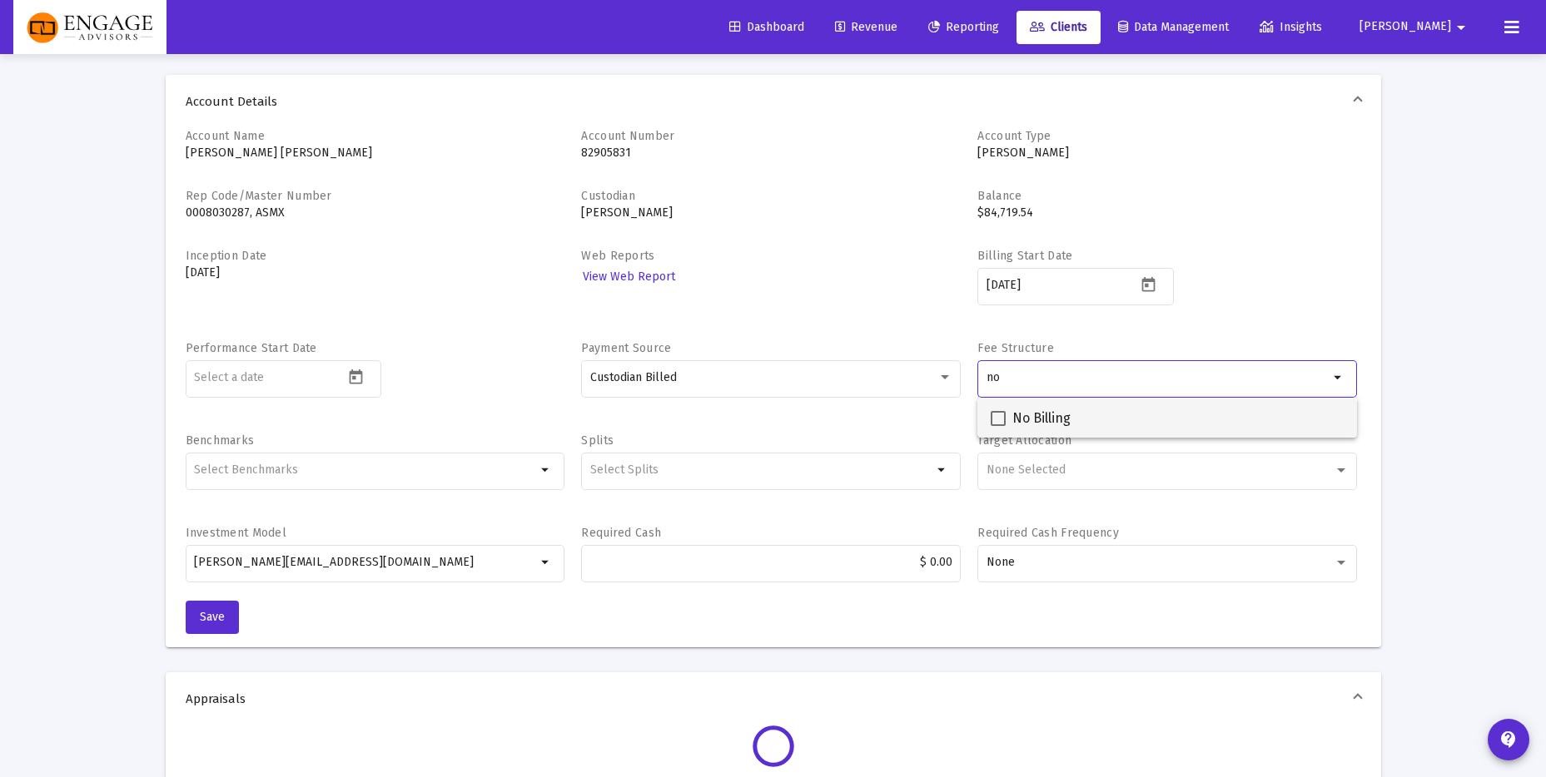
type input "no"
click at [1099, 414] on div "No Billing" at bounding box center [1167, 418] width 353 height 40
checkbox input "true"
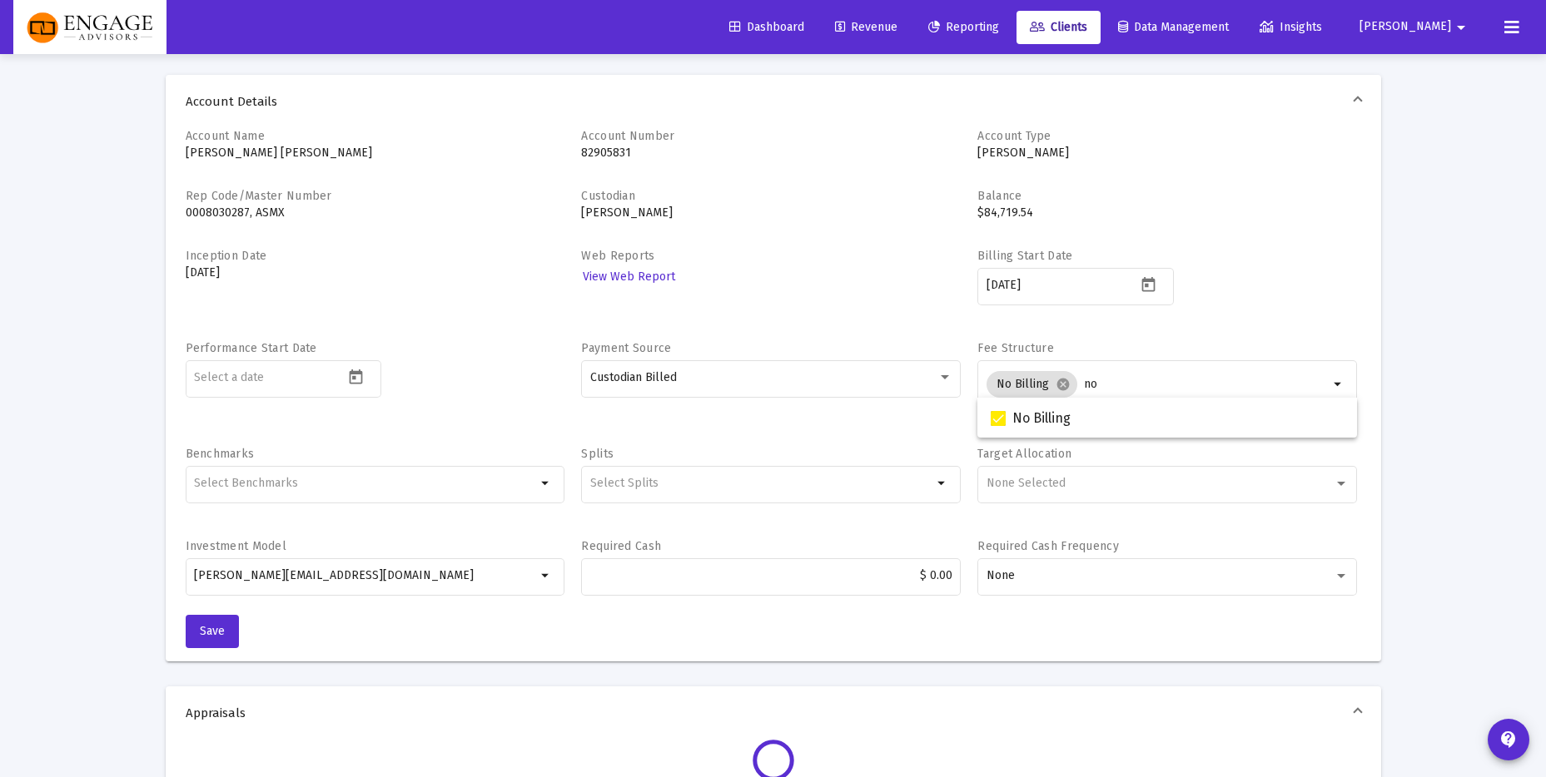
click at [1292, 283] on div "Billing Start Date [DATE]" at bounding box center [1167, 286] width 380 height 76
click at [223, 630] on span "Save" at bounding box center [212, 631] width 25 height 14
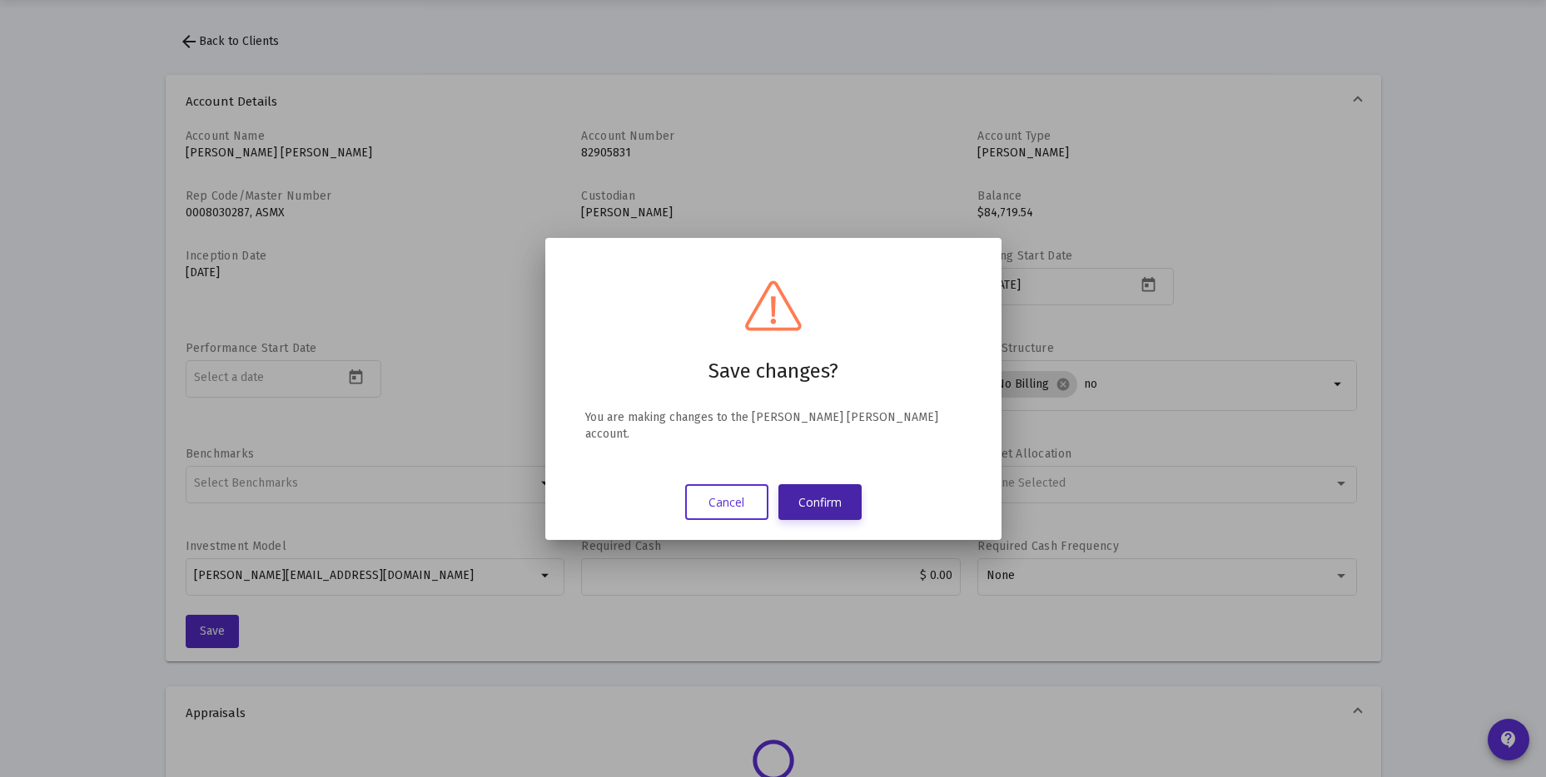
click at [822, 490] on button "Confirm" at bounding box center [819, 502] width 83 height 36
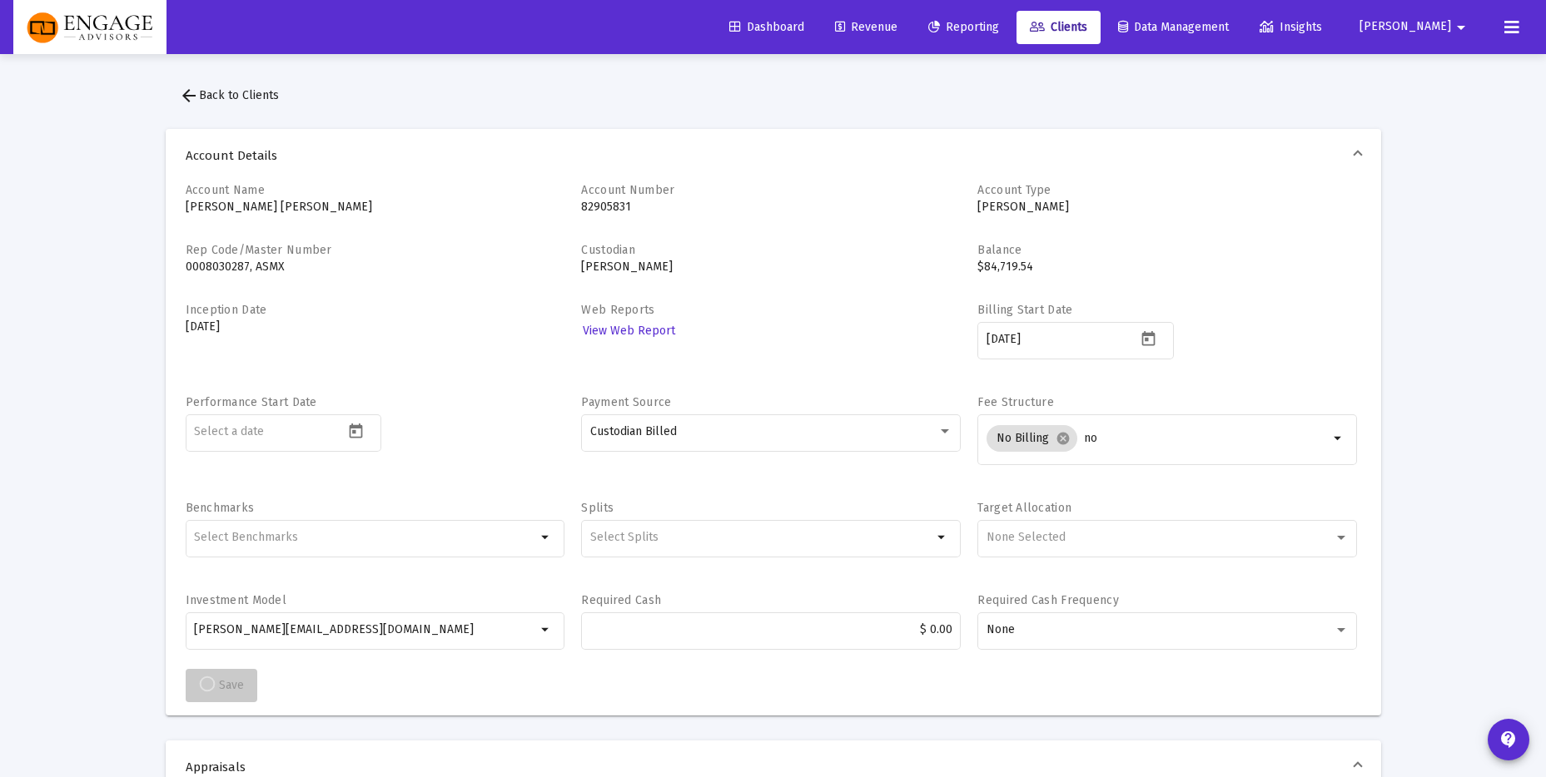
click at [897, 31] on span "Revenue" at bounding box center [866, 27] width 62 height 14
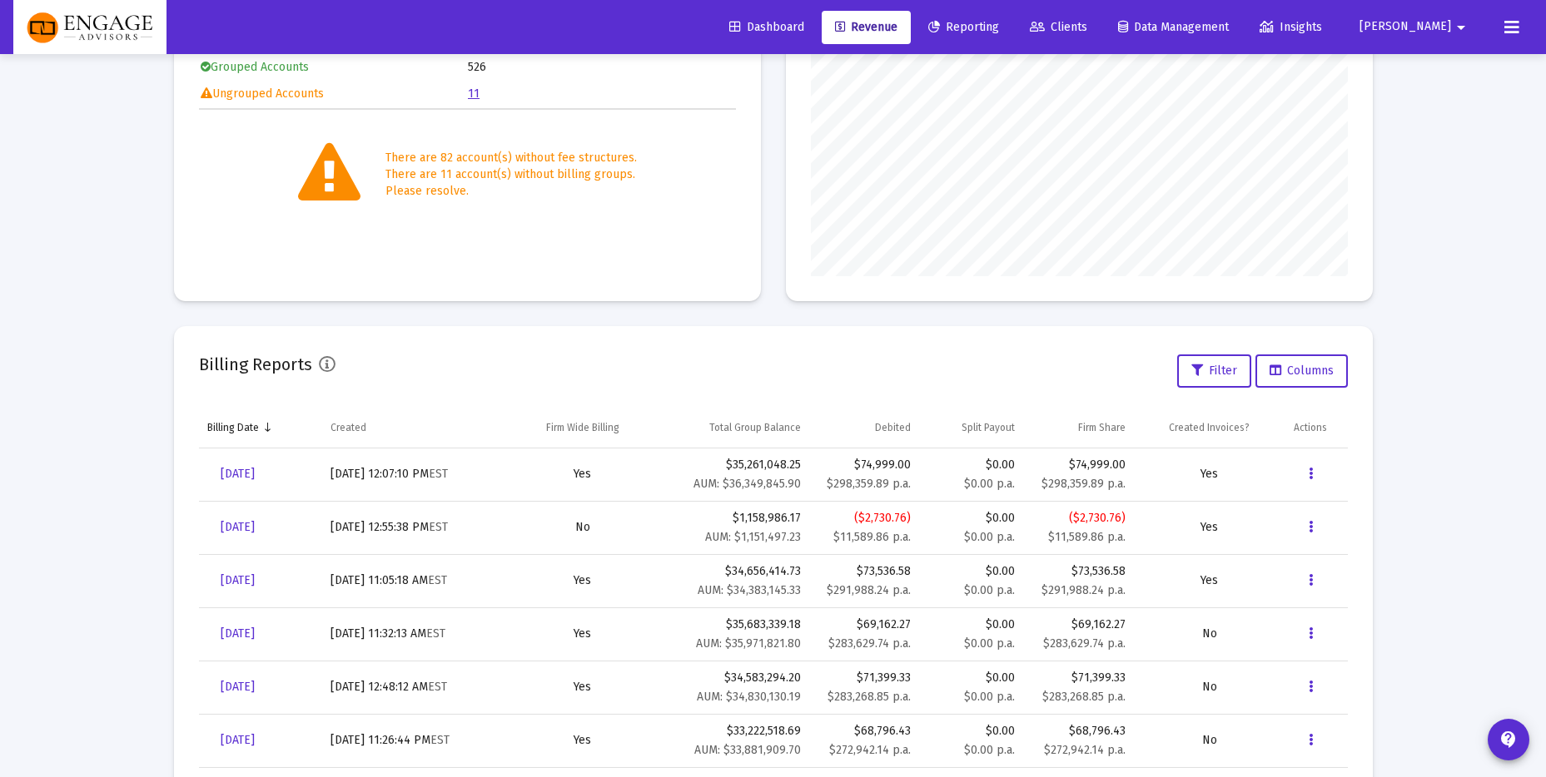
scroll to position [297, 0]
click at [232, 461] on link "[DATE]" at bounding box center [237, 472] width 61 height 33
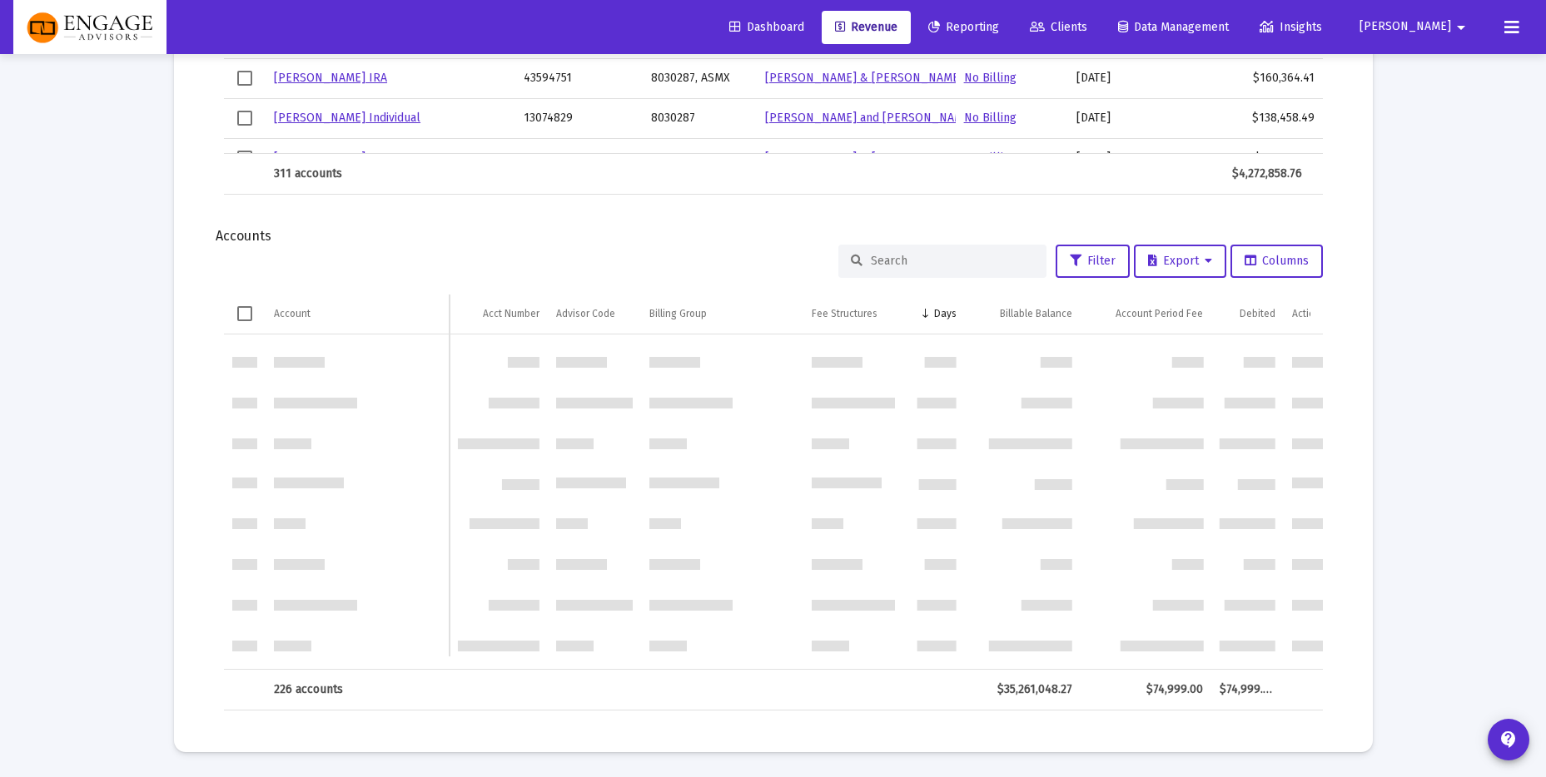
scroll to position [2236, 0]
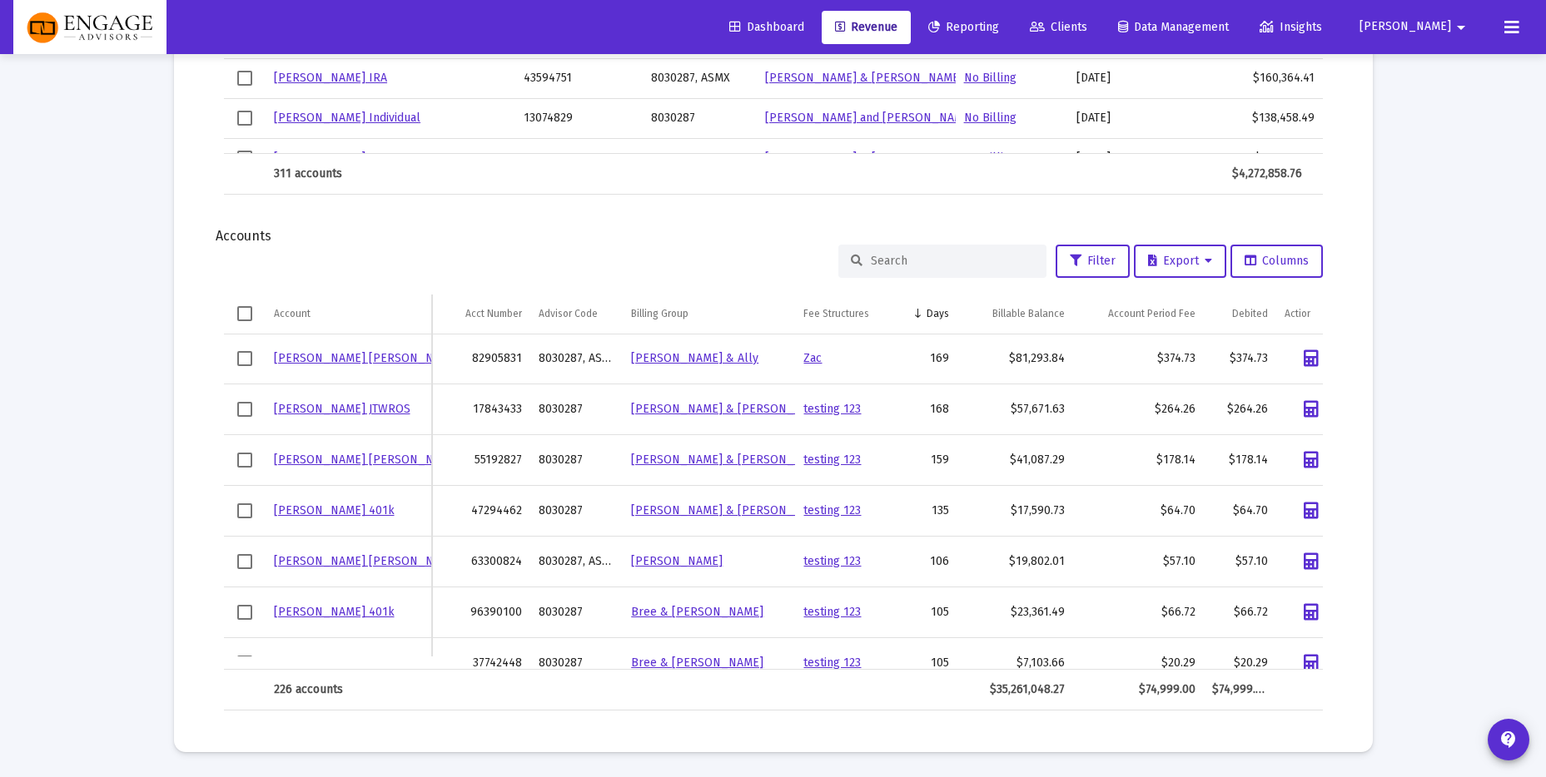
click at [376, 362] on link "[PERSON_NAME] [PERSON_NAME]" at bounding box center [367, 358] width 186 height 14
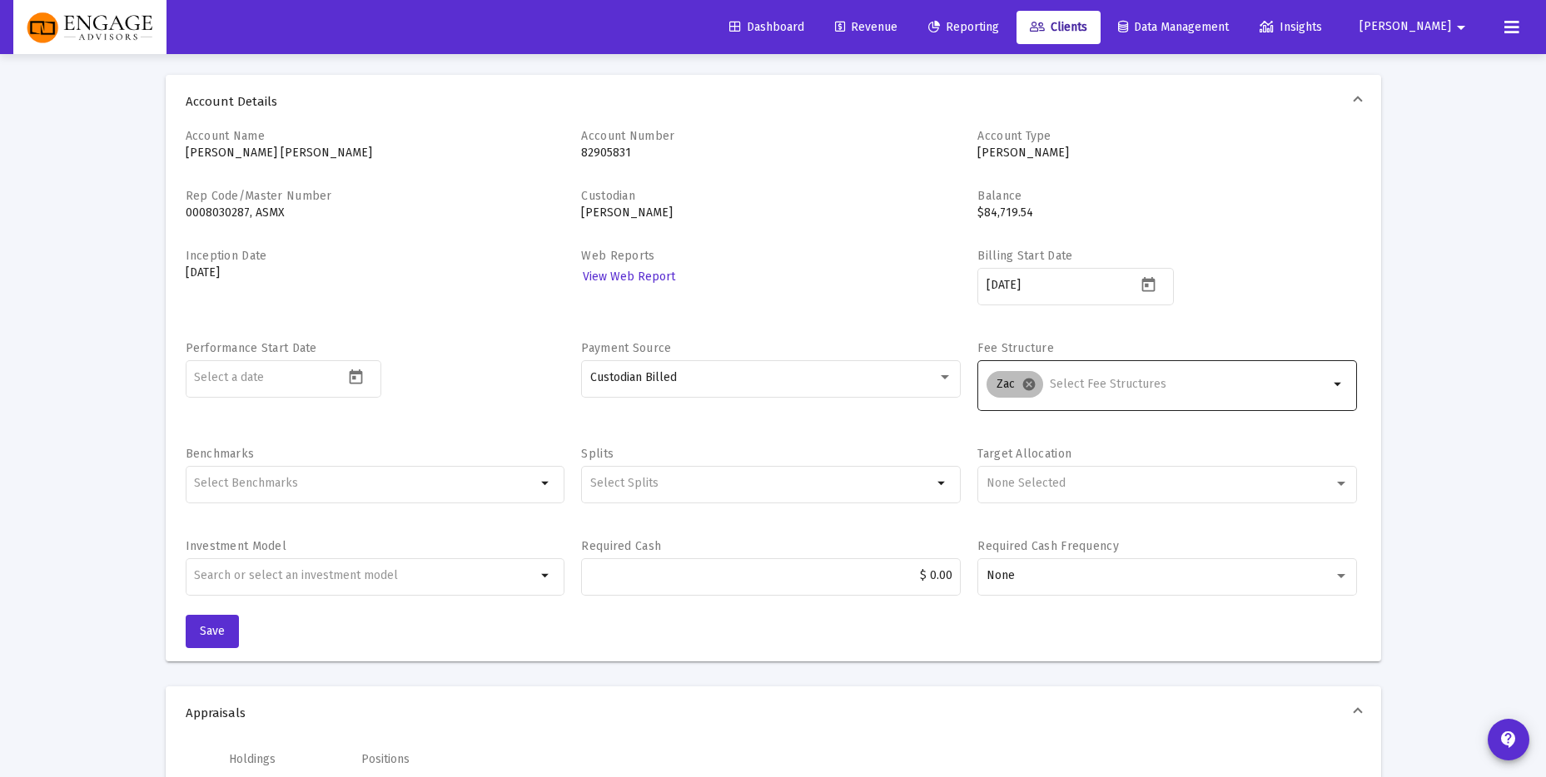
click at [1023, 385] on mat-icon "cancel" at bounding box center [1028, 384] width 15 height 15
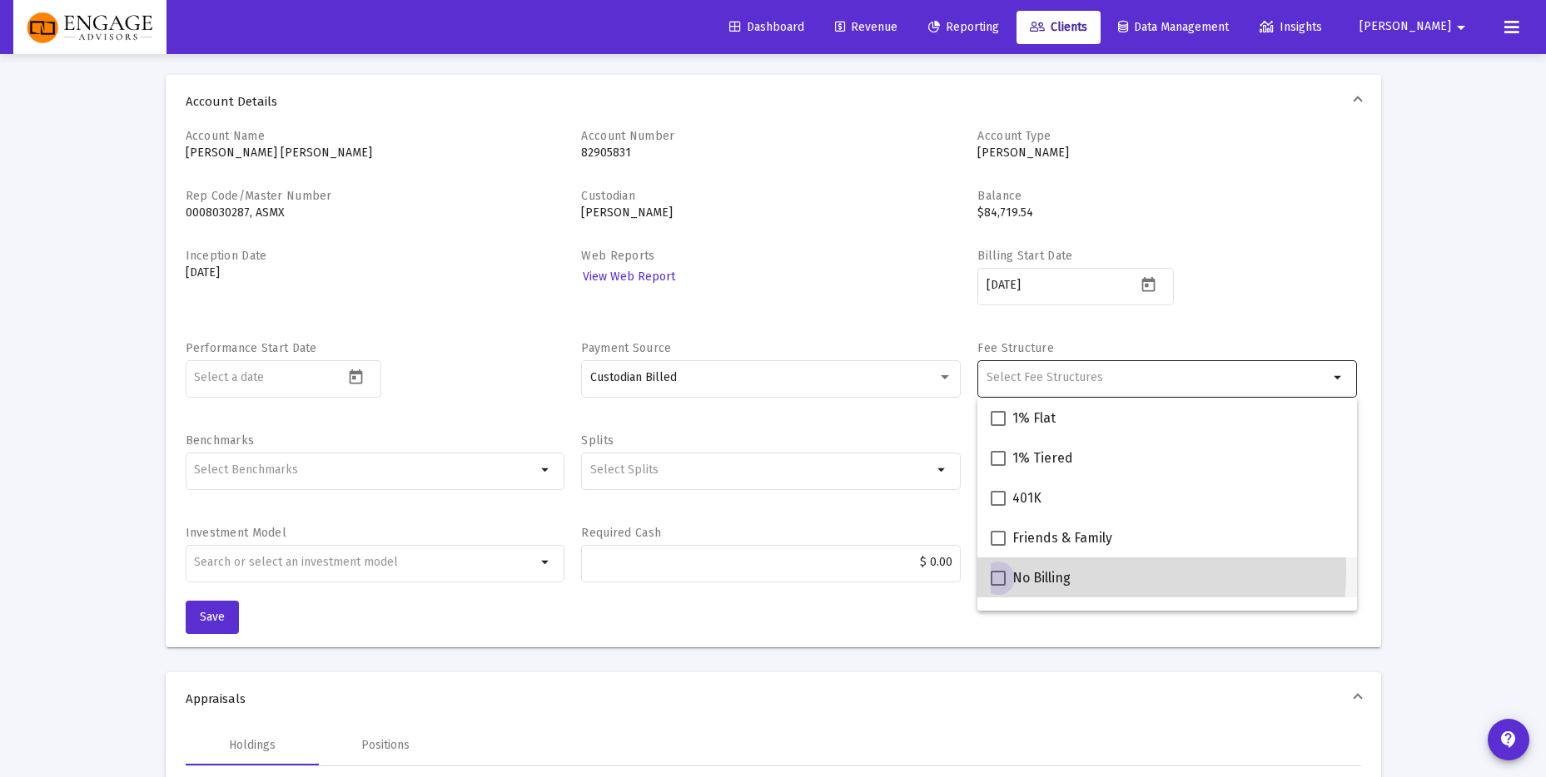
click at [1031, 570] on span "No Billing" at bounding box center [1041, 579] width 58 height 20
click at [998, 586] on input "No Billing" at bounding box center [997, 586] width 1 height 1
checkbox input "true"
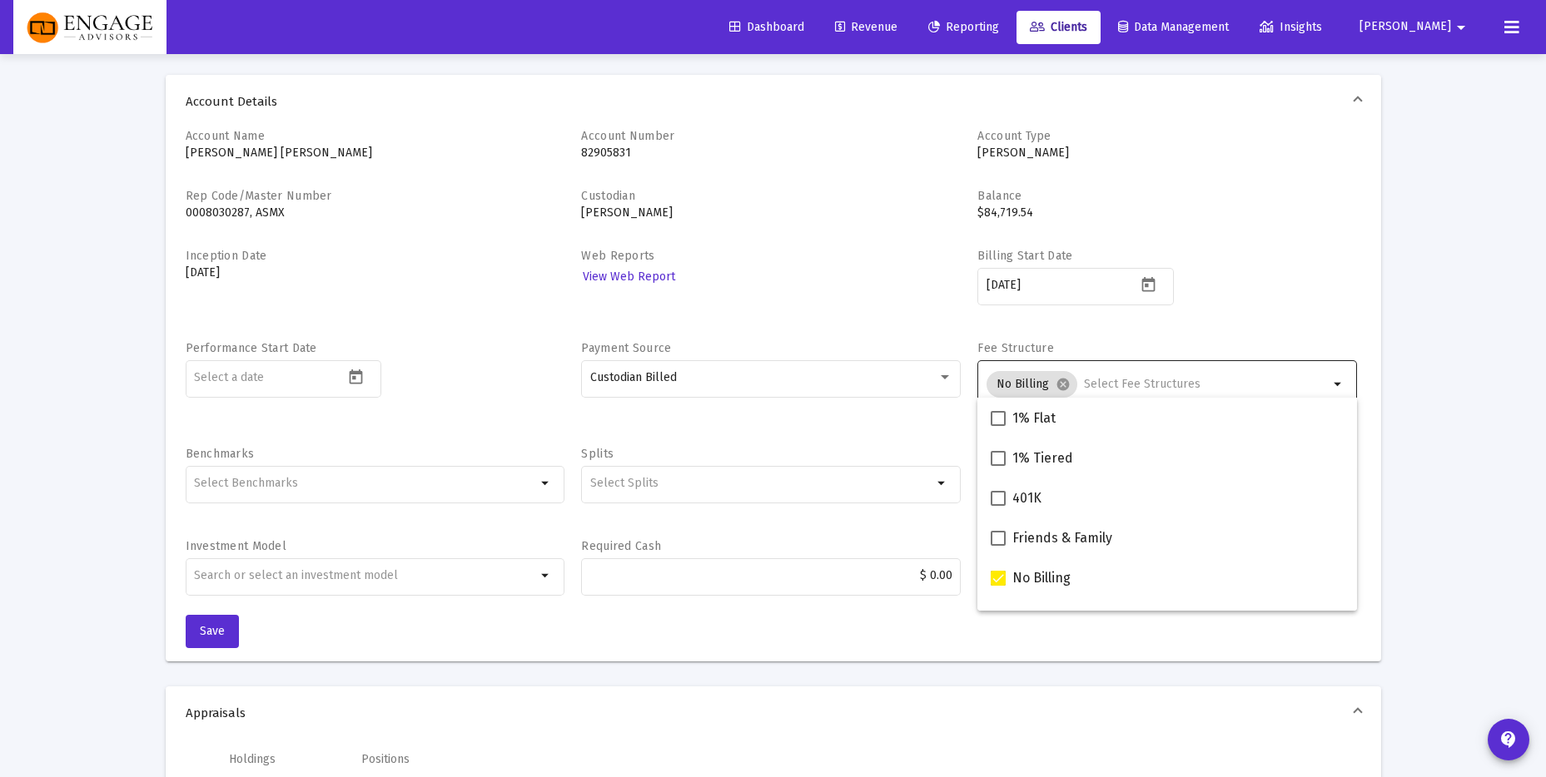
click at [1192, 302] on div "Billing Start Date [DATE]" at bounding box center [1167, 286] width 380 height 76
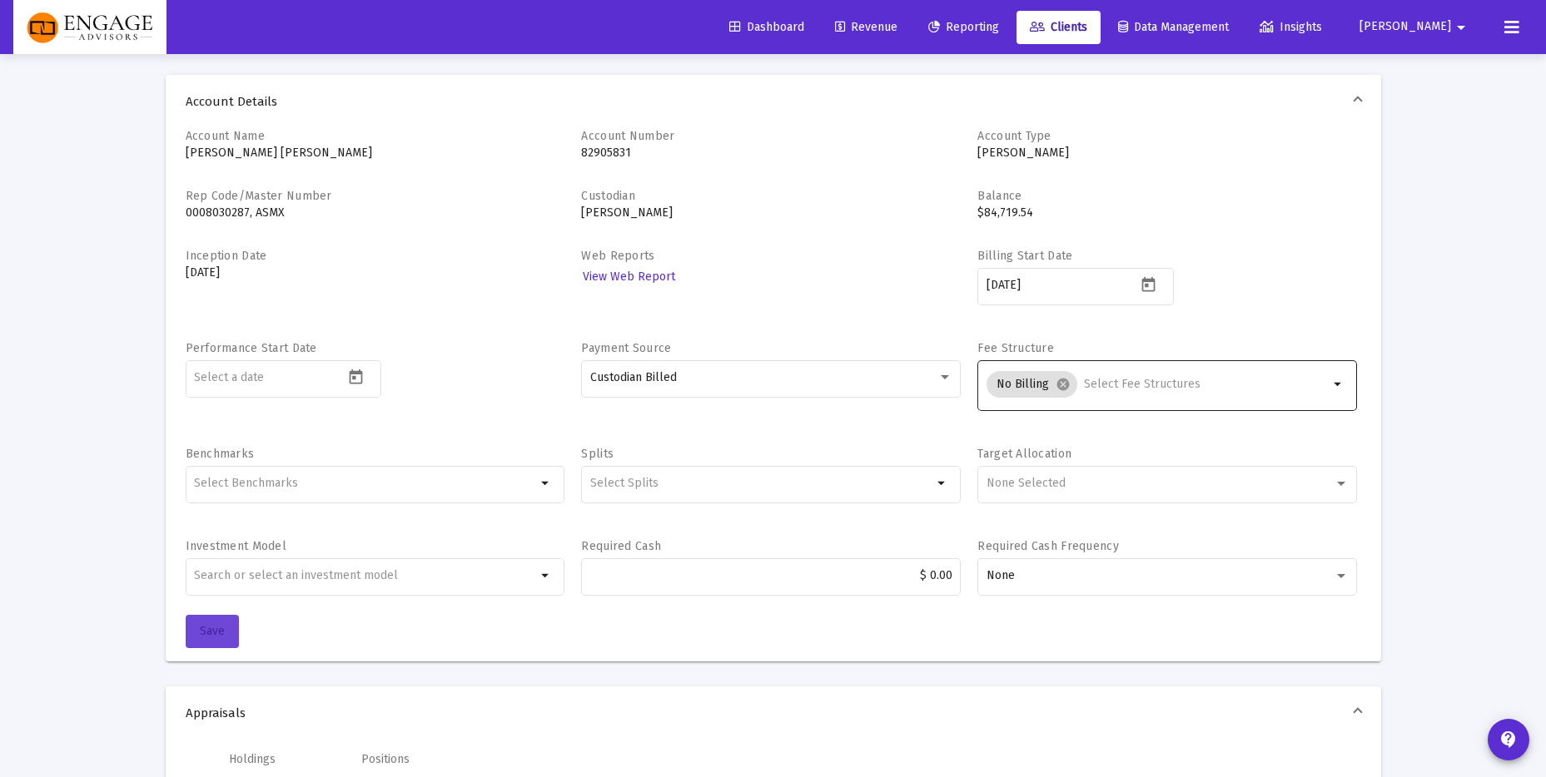
click at [194, 635] on button "Save" at bounding box center [212, 631] width 53 height 33
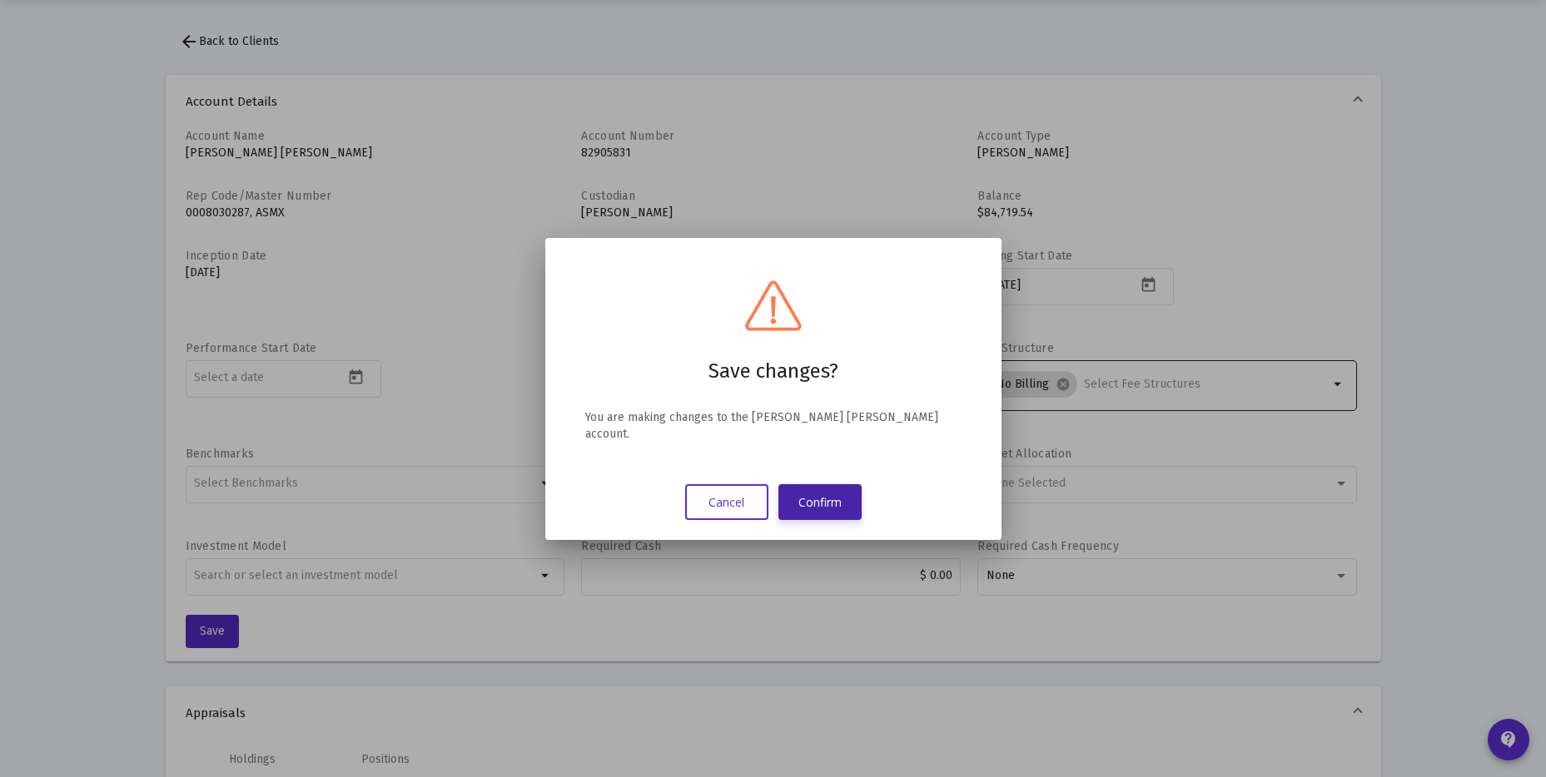
click at [838, 484] on button "Confirm" at bounding box center [819, 502] width 83 height 36
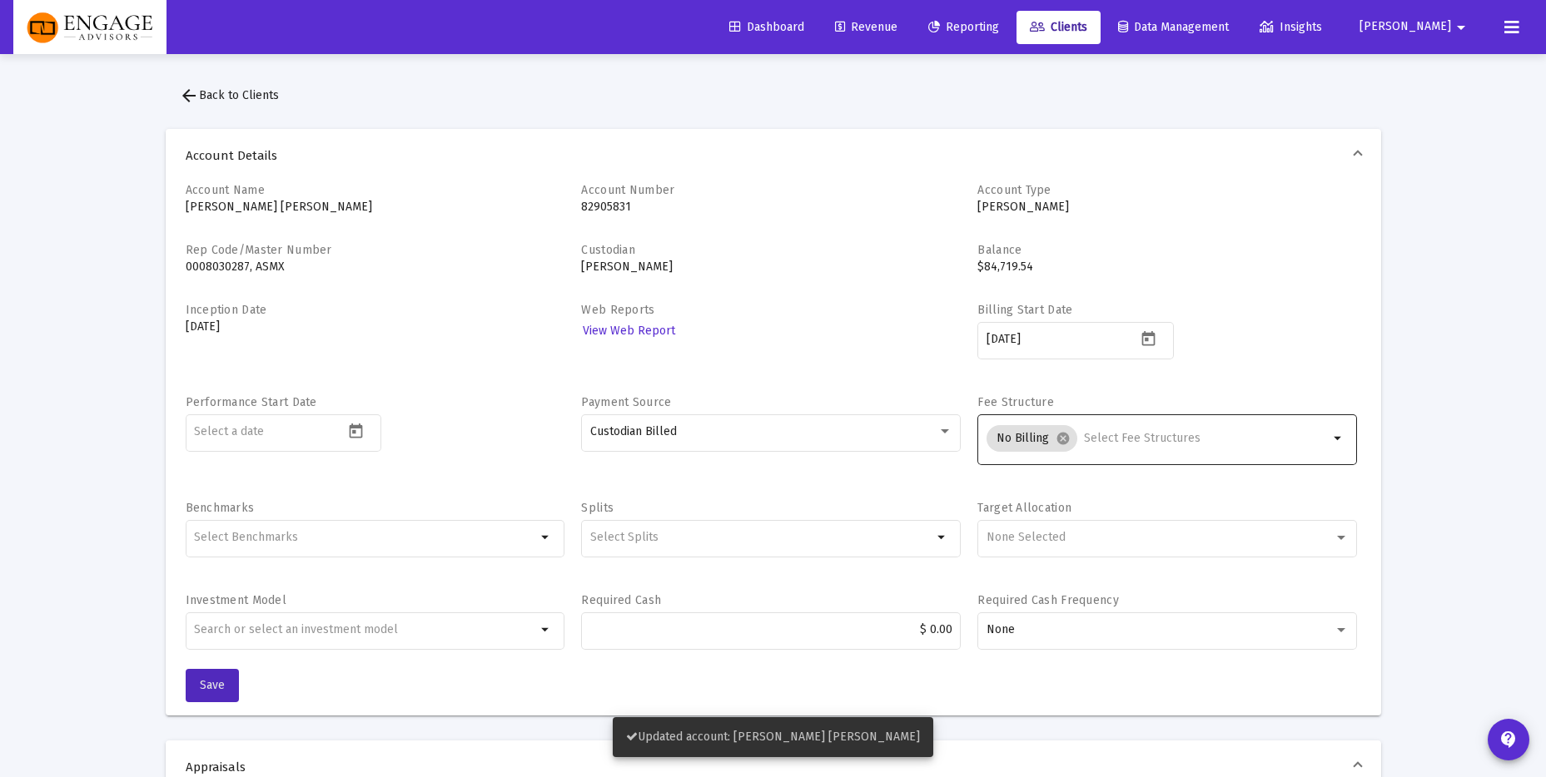
click at [897, 21] on span "Revenue" at bounding box center [866, 27] width 62 height 14
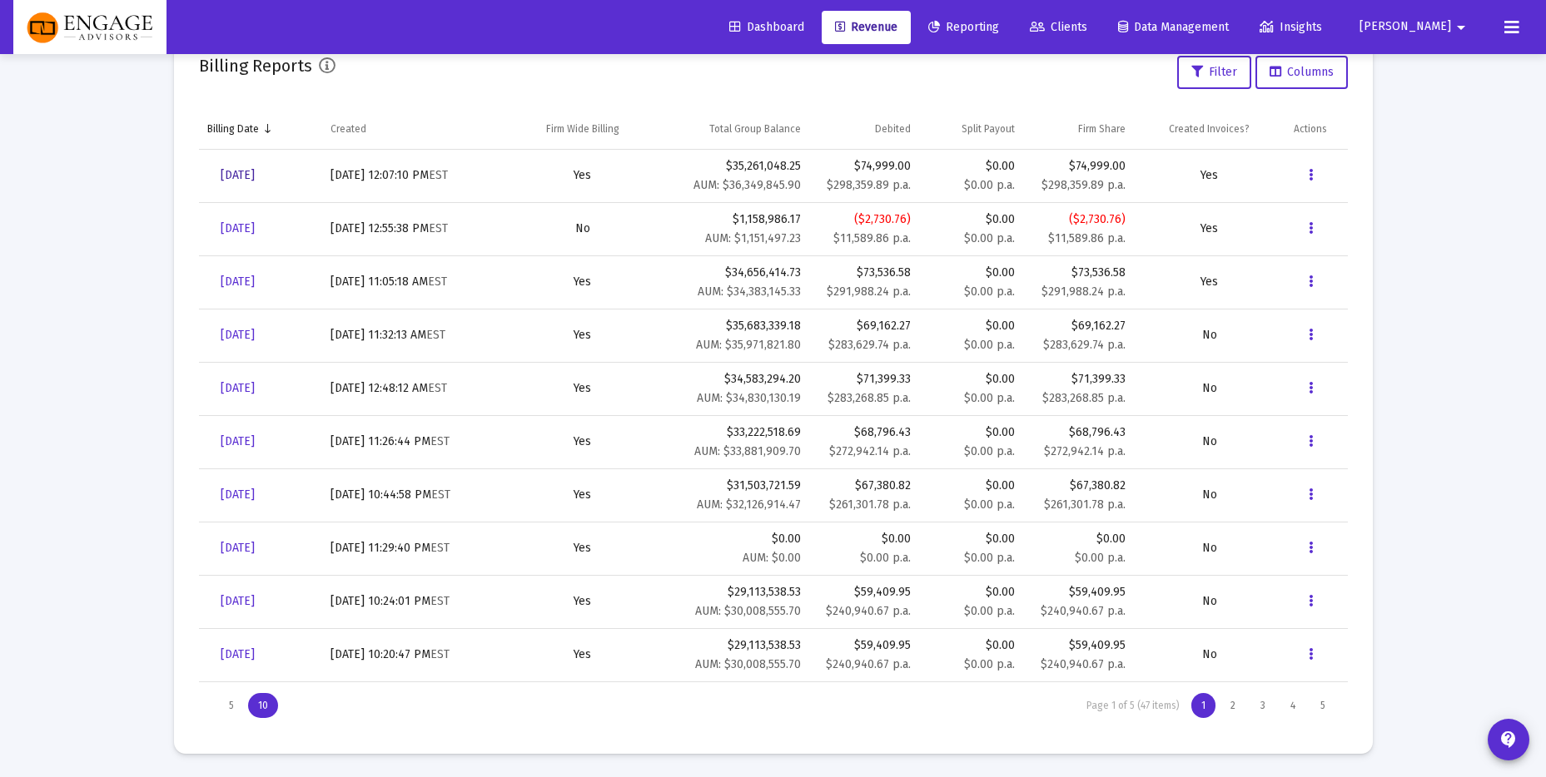
click at [255, 176] on span "[DATE]" at bounding box center [238, 175] width 34 height 14
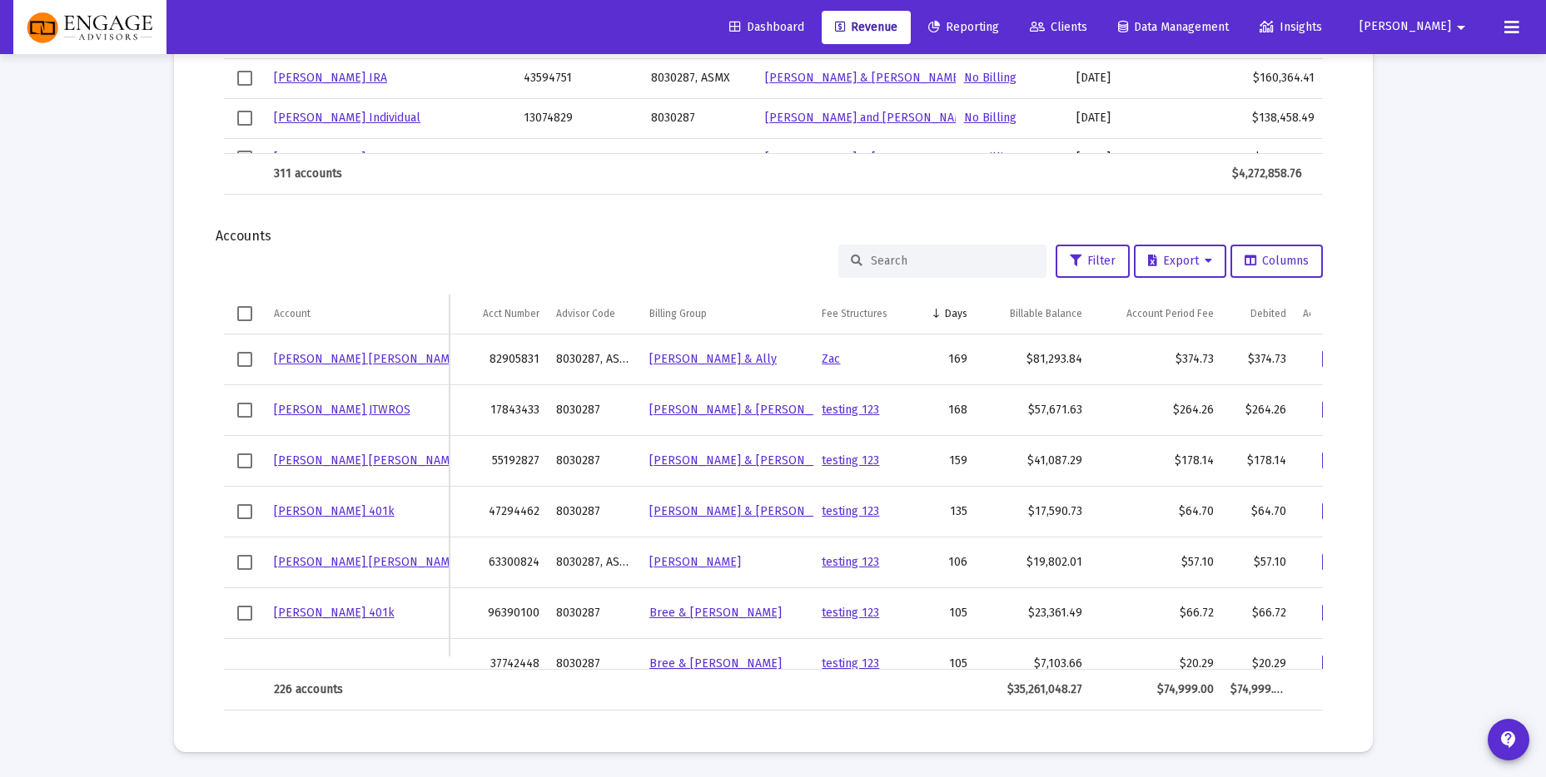
click at [250, 360] on span "Select row" at bounding box center [244, 359] width 15 height 15
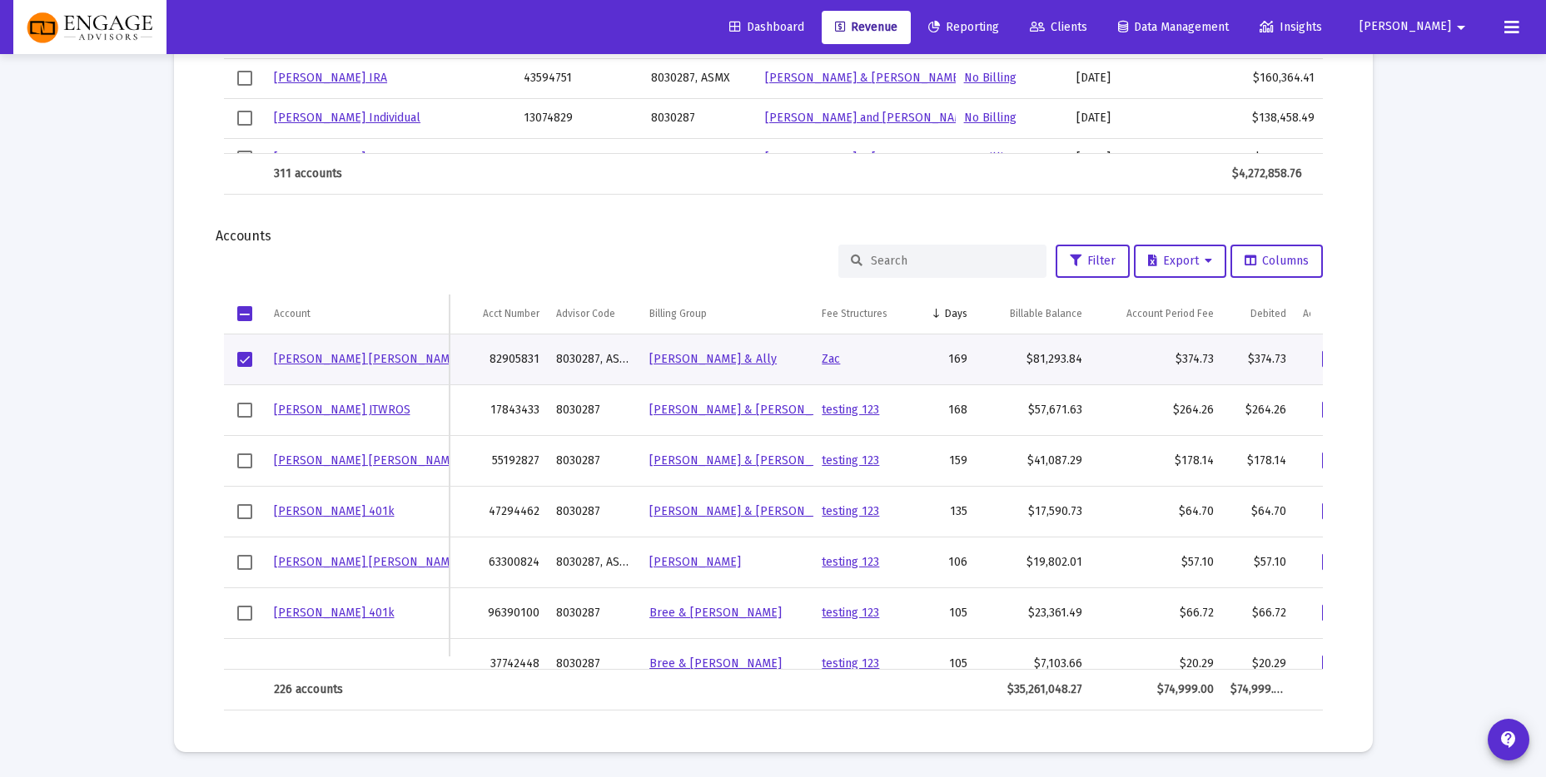
click at [251, 356] on span "Select row" at bounding box center [244, 359] width 15 height 15
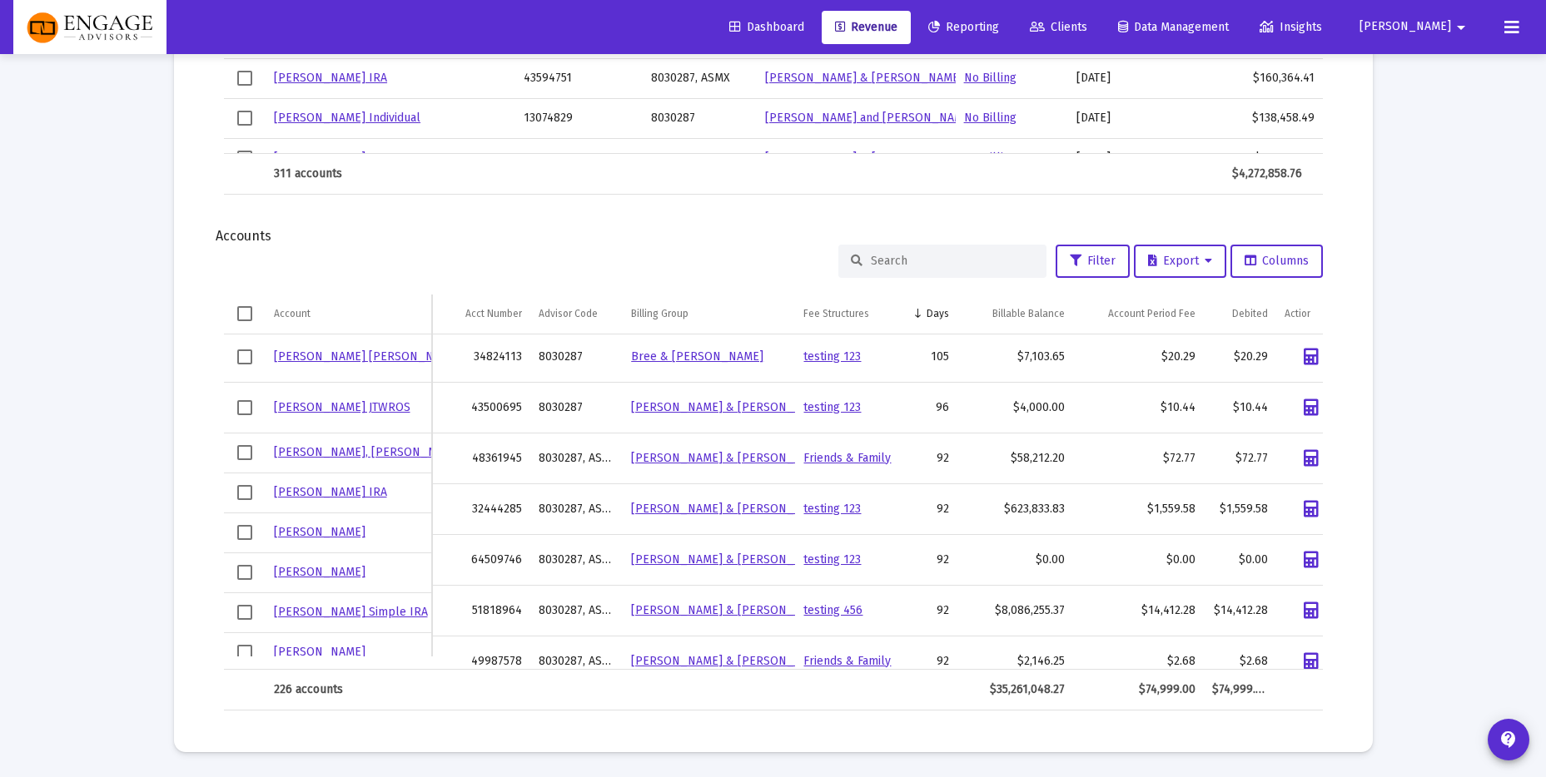
scroll to position [491, 0]
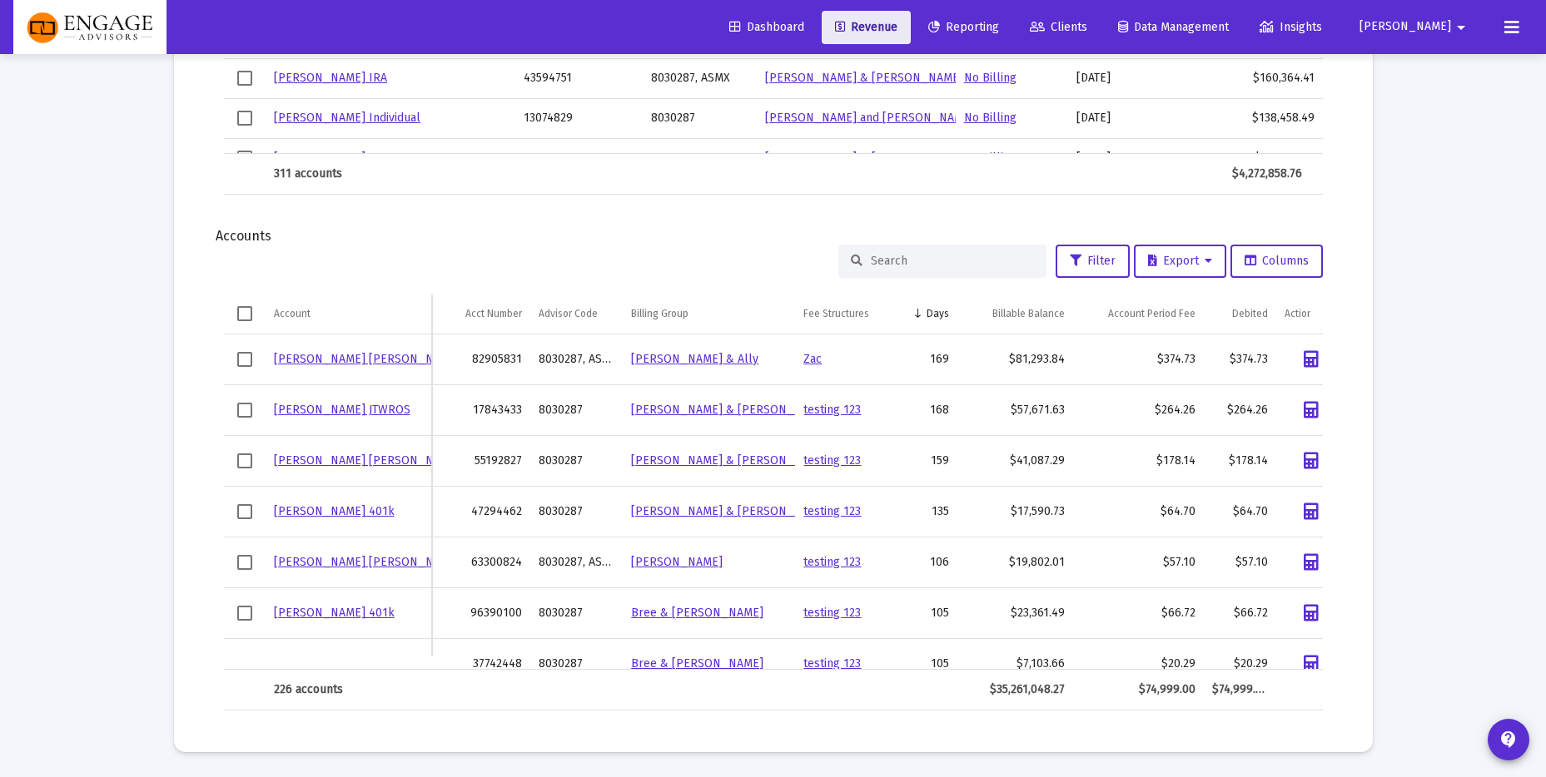
click at [897, 28] on span "Revenue" at bounding box center [866, 27] width 62 height 14
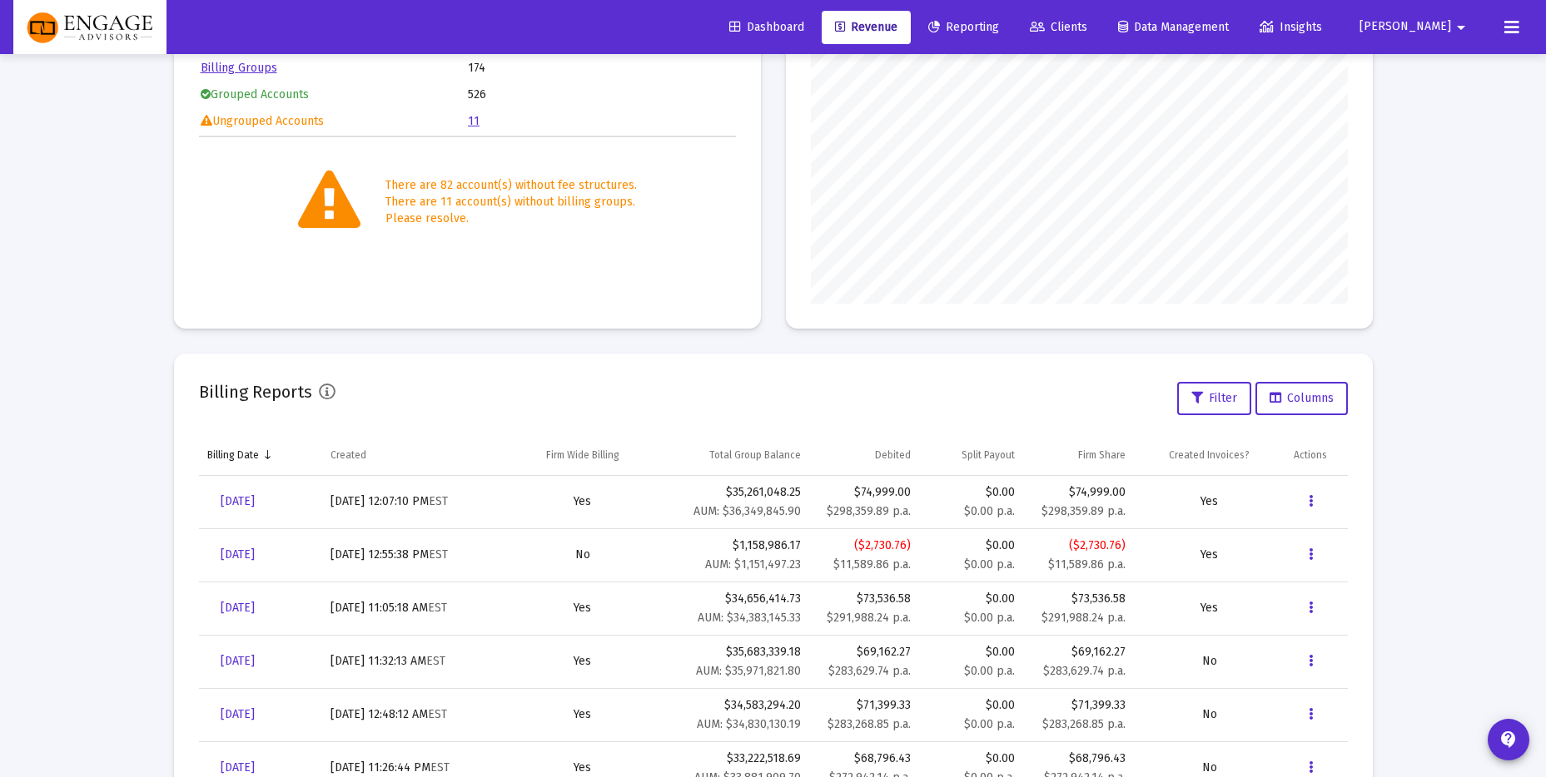
scroll to position [301, 0]
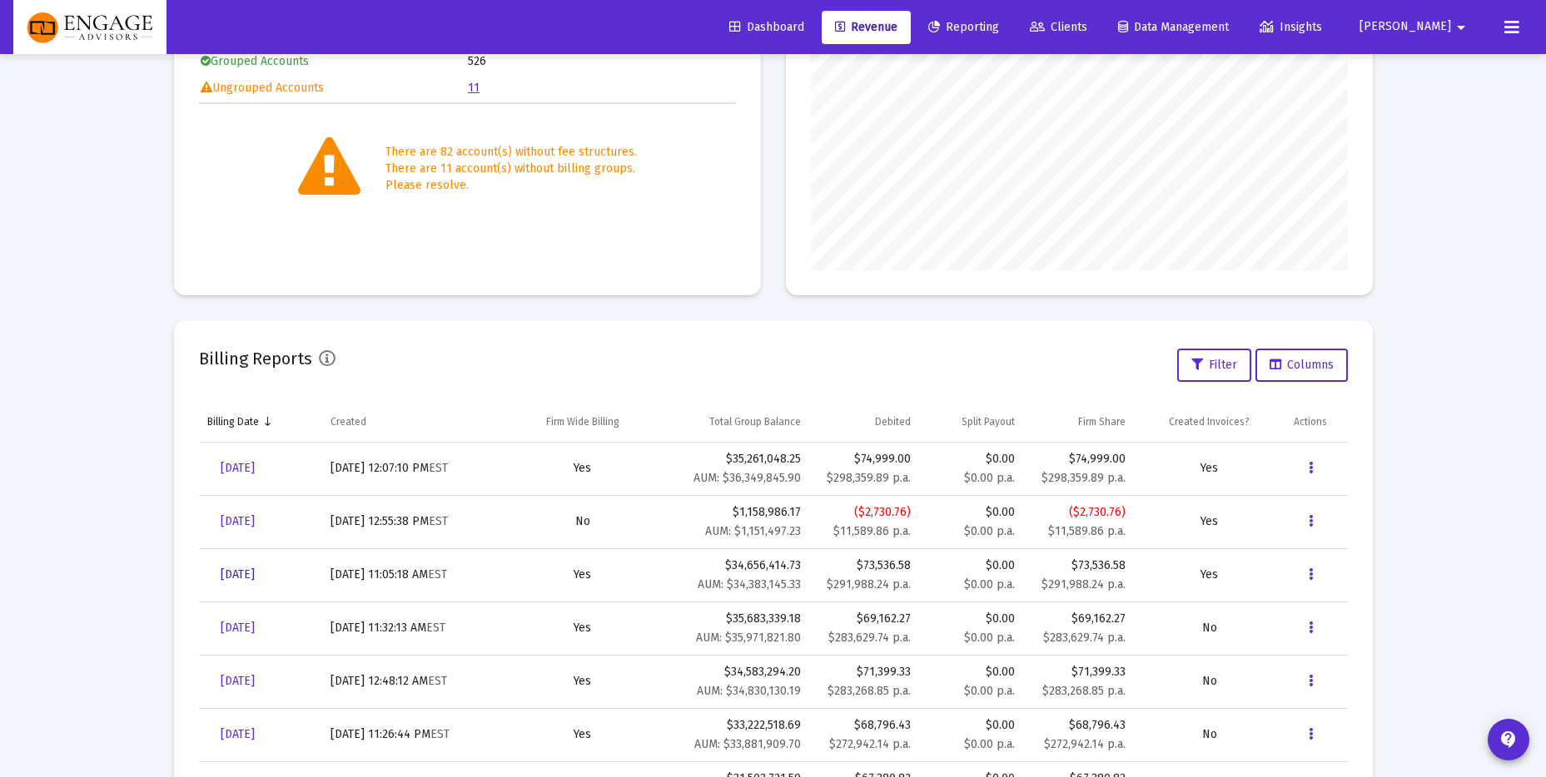
click at [255, 577] on span "[DATE]" at bounding box center [238, 575] width 34 height 14
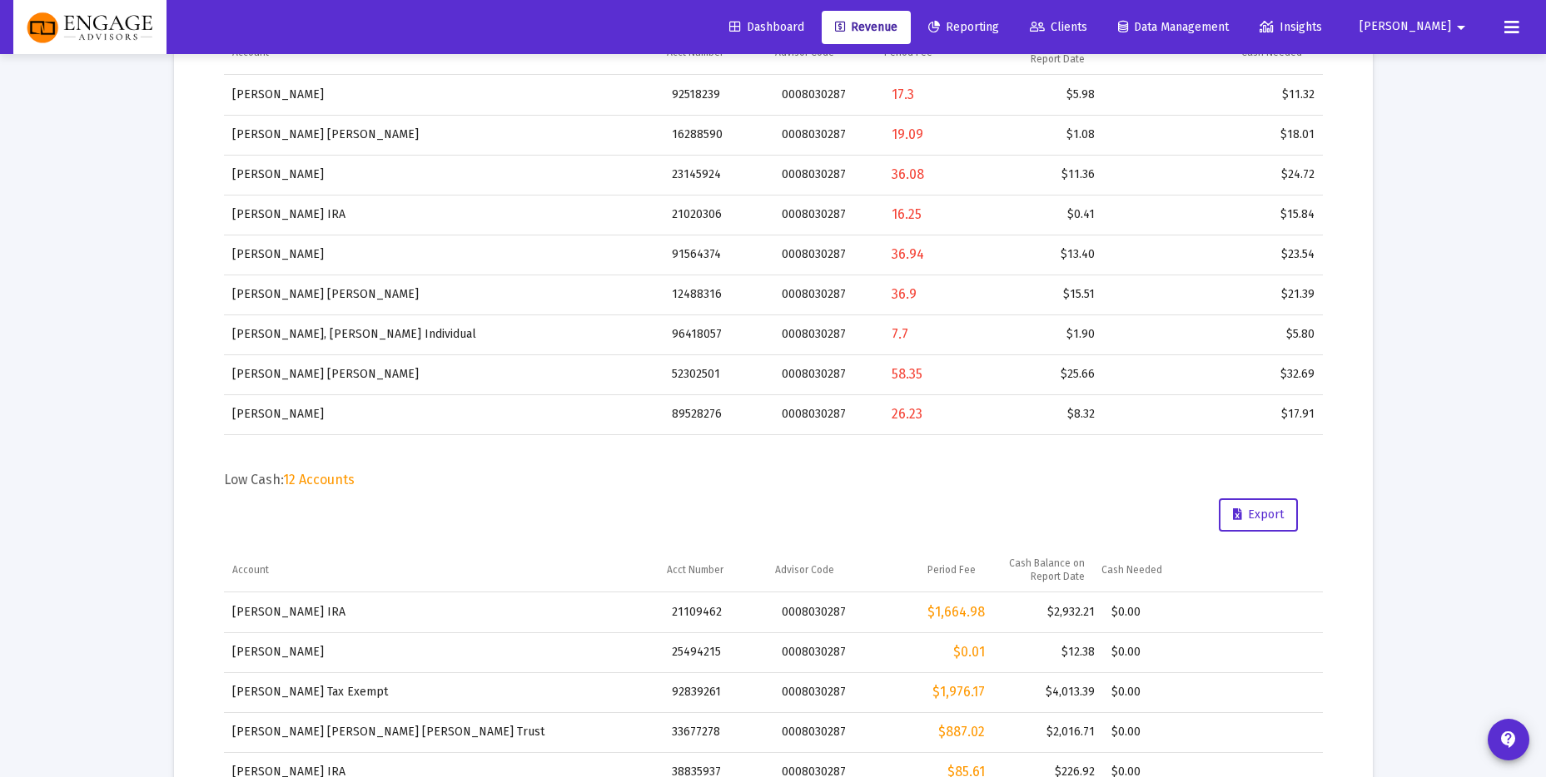
scroll to position [1978, 0]
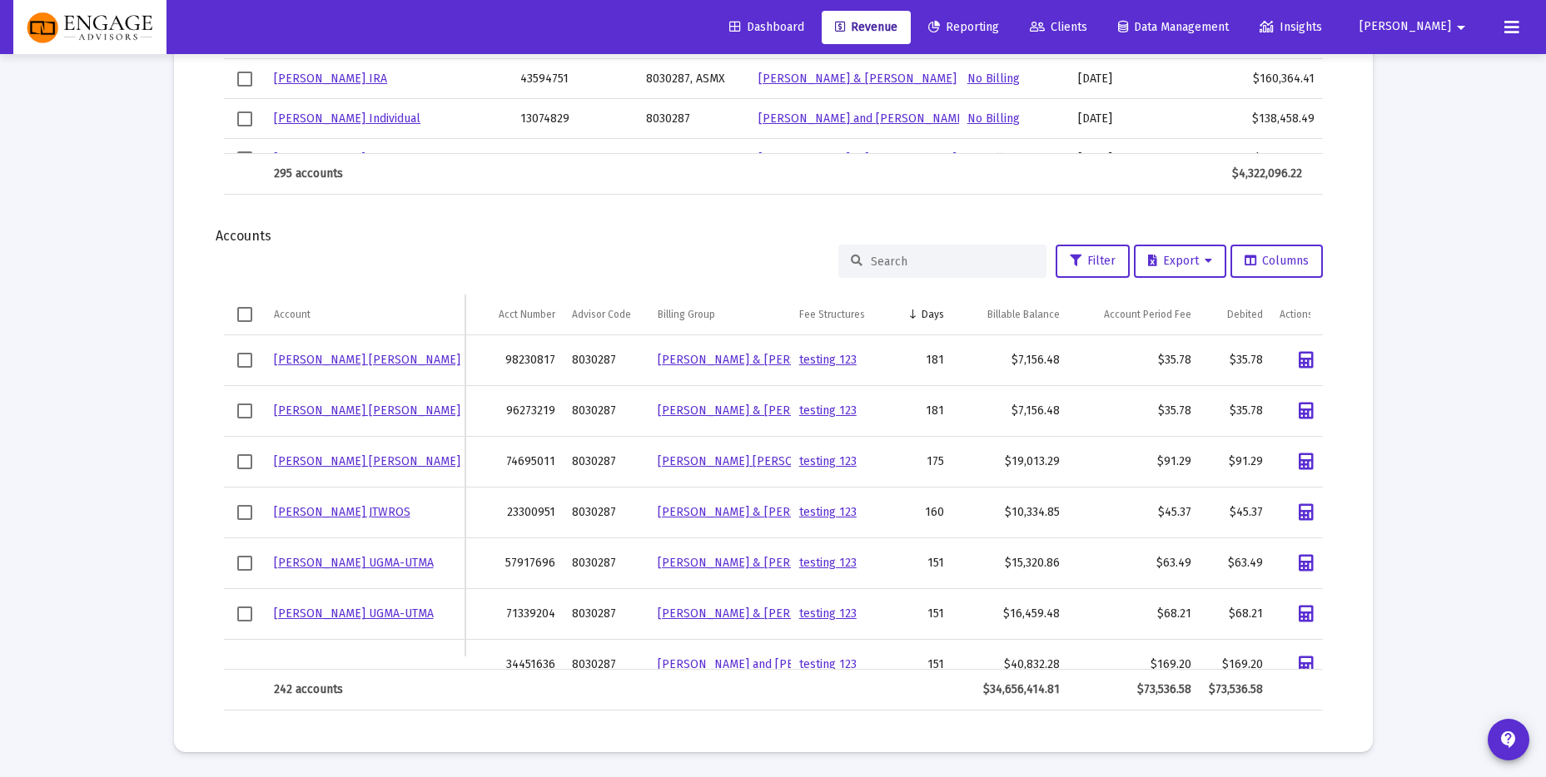
click at [931, 261] on input at bounding box center [952, 262] width 163 height 14
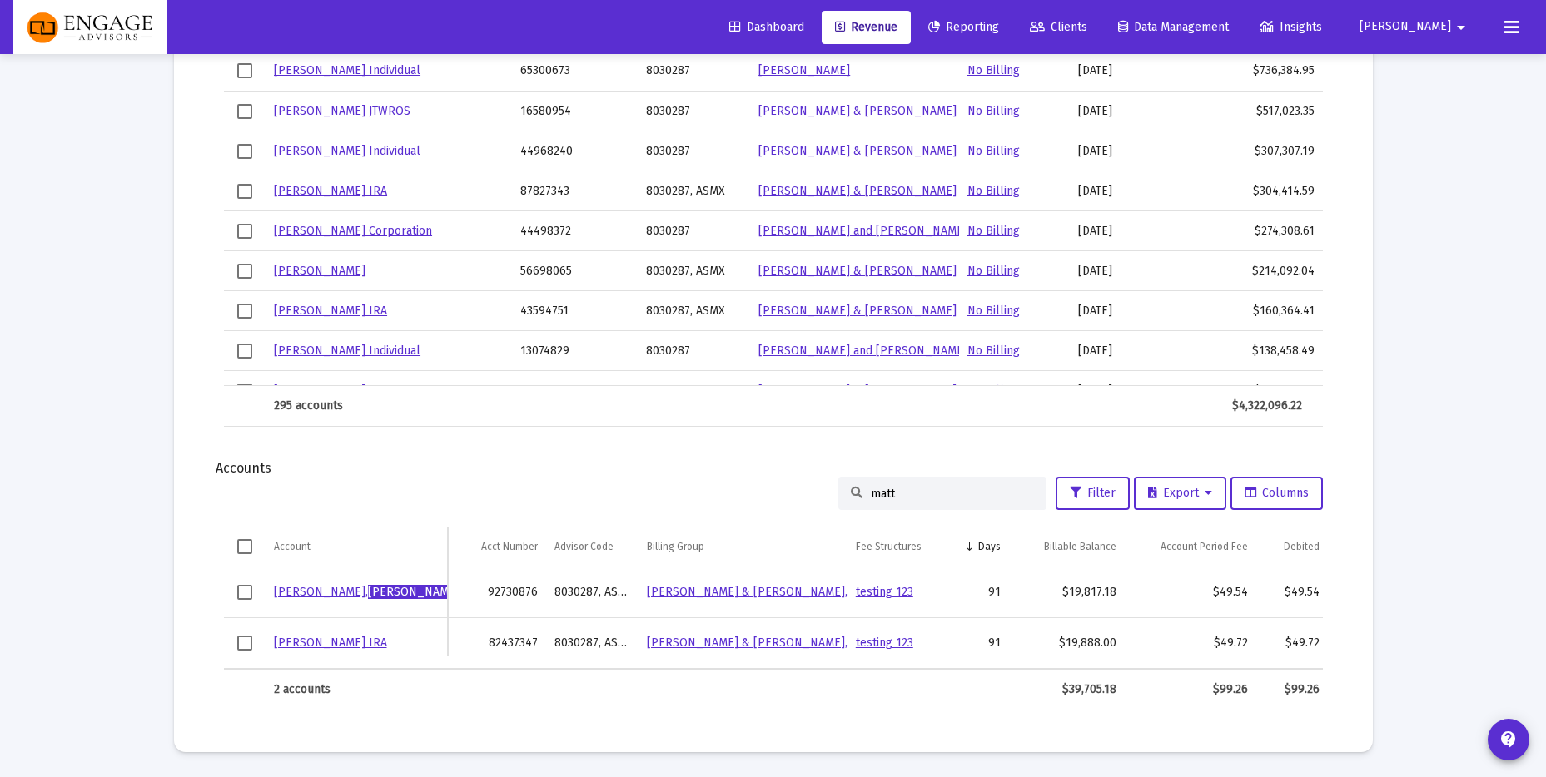
scroll to position [1758, 0]
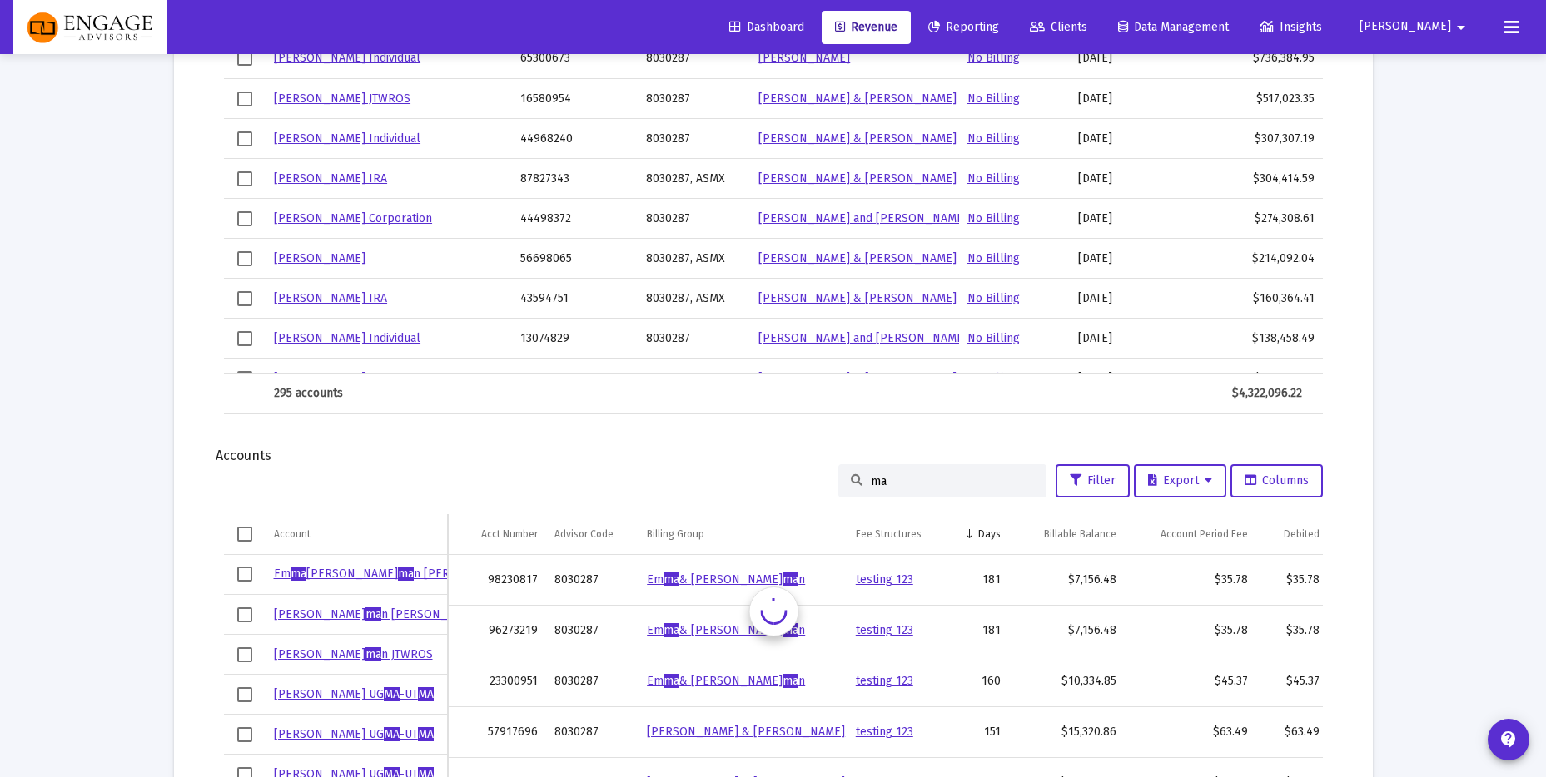
type input "m"
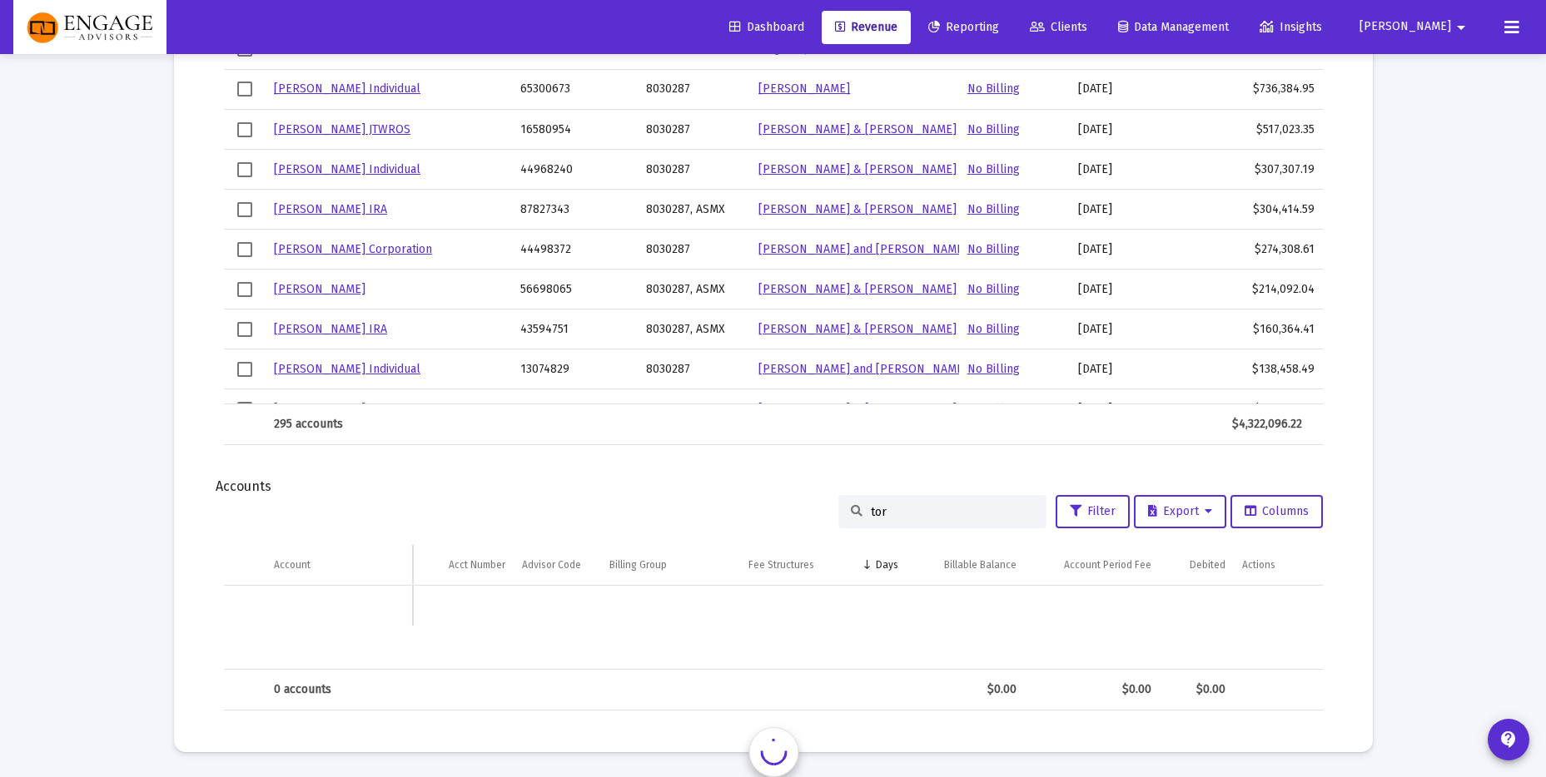
scroll to position [1727, 0]
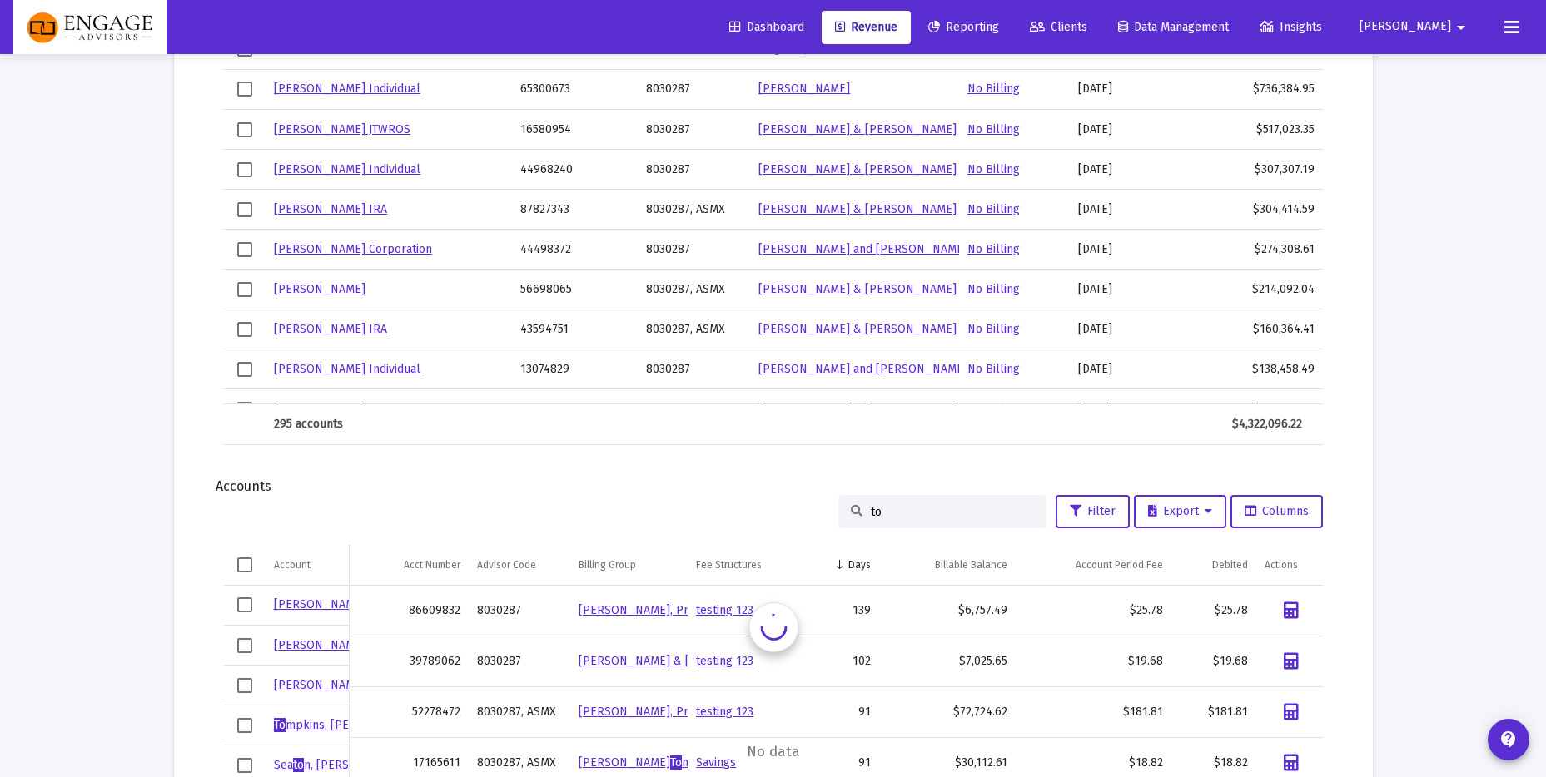
type input "t"
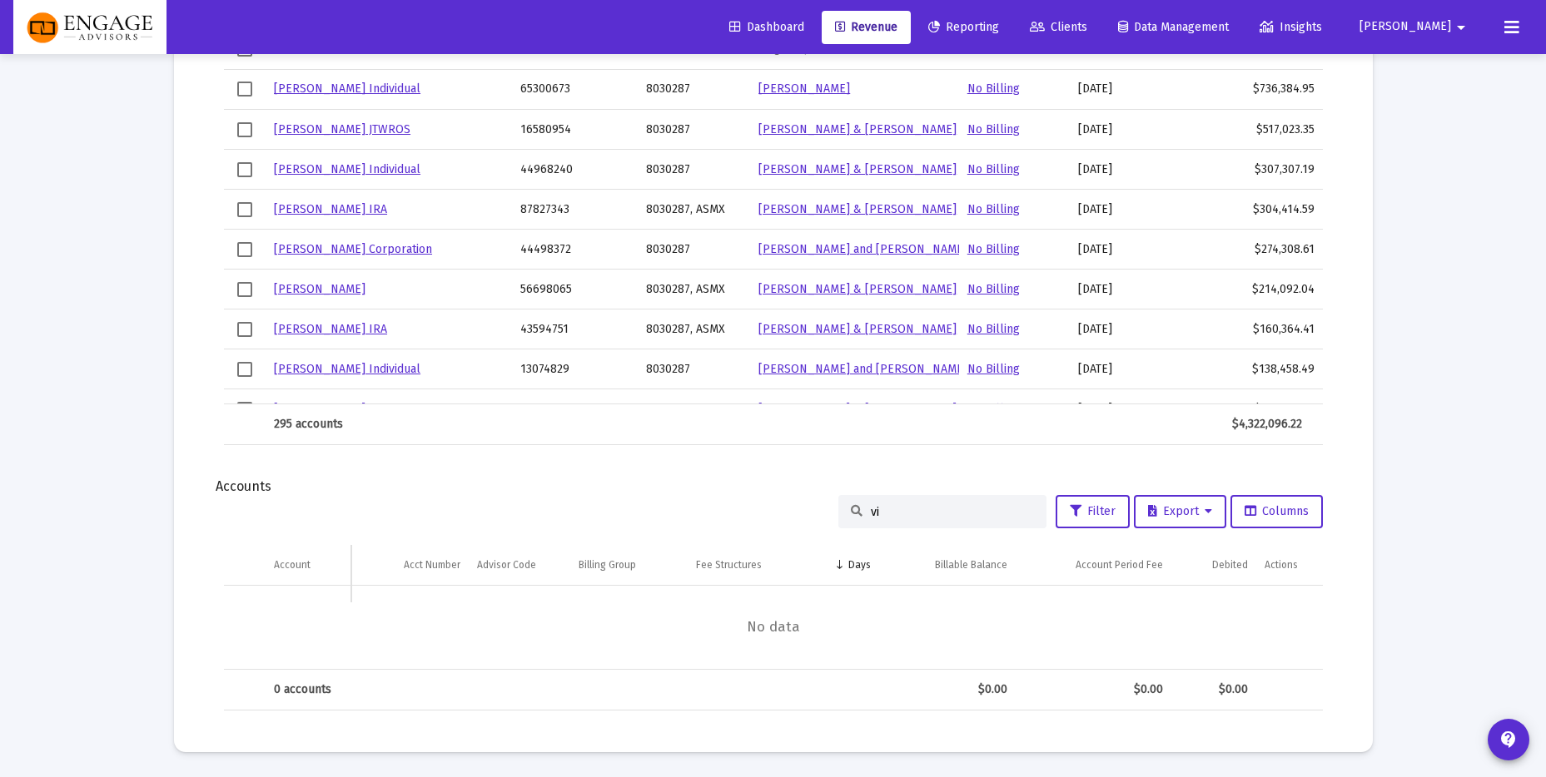
type input "v"
type input "m"
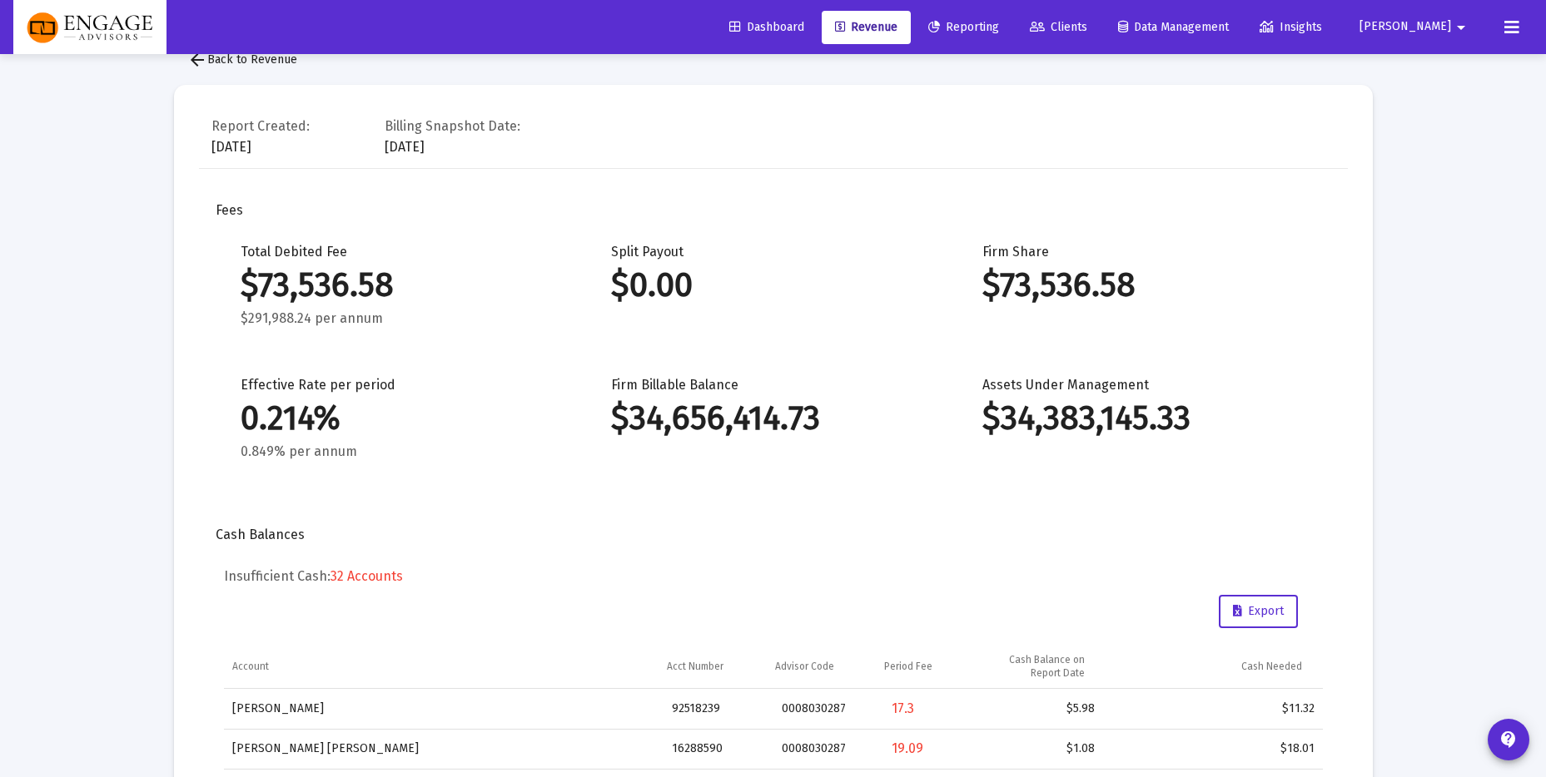
scroll to position [0, 0]
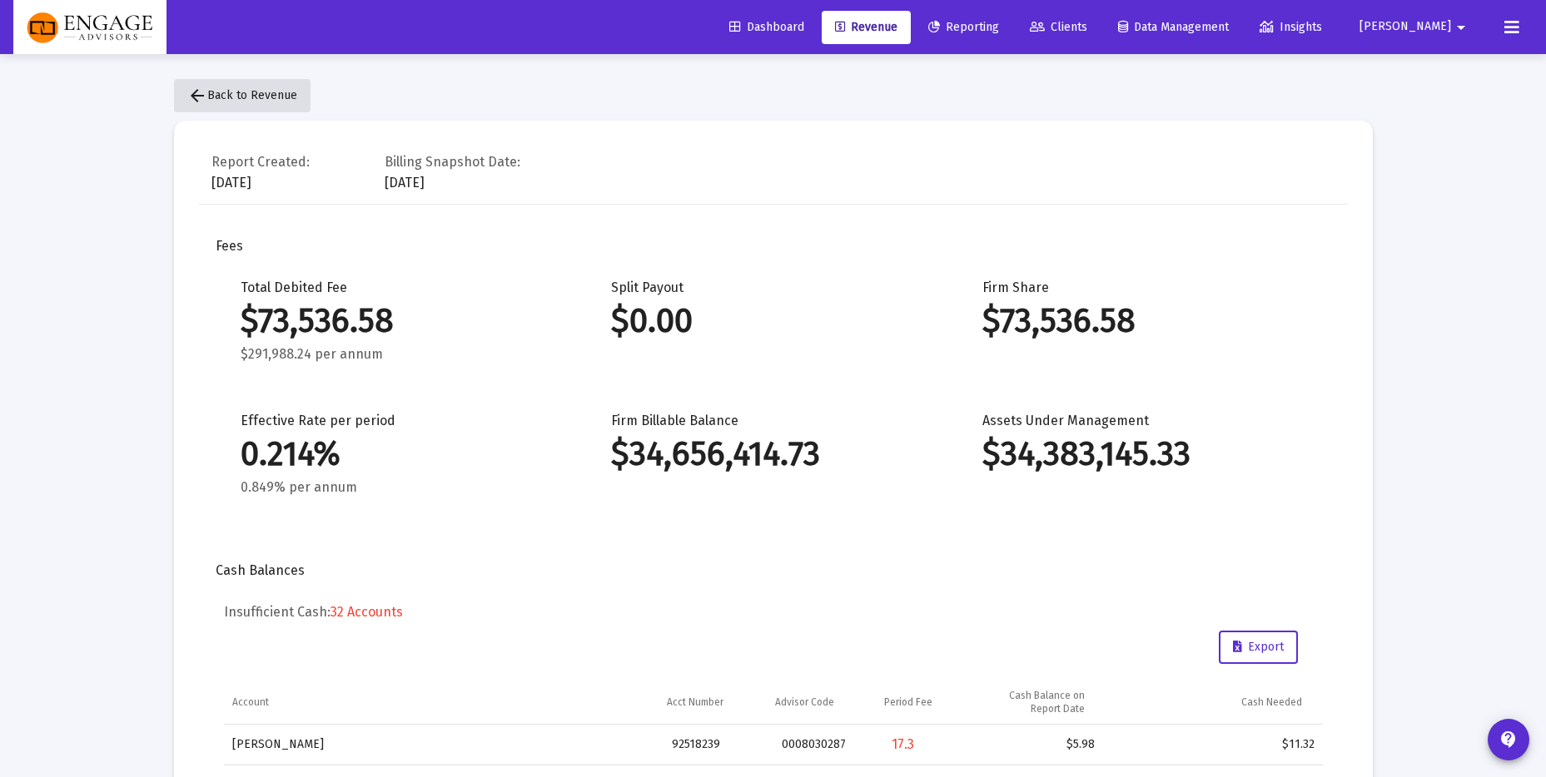
click at [241, 97] on span "arrow_back Back to Revenue" at bounding box center [242, 95] width 110 height 14
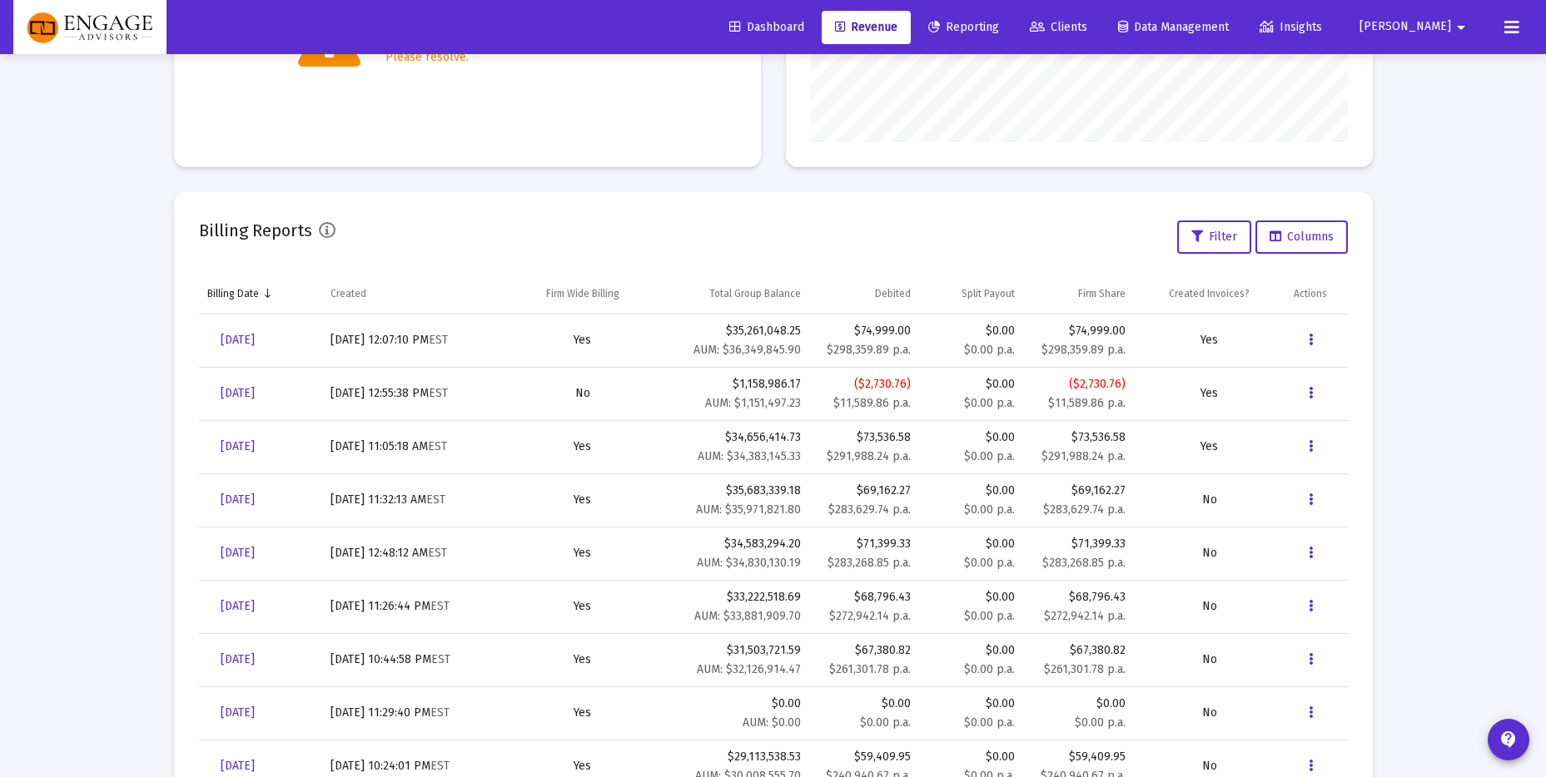
scroll to position [427, 0]
click at [235, 345] on span "[DATE]" at bounding box center [238, 342] width 34 height 14
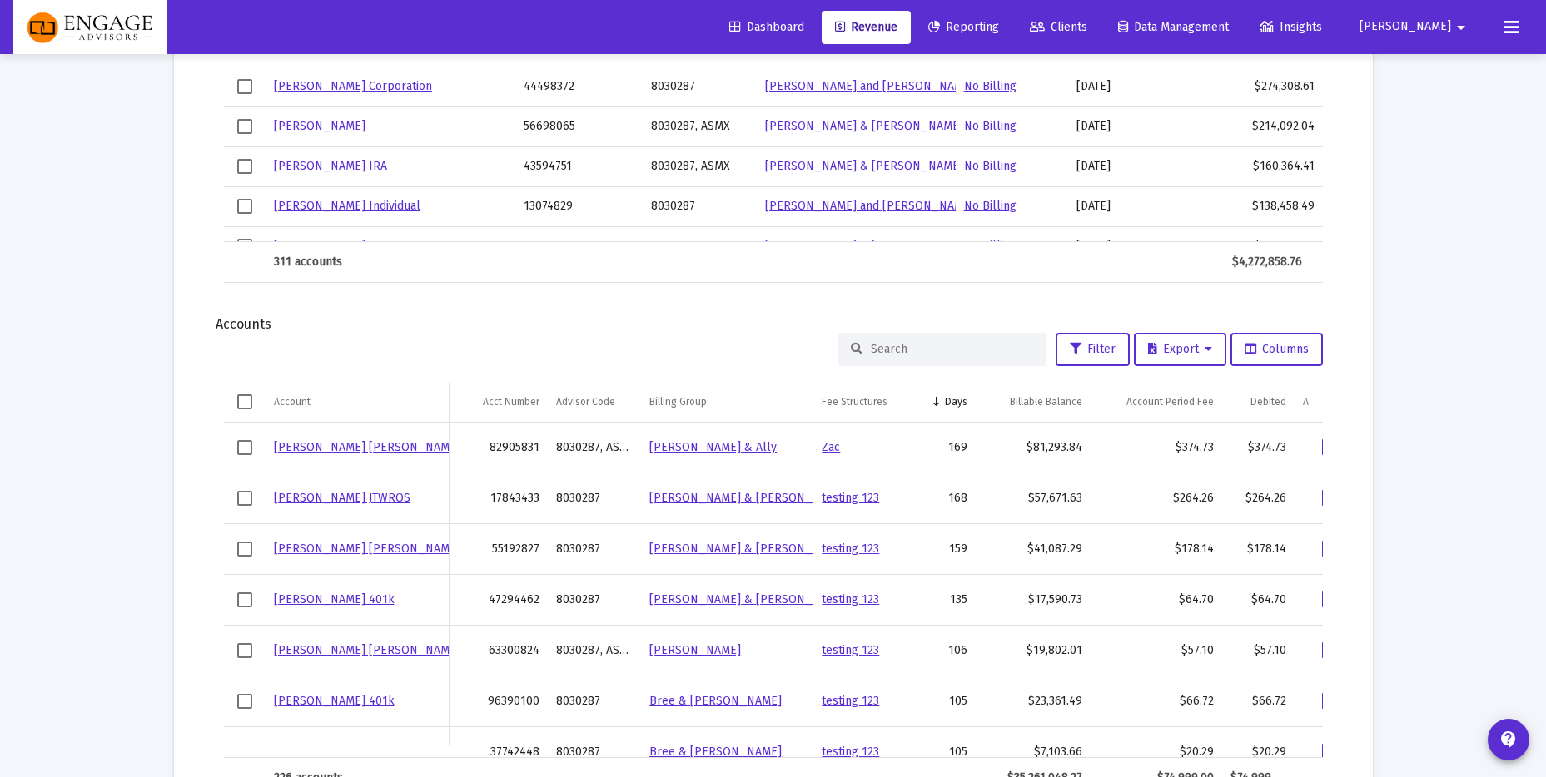
scroll to position [1846, 0]
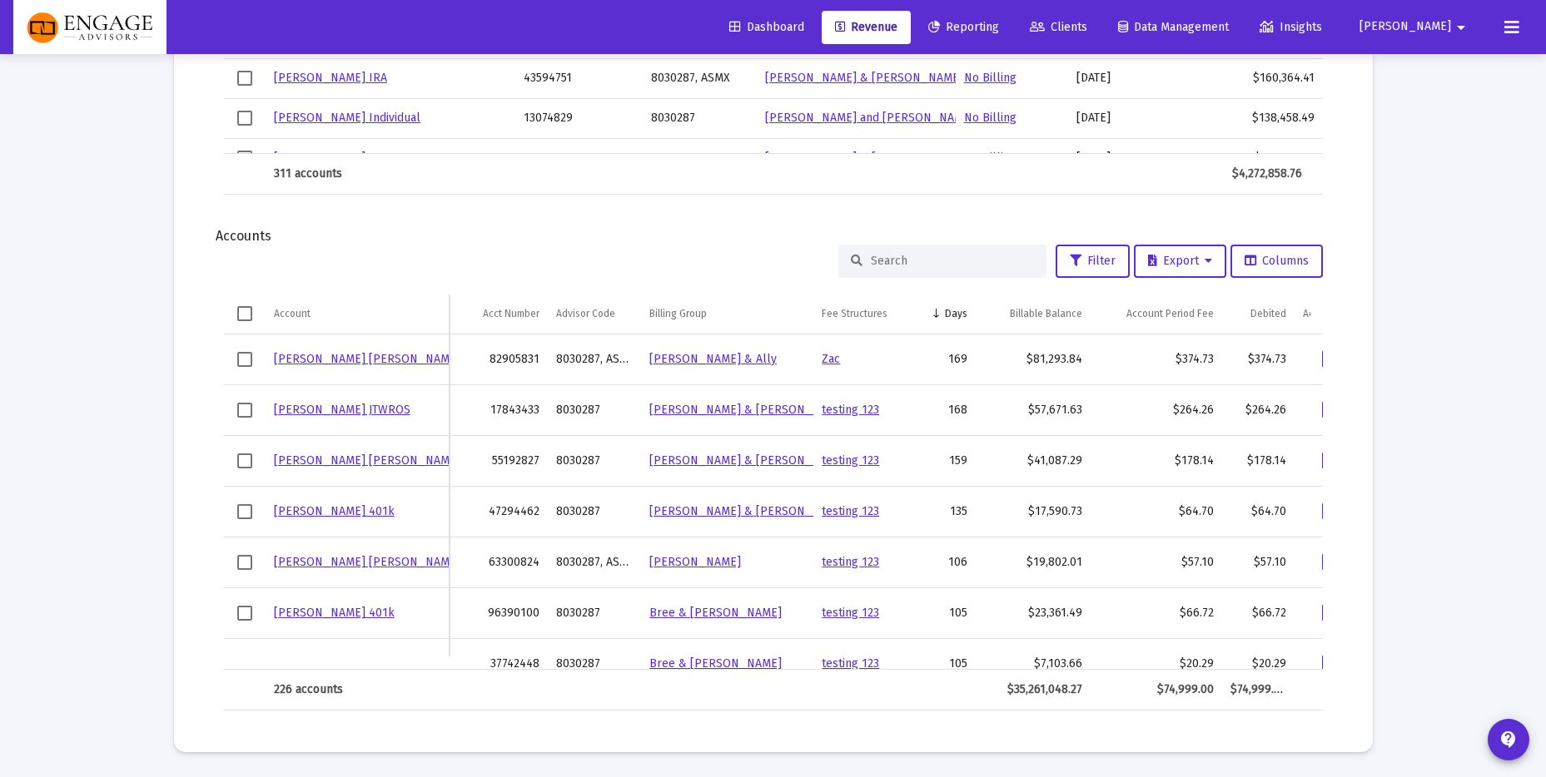
click at [386, 411] on link "[PERSON_NAME] JTWROS" at bounding box center [342, 410] width 137 height 14
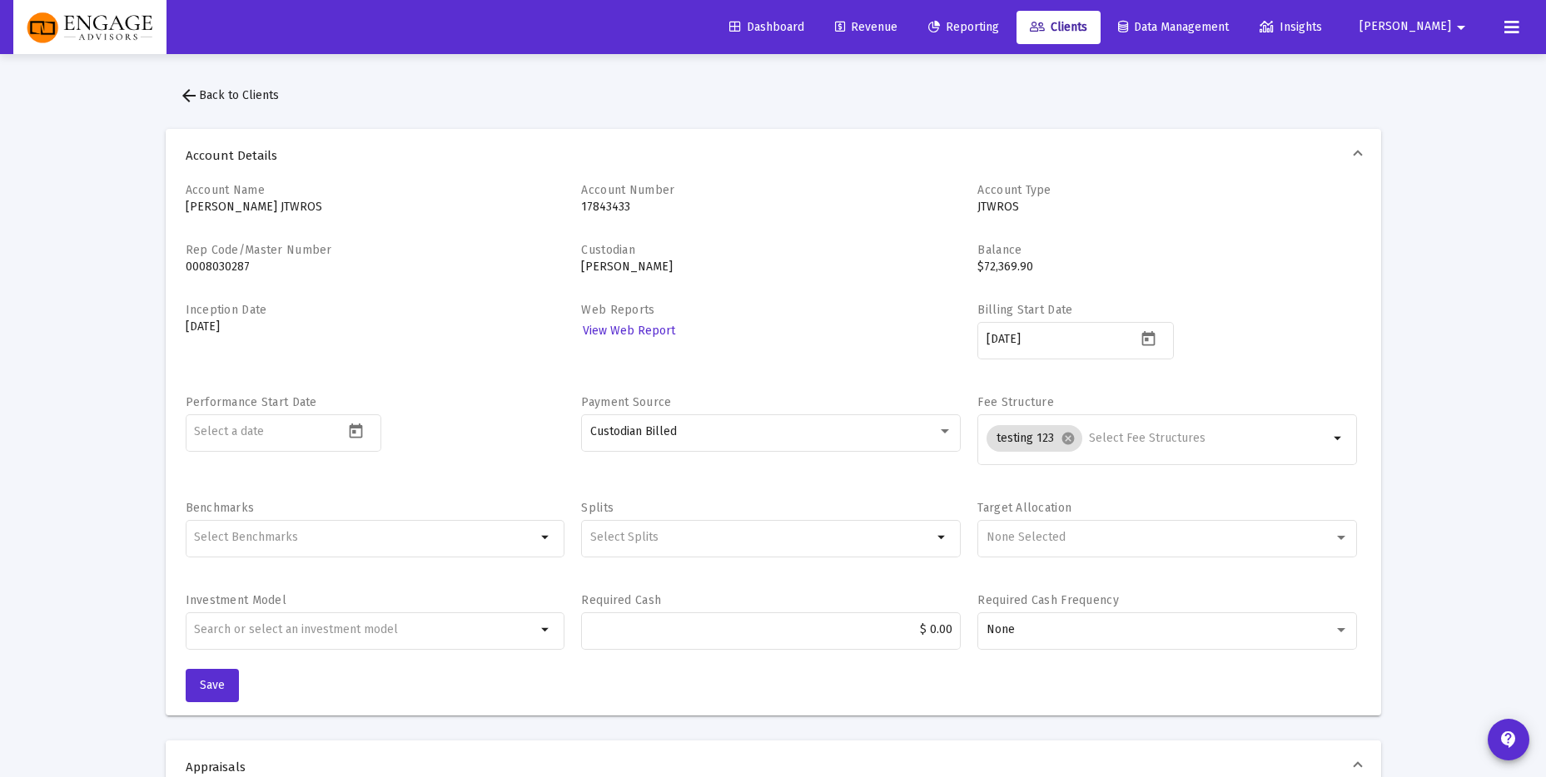
click at [248, 96] on span "arrow_back Back to Clients" at bounding box center [229, 95] width 100 height 14
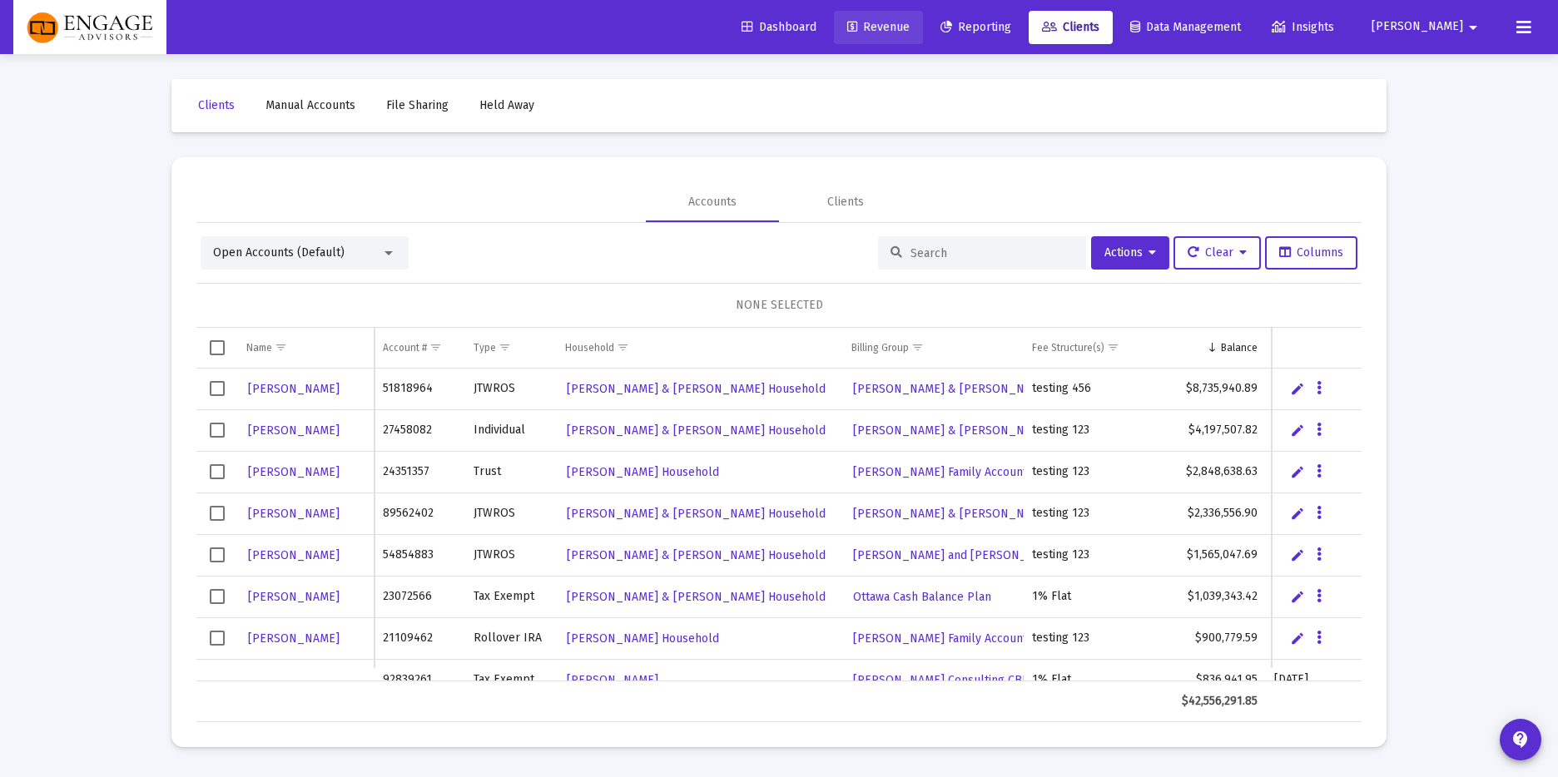
click at [923, 32] on link "Revenue" at bounding box center [878, 27] width 89 height 33
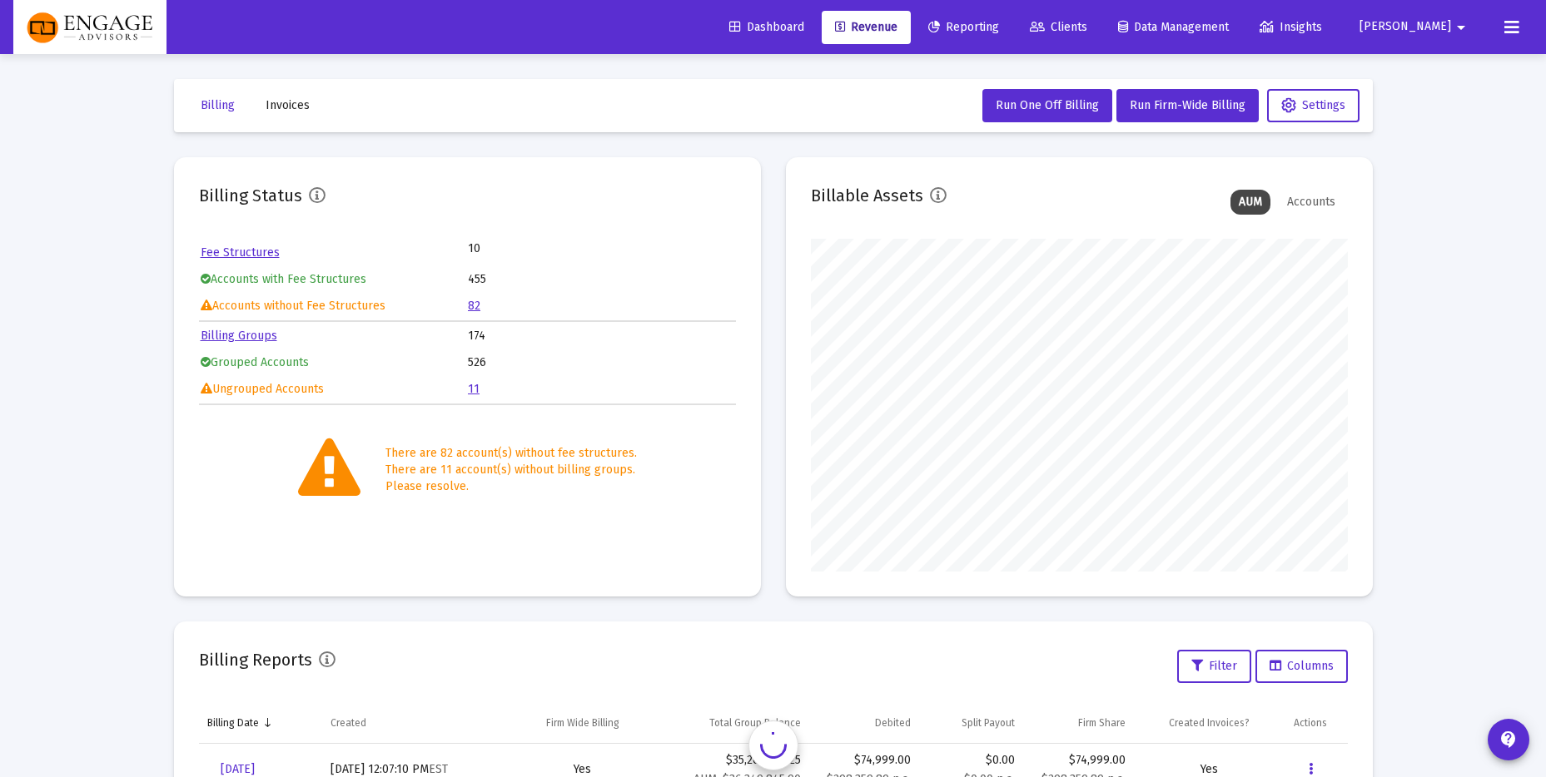
scroll to position [333, 537]
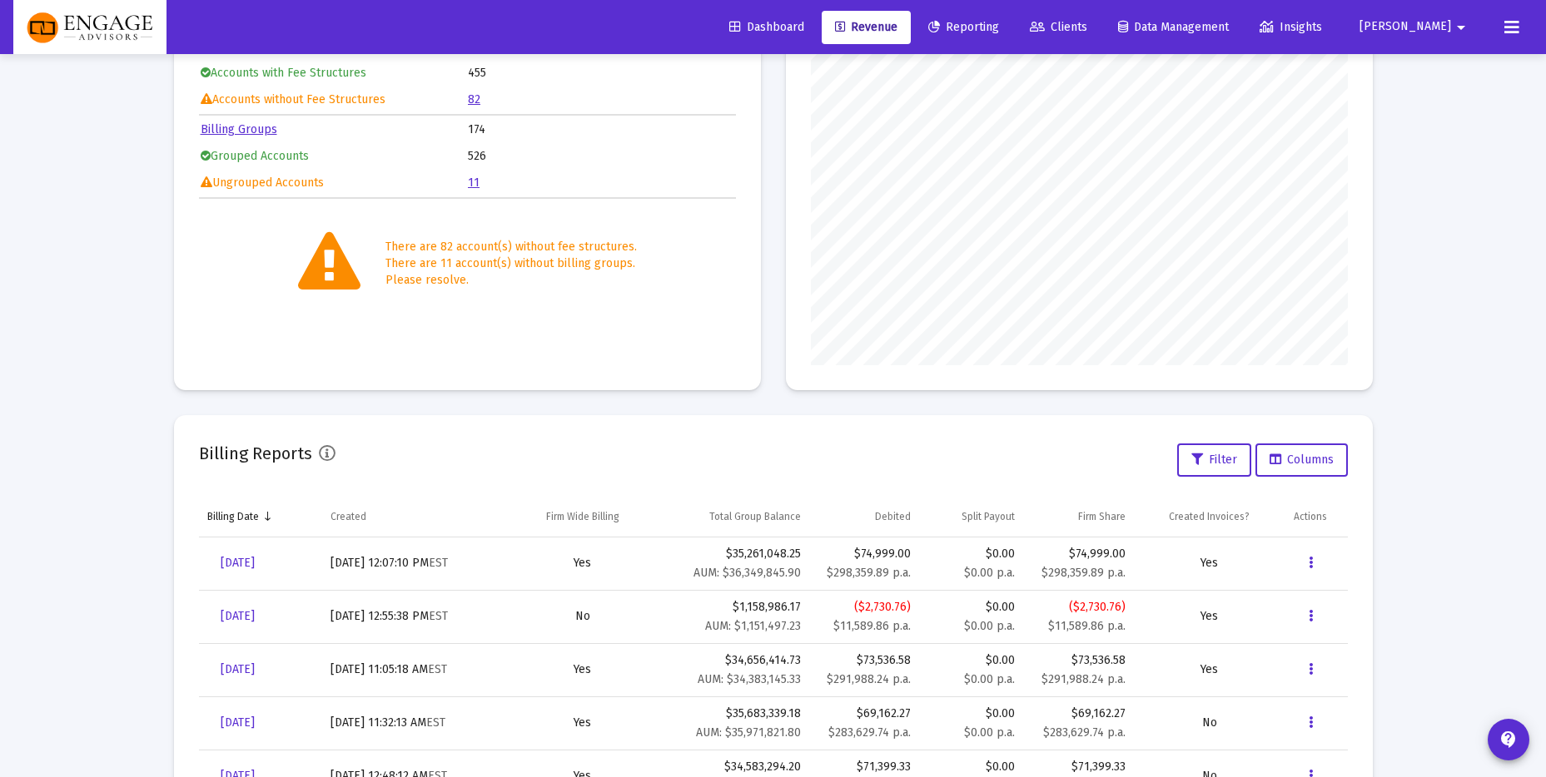
click at [1087, 27] on span "Clients" at bounding box center [1058, 27] width 57 height 14
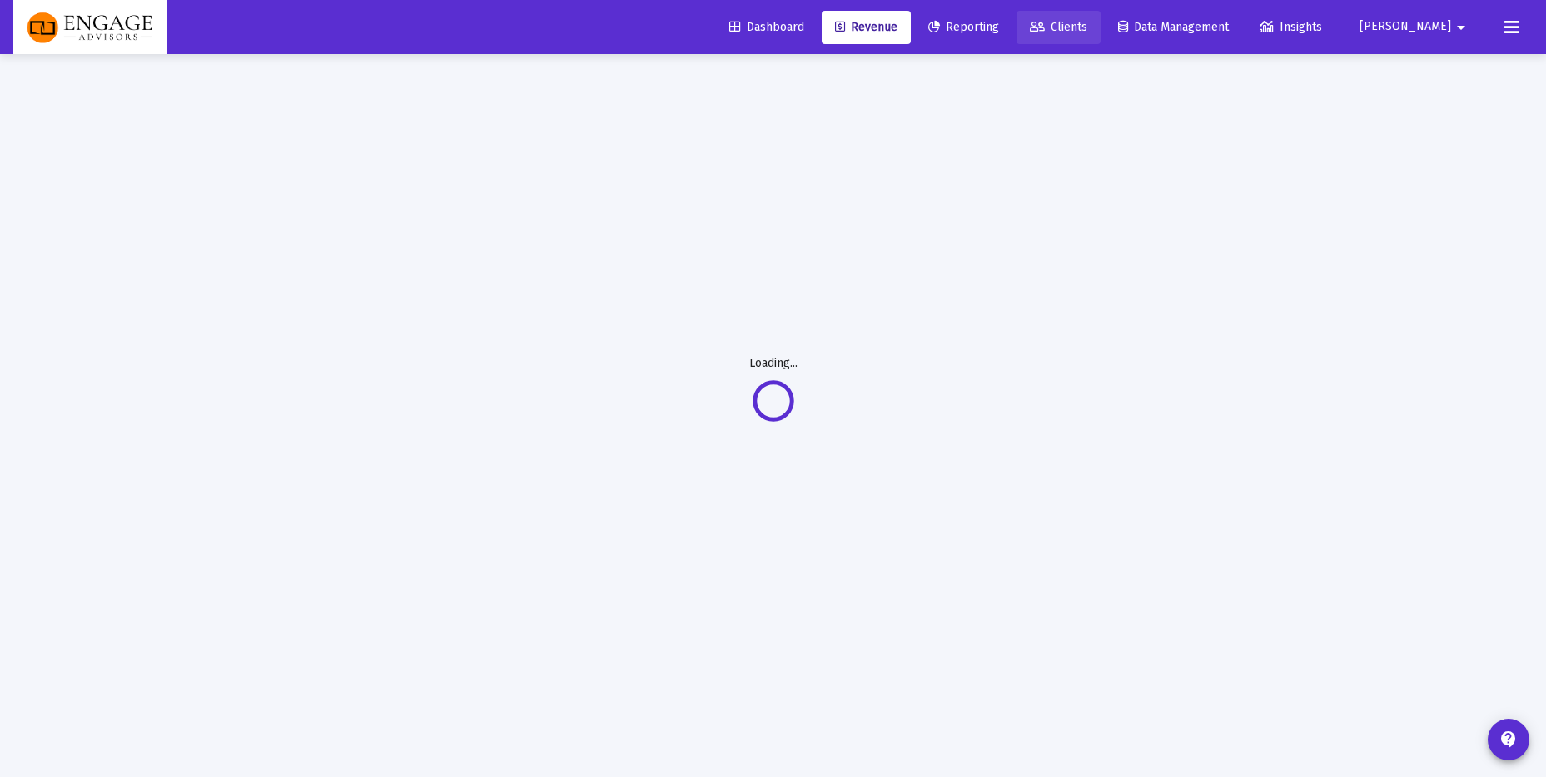
scroll to position [54, 0]
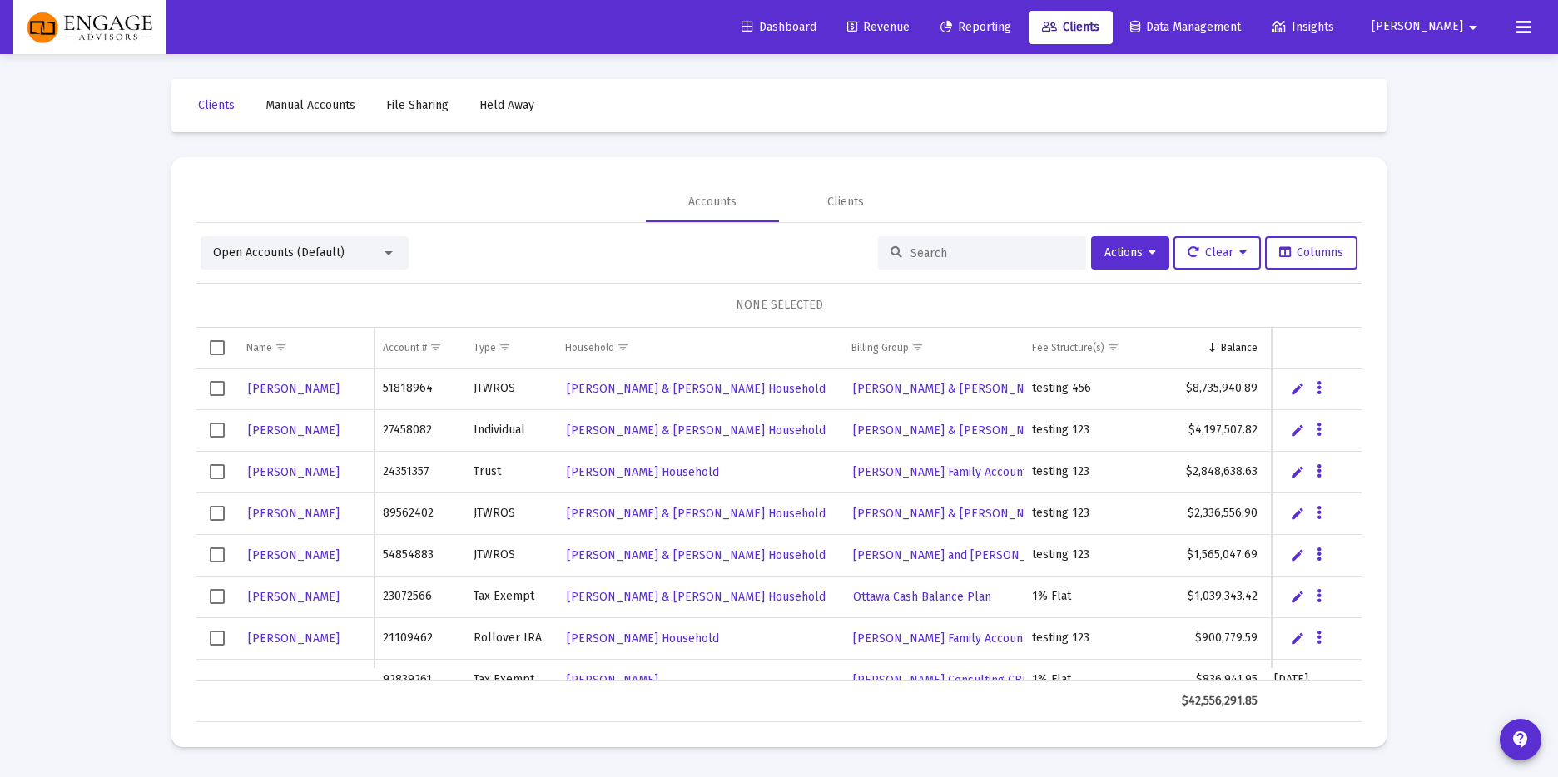
click at [995, 251] on input at bounding box center [992, 253] width 163 height 14
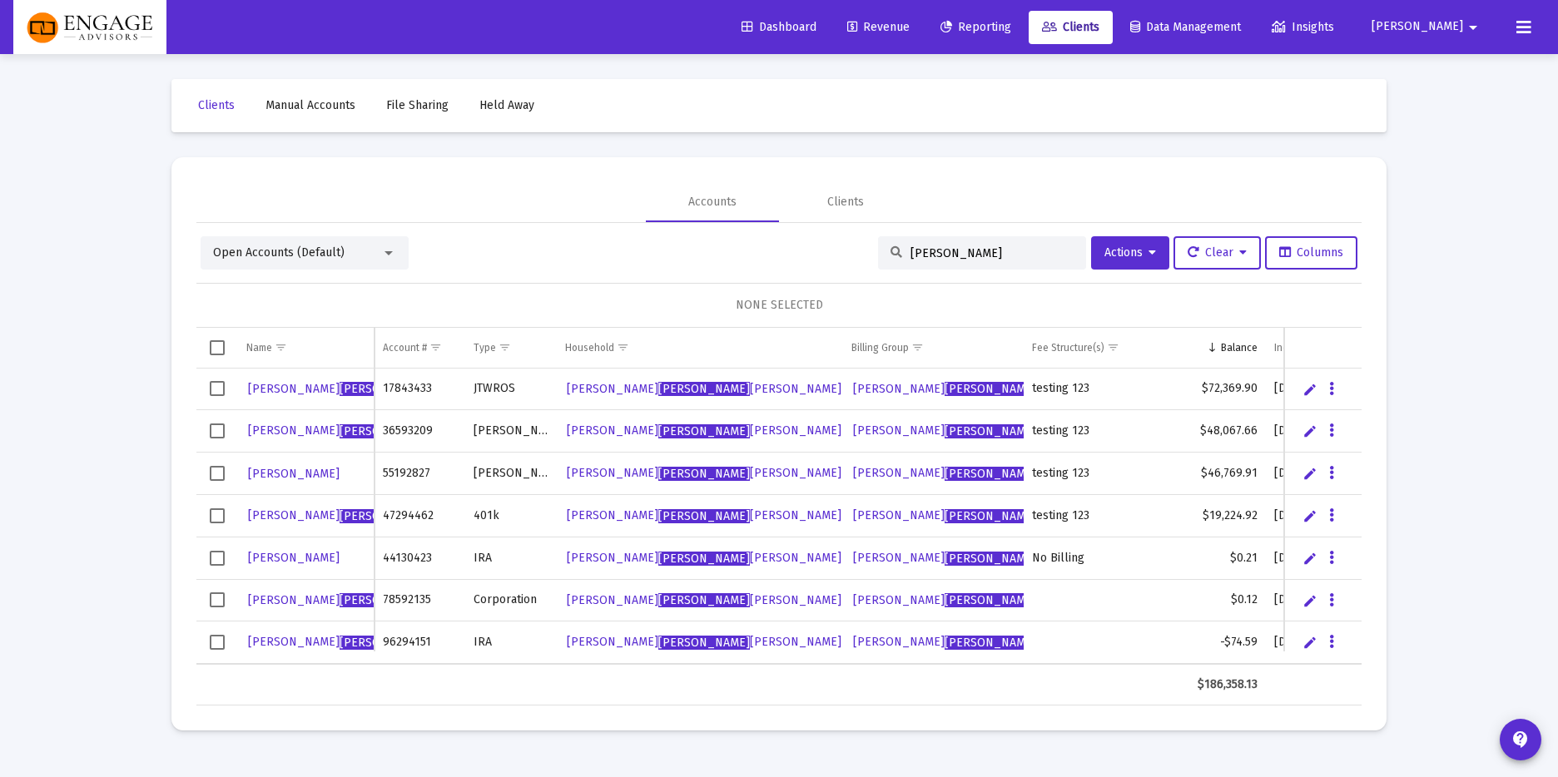
type input "[PERSON_NAME]"
click at [290, 521] on span "[PERSON_NAME] ewski" at bounding box center [354, 516] width 213 height 14
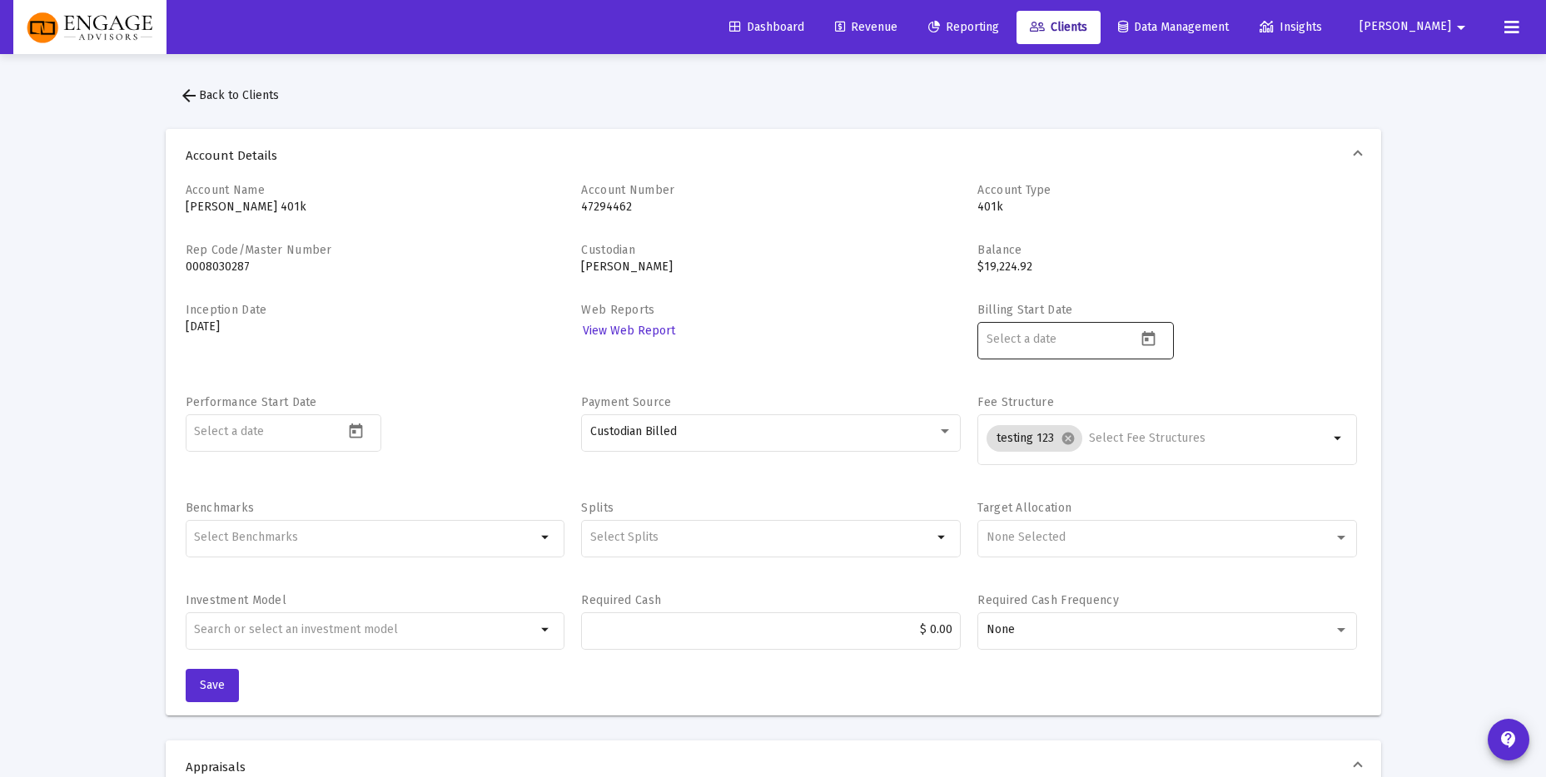
click at [1052, 346] on div at bounding box center [1061, 339] width 150 height 41
type input "[DATE]"
click at [1319, 319] on div "Billing Start Date [DATE]" at bounding box center [1167, 340] width 380 height 76
click at [208, 687] on span "Save" at bounding box center [212, 685] width 25 height 14
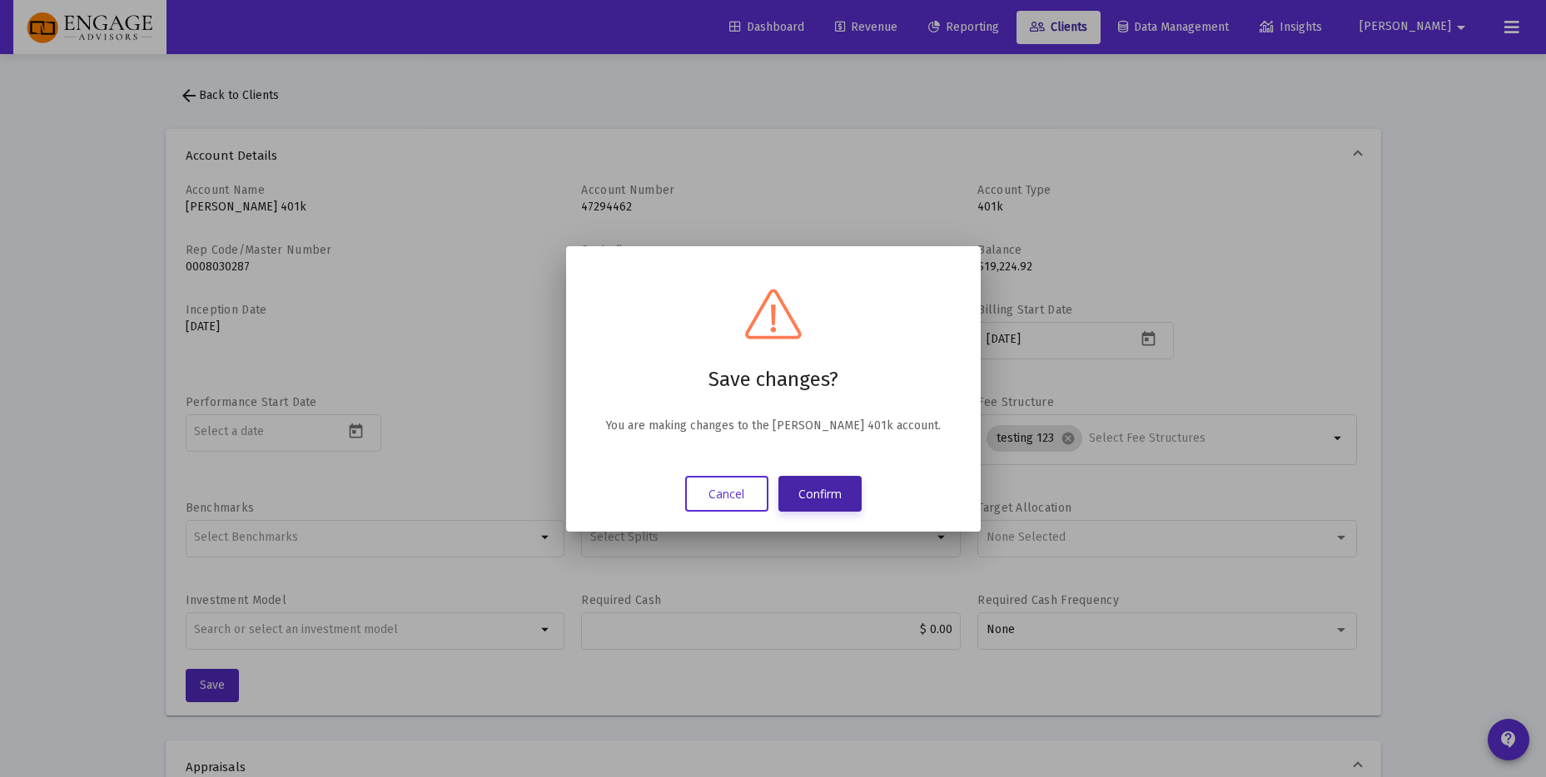
click at [836, 489] on button "Confirm" at bounding box center [819, 494] width 83 height 36
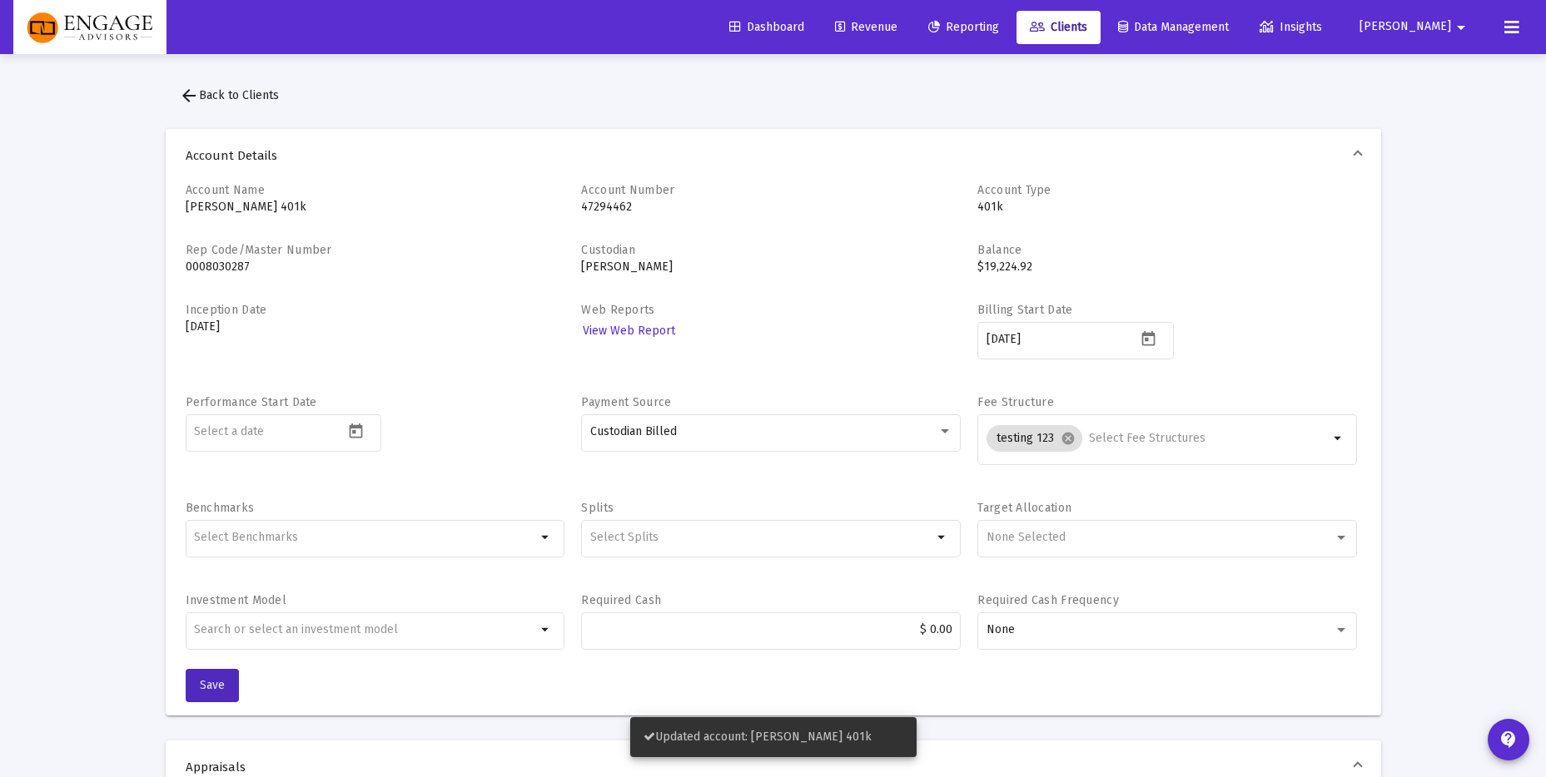
click at [240, 93] on span "arrow_back Back to Clients" at bounding box center [229, 95] width 100 height 14
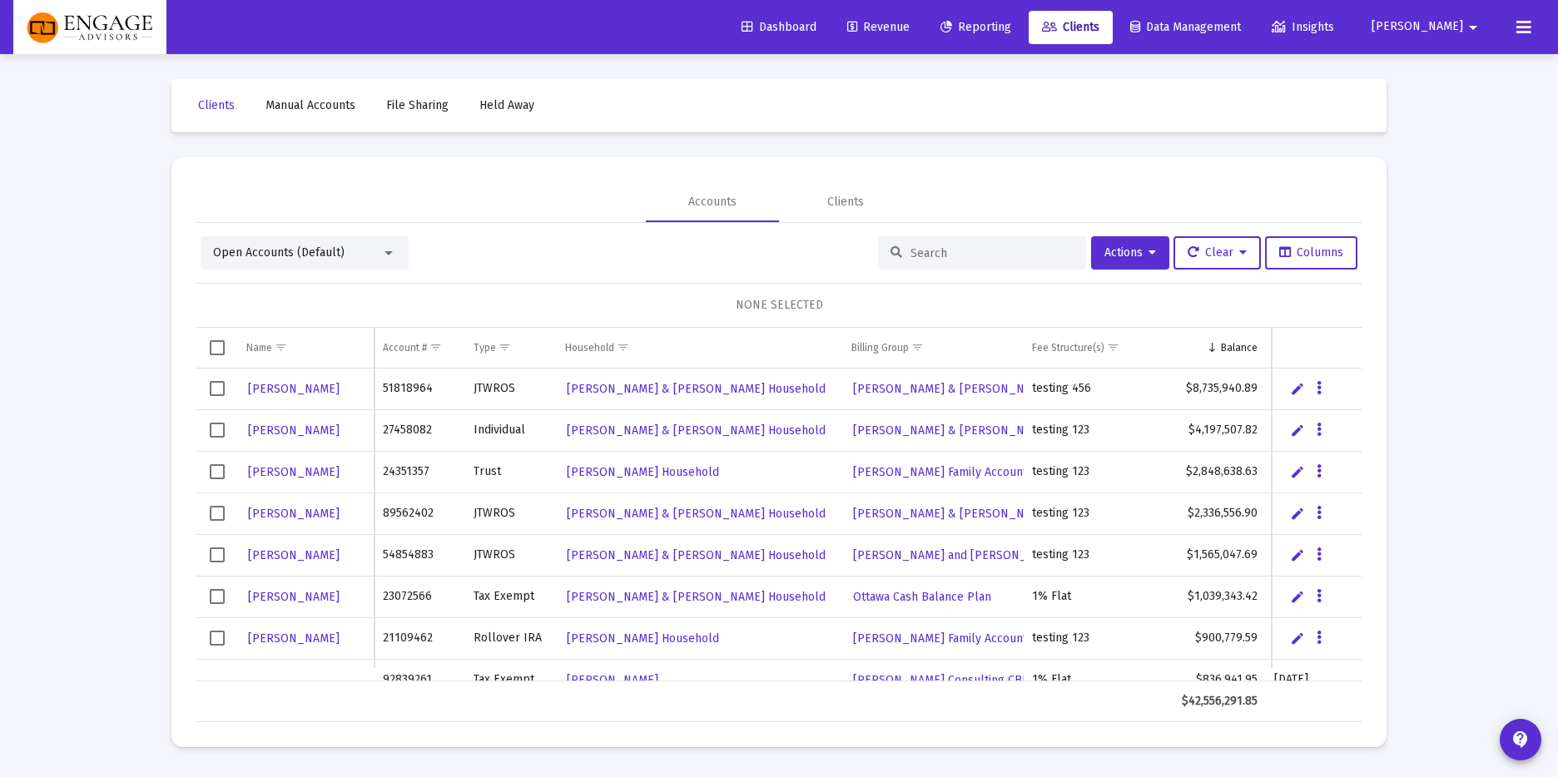
click at [930, 249] on input at bounding box center [992, 253] width 163 height 14
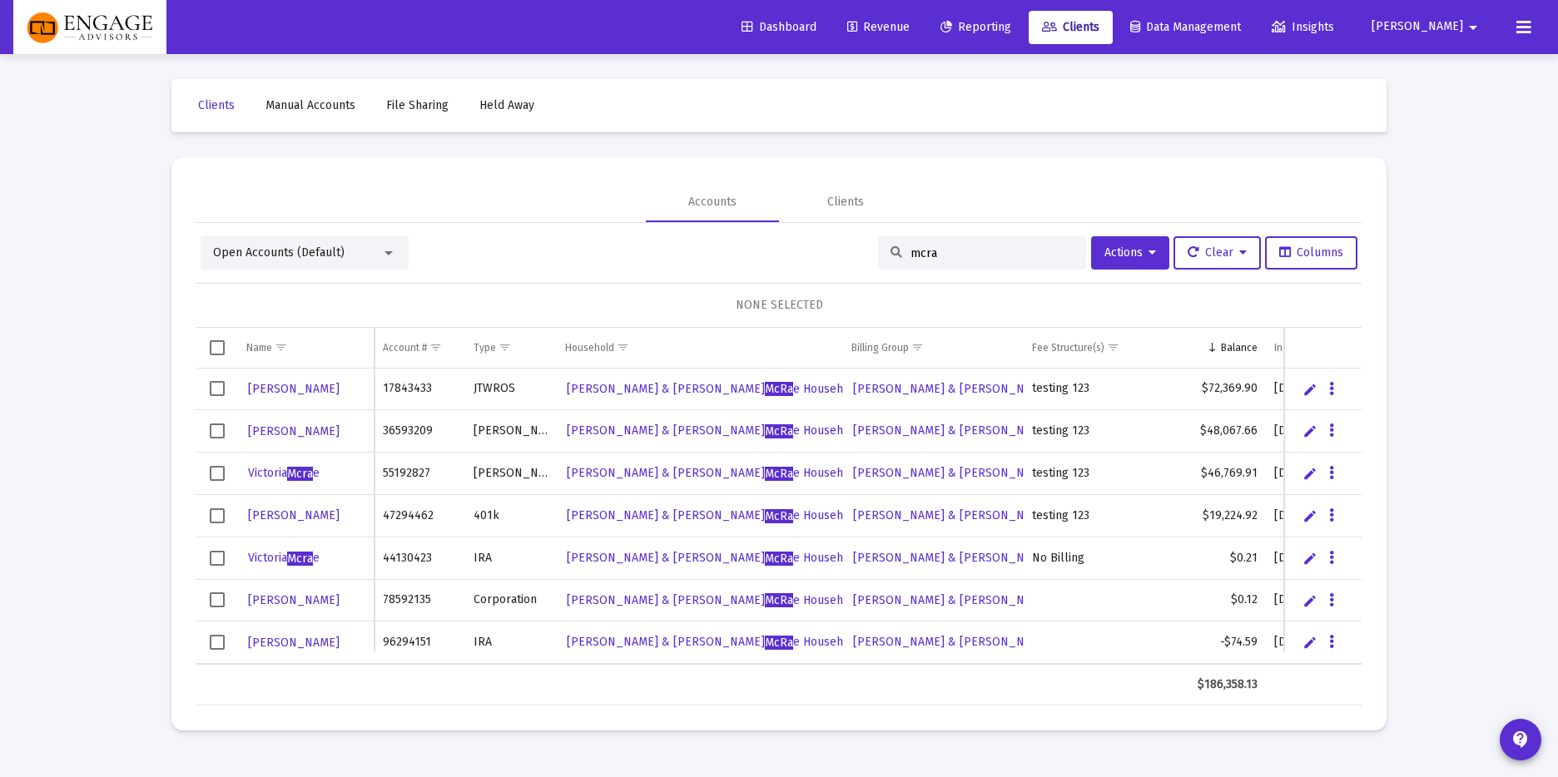
type input "mcra"
click at [300, 479] on span "Mcra" at bounding box center [300, 474] width 26 height 14
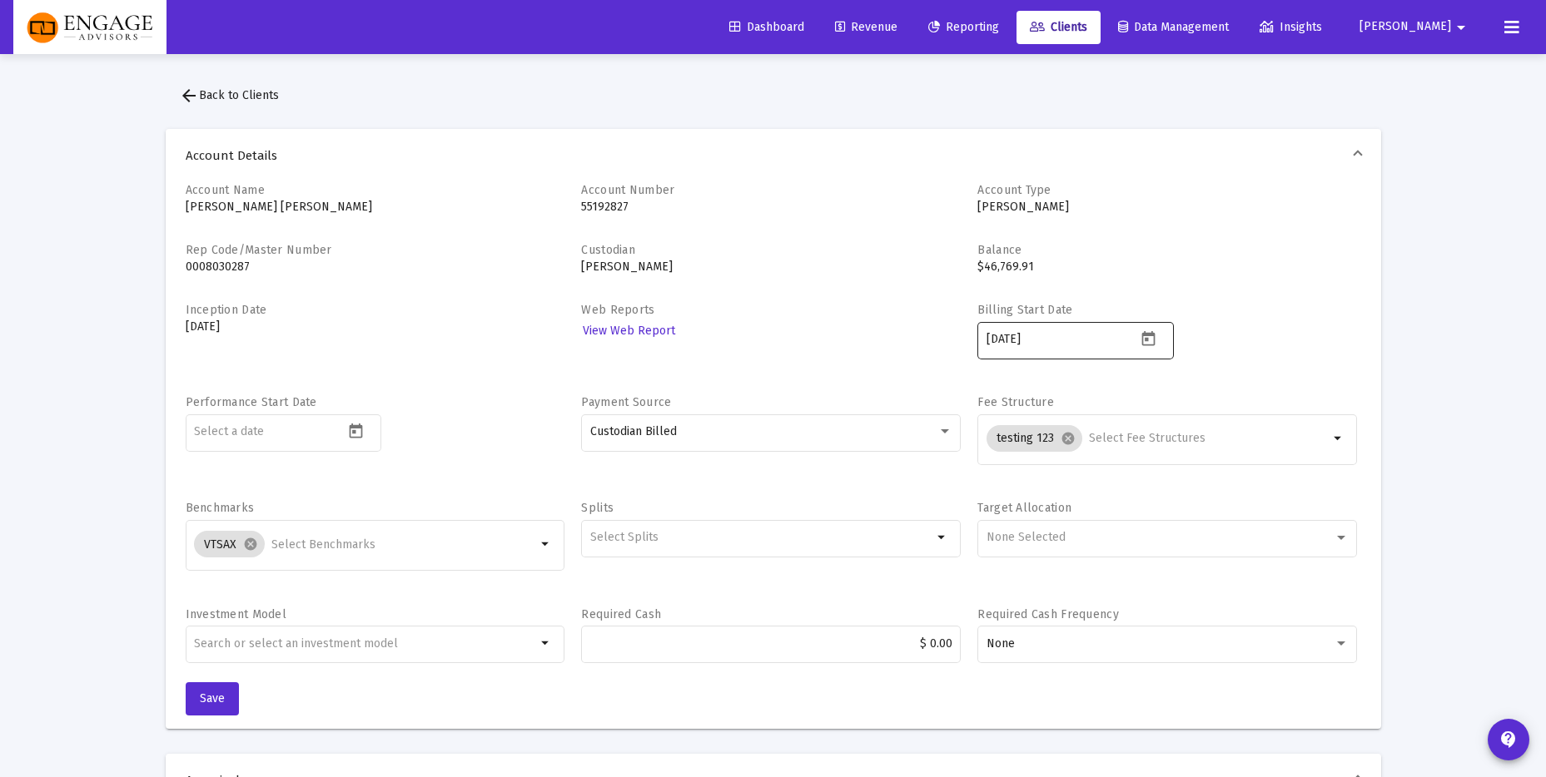
click at [1073, 340] on input "[DATE]" at bounding box center [1061, 339] width 150 height 13
click at [1153, 340] on icon "Open calendar" at bounding box center [1148, 338] width 17 height 17
click at [1443, 320] on div at bounding box center [773, 388] width 1546 height 777
click at [897, 32] on span "Revenue" at bounding box center [866, 27] width 62 height 14
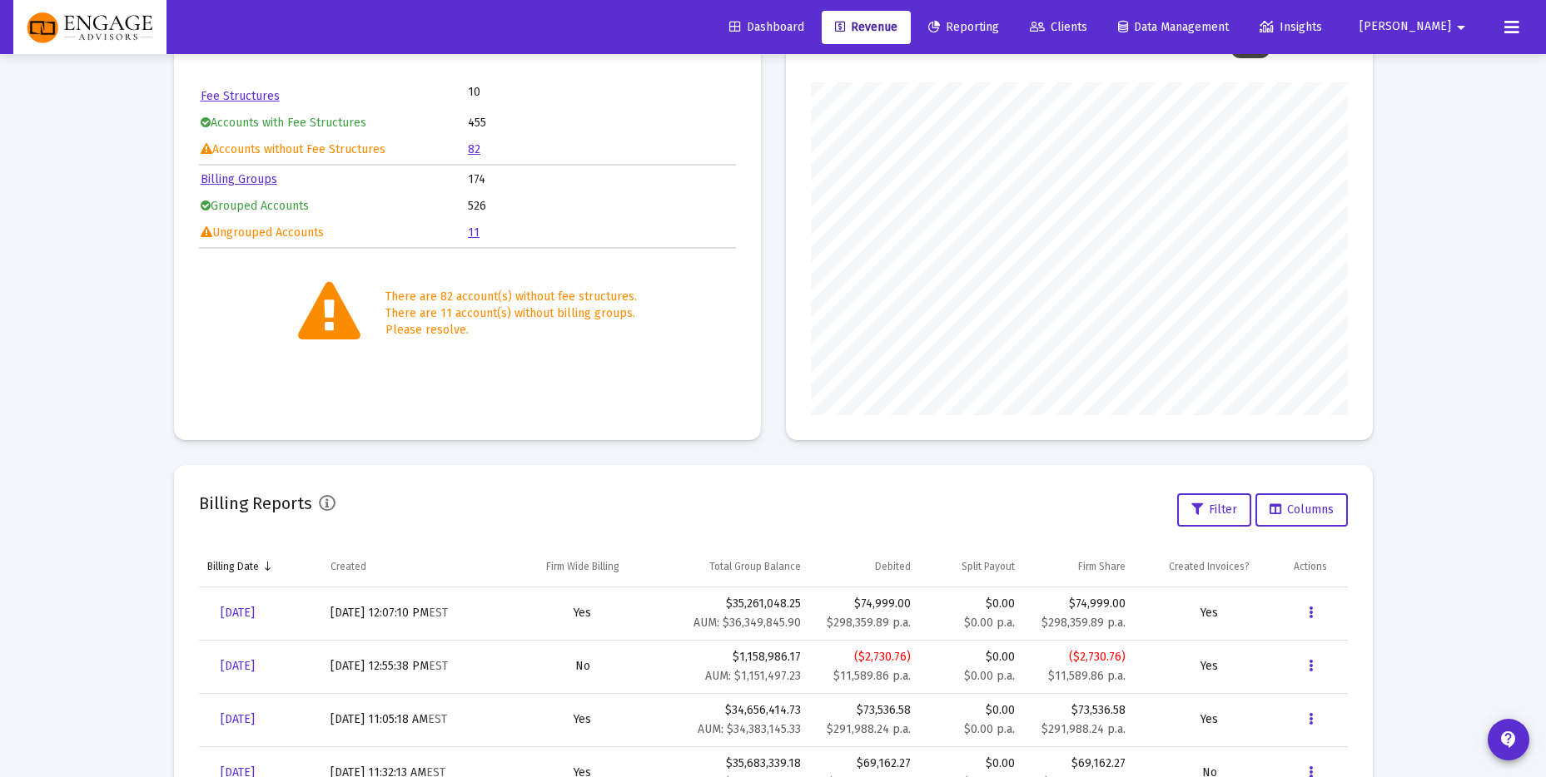
scroll to position [219, 0]
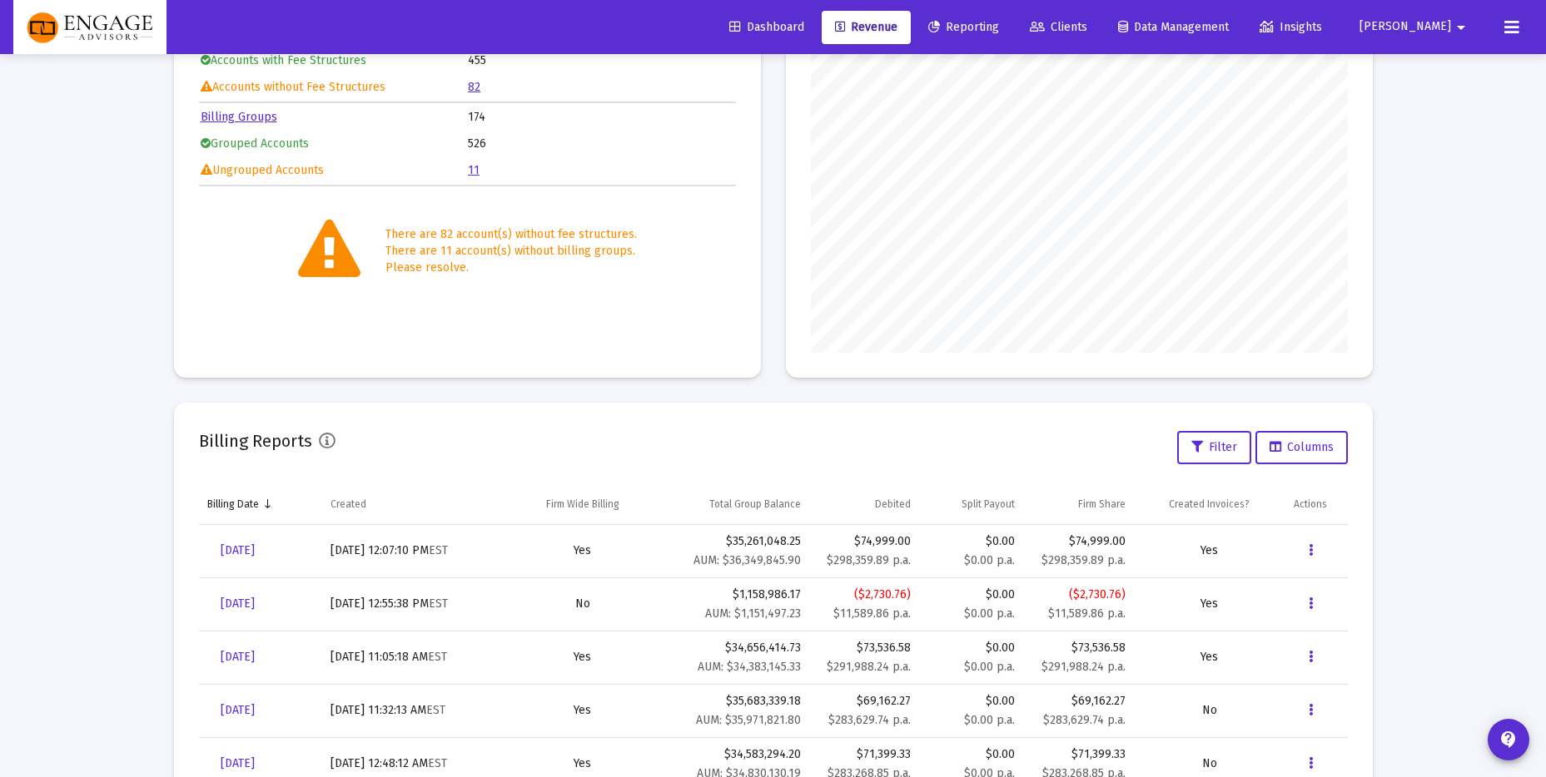
click at [97, 483] on div "Loading... Billing Invoices Run One Off Billing Run Firm-Wide Billing Settings …" at bounding box center [773, 467] width 1546 height 1373
click at [234, 549] on span "[DATE]" at bounding box center [238, 551] width 34 height 14
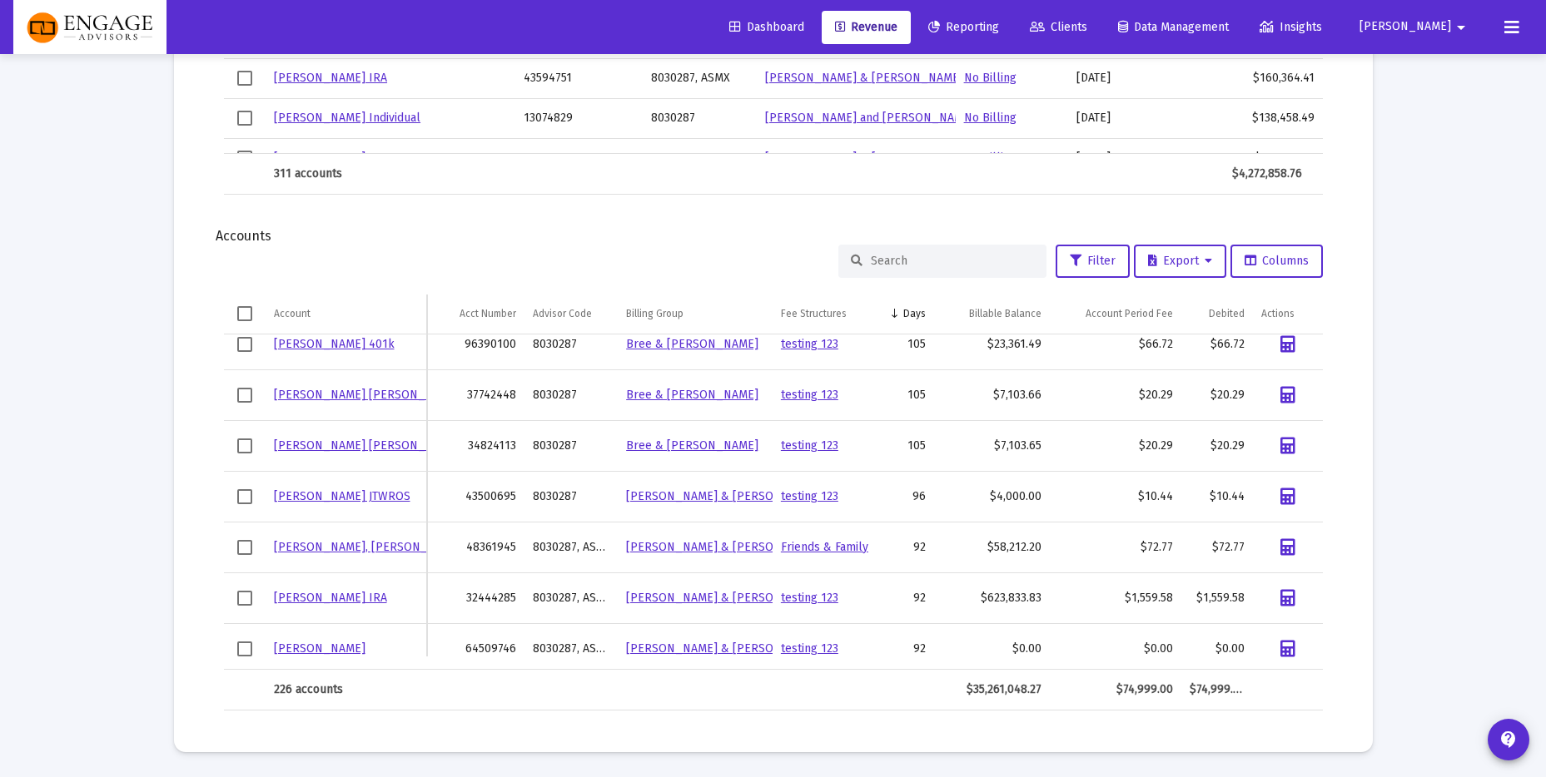
scroll to position [280, 0]
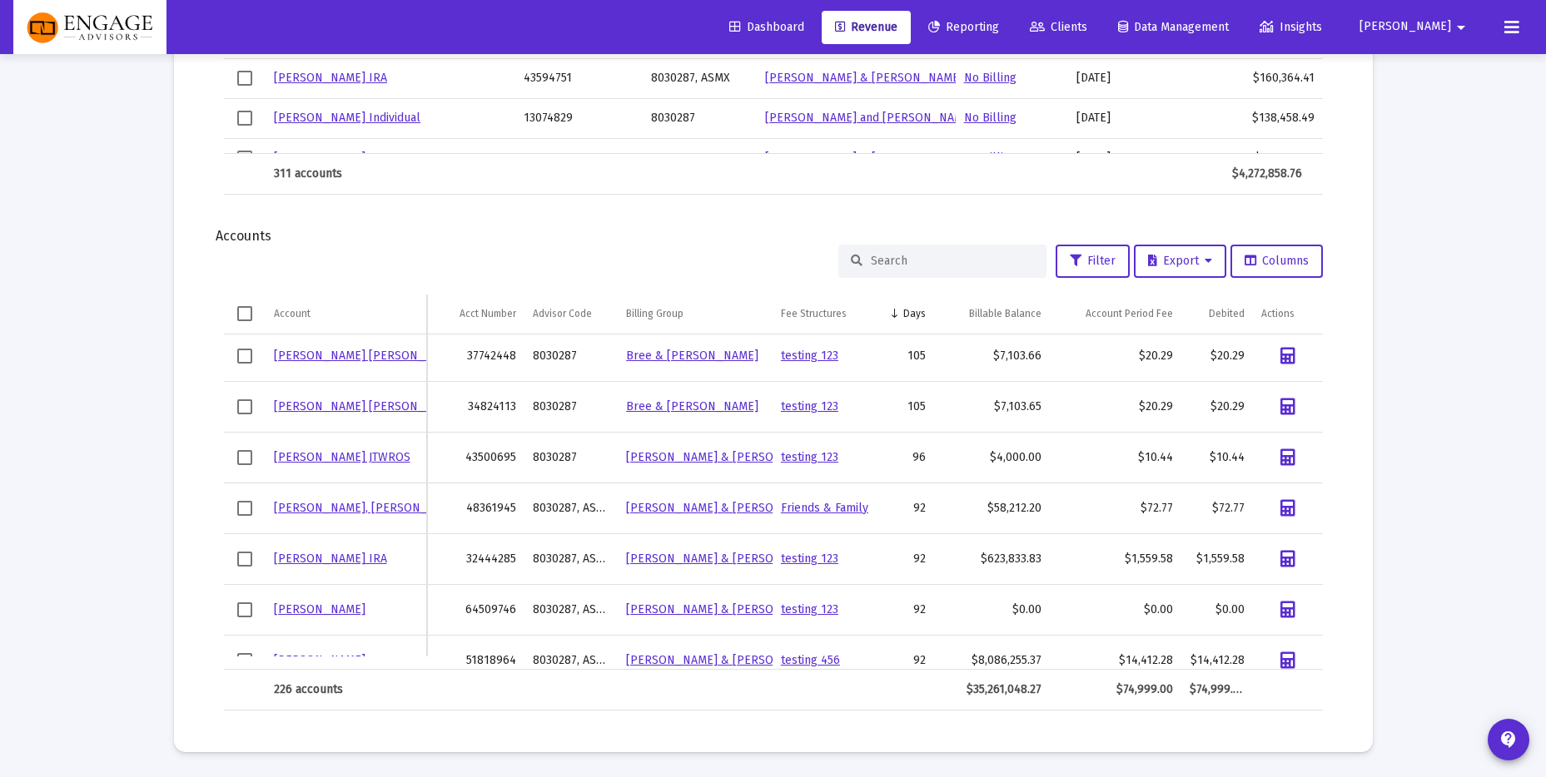
click at [340, 562] on link "[PERSON_NAME] IRA" at bounding box center [330, 559] width 113 height 14
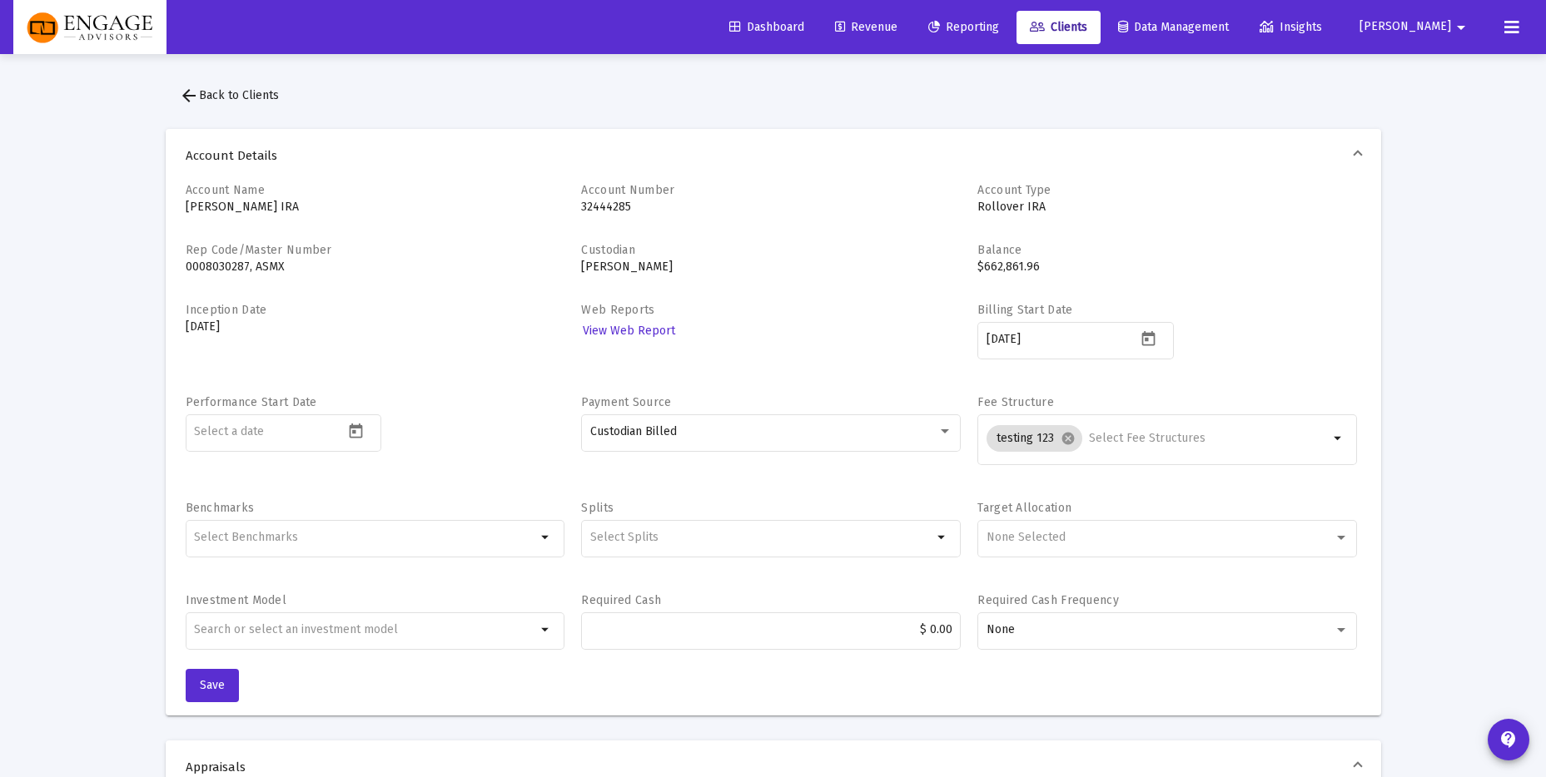
click at [231, 90] on span "arrow_back Back to Clients" at bounding box center [229, 95] width 100 height 14
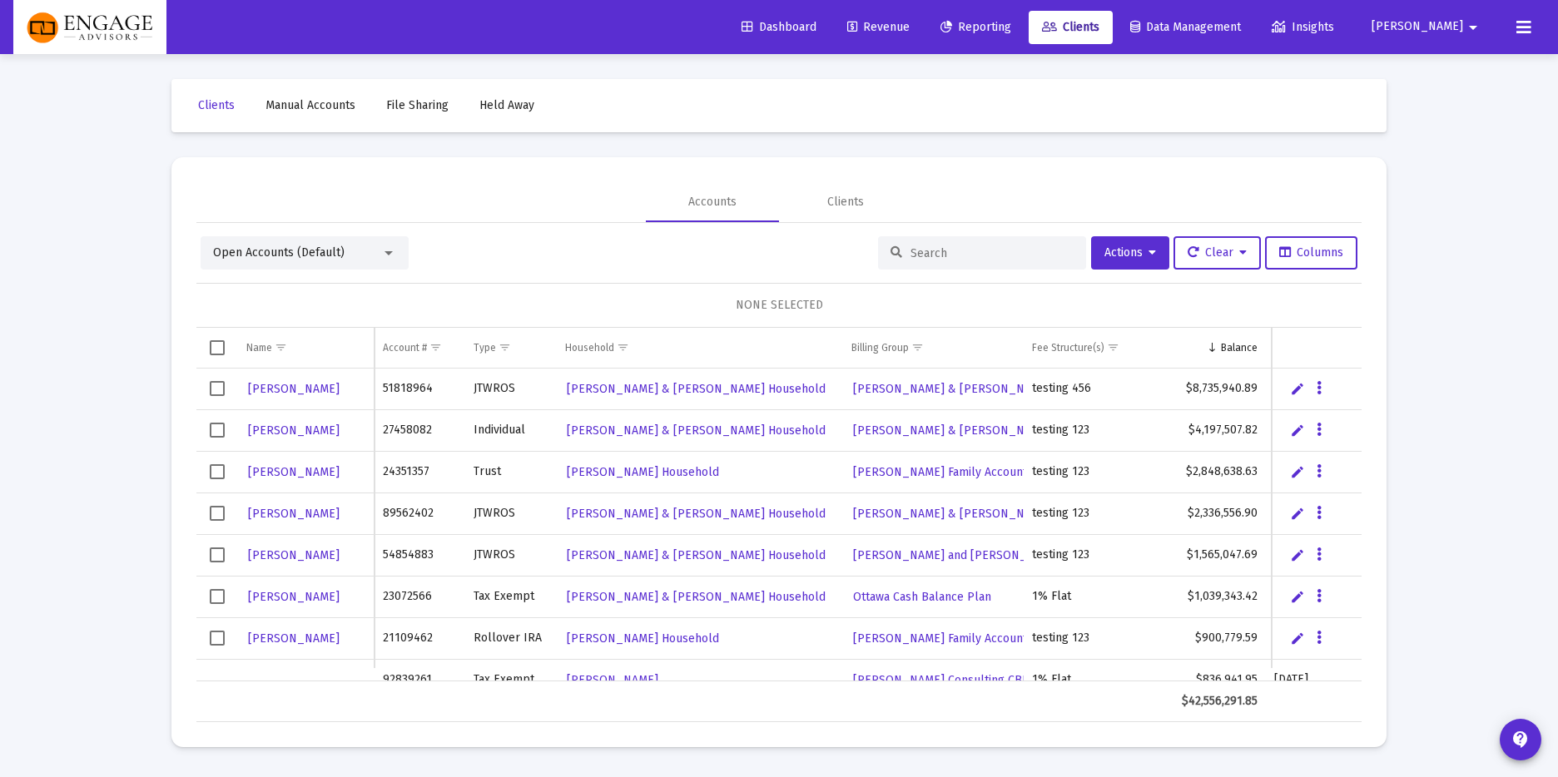
click at [907, 13] on link "Revenue" at bounding box center [878, 27] width 89 height 33
